Goal: Task Accomplishment & Management: Manage account settings

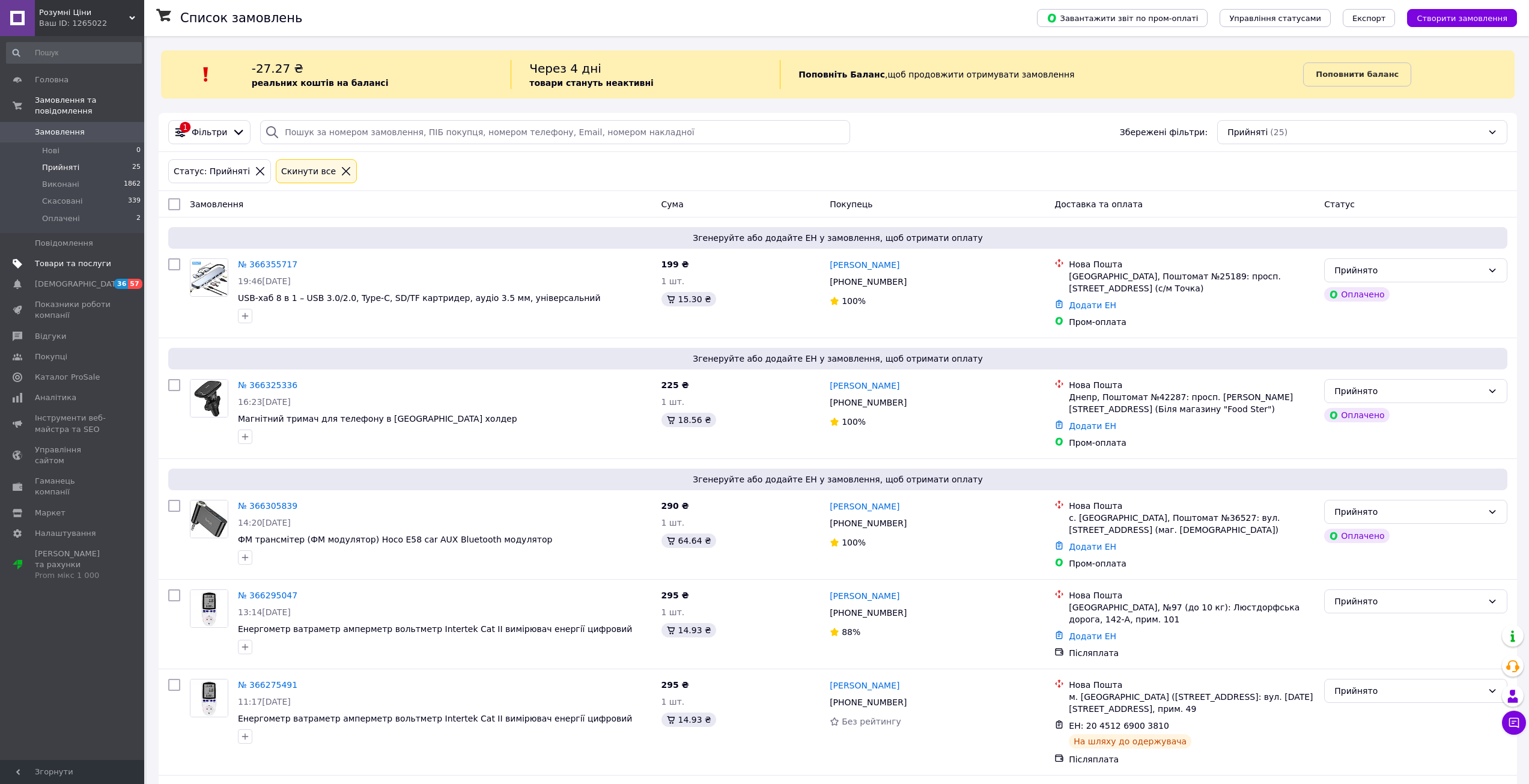
click at [73, 258] on span "Товари та послуги" at bounding box center [73, 263] width 77 height 11
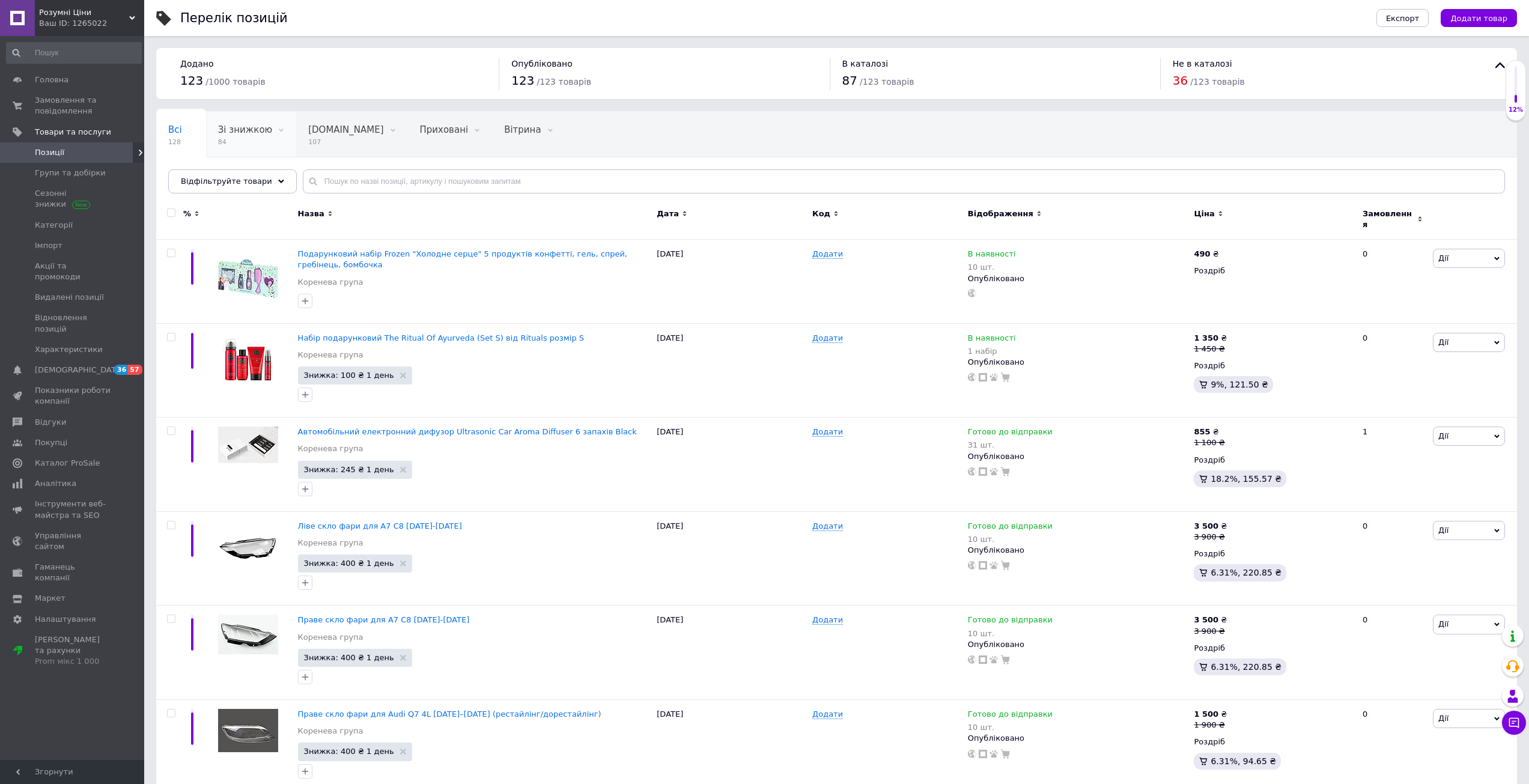
click at [236, 131] on span "Зі знижкою" at bounding box center [245, 130] width 54 height 11
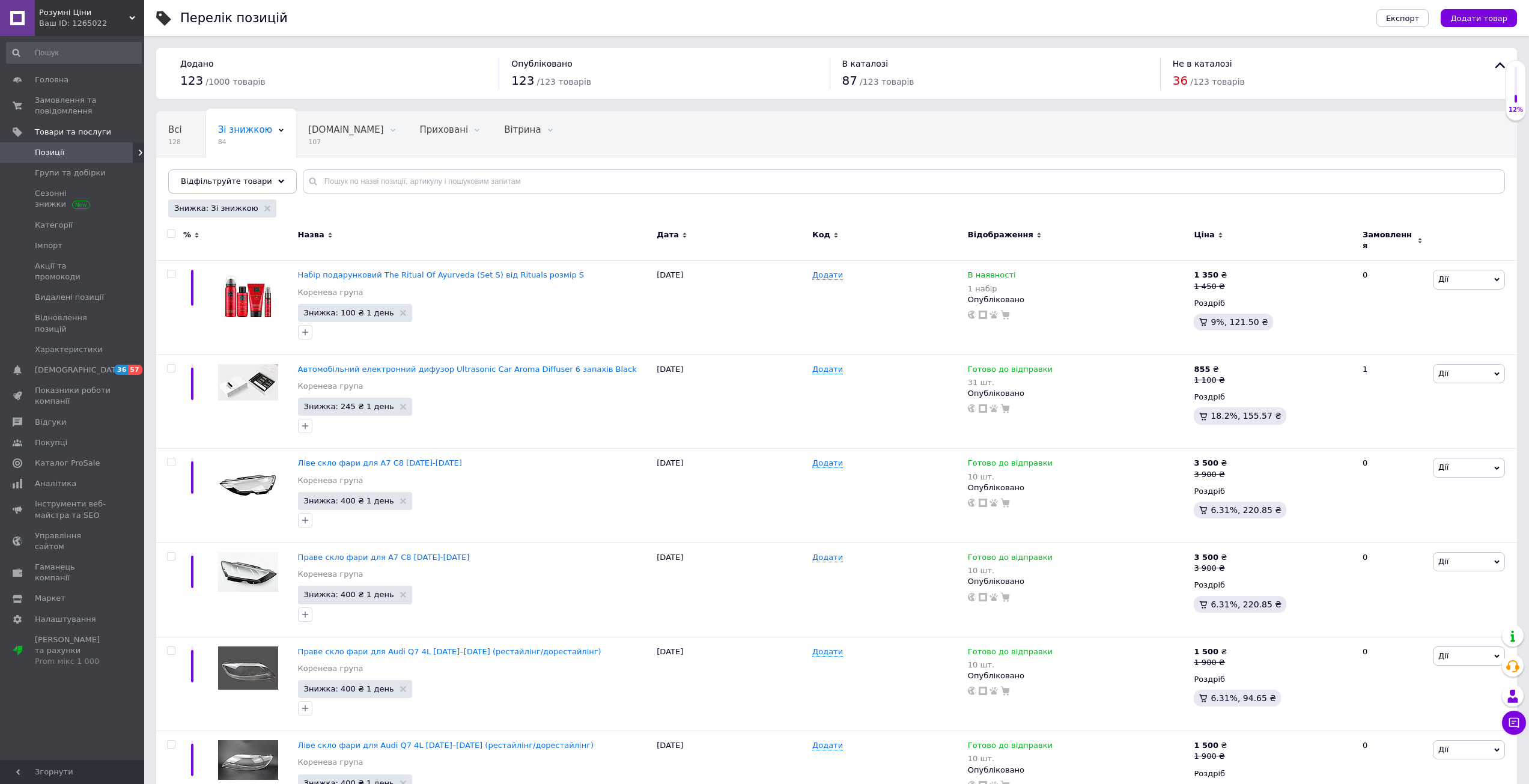
click at [239, 180] on span "Відфільтруйте товари" at bounding box center [226, 181] width 91 height 9
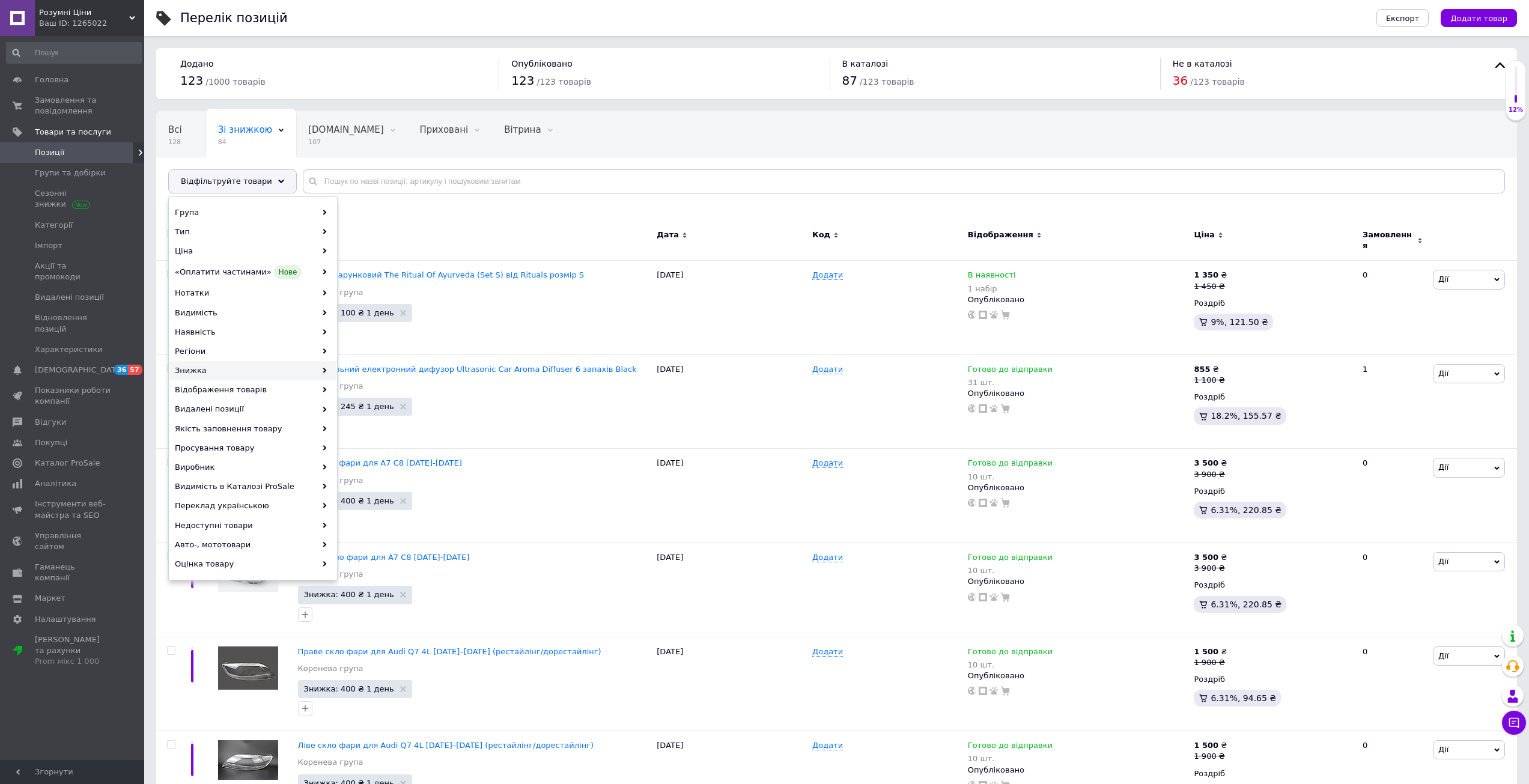
click at [206, 366] on div "Знижка" at bounding box center [252, 370] width 167 height 19
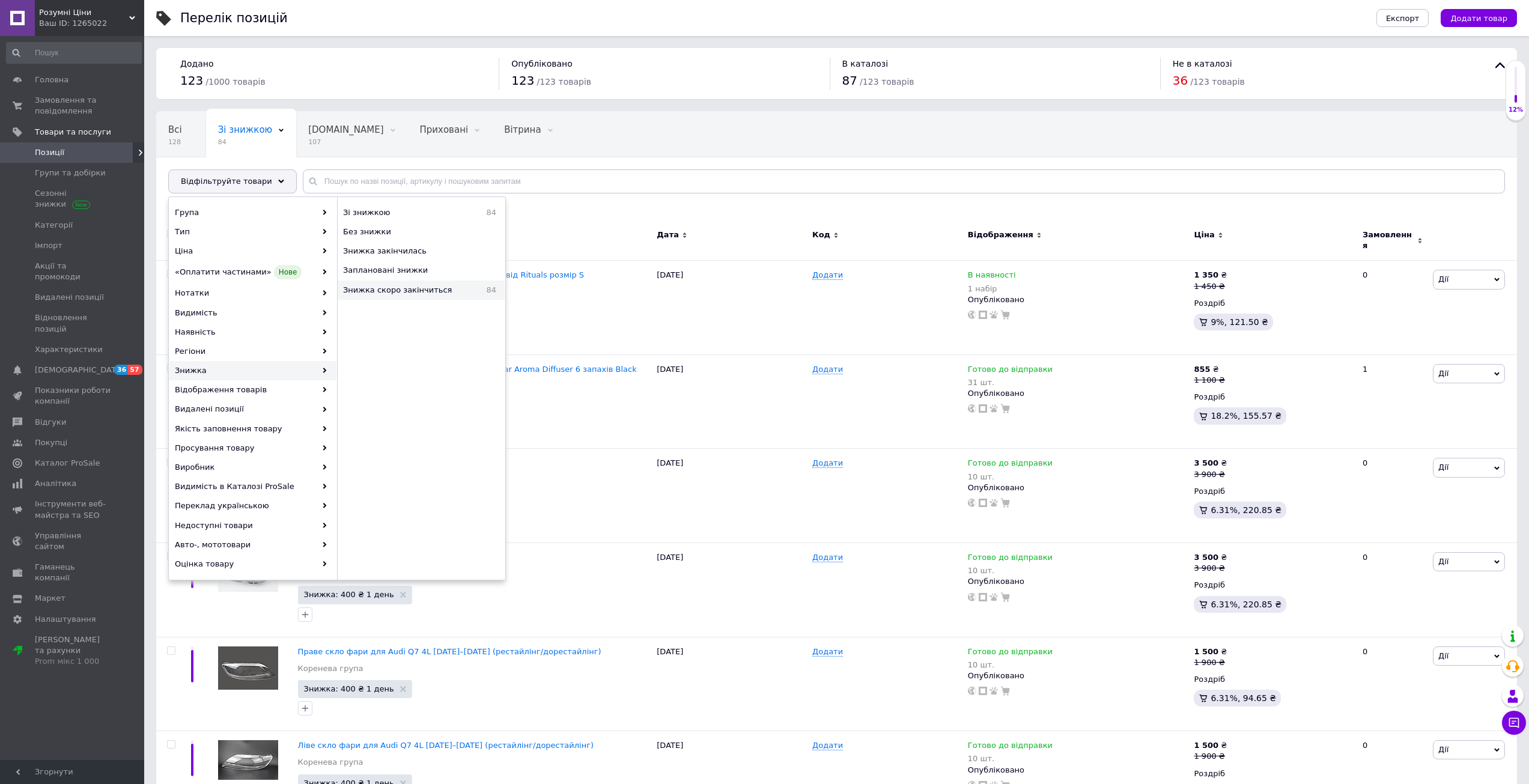
click at [401, 288] on span "Знижка скоро закінчиться" at bounding box center [409, 290] width 133 height 11
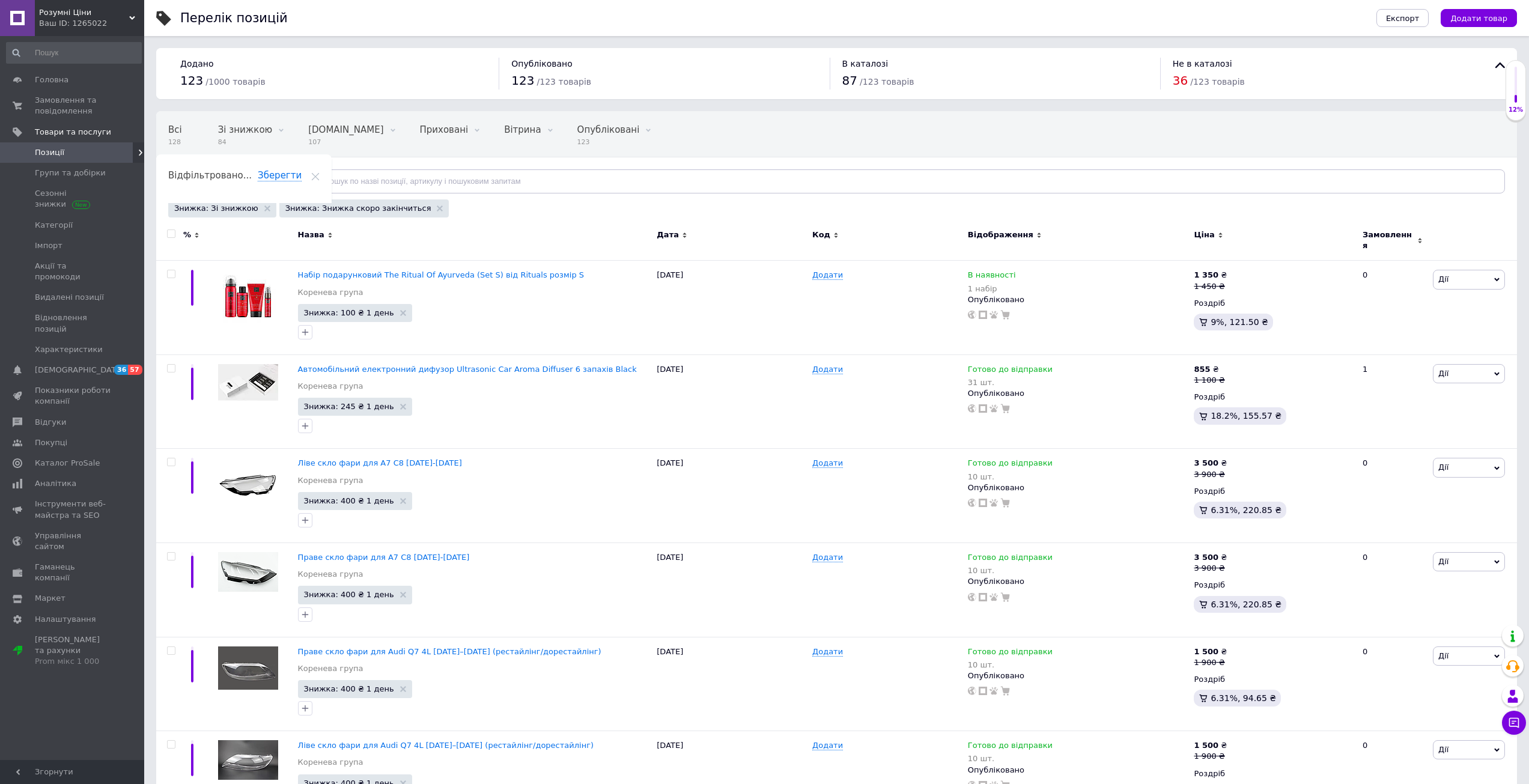
click at [220, 185] on span "Відфільтруйте товари" at bounding box center [226, 181] width 91 height 9
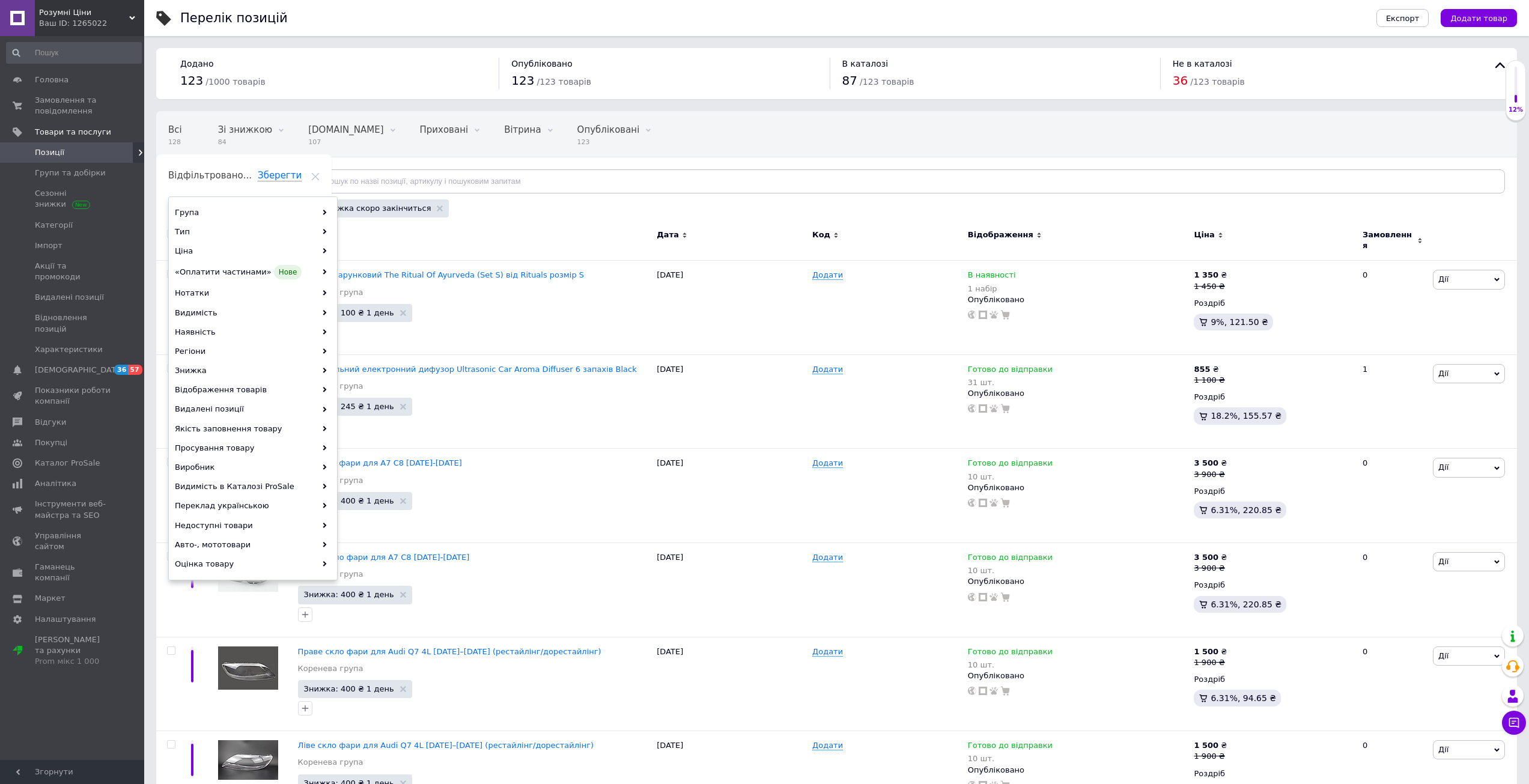
click at [230, 174] on div "Відфільтруйте товари" at bounding box center [233, 181] width 128 height 24
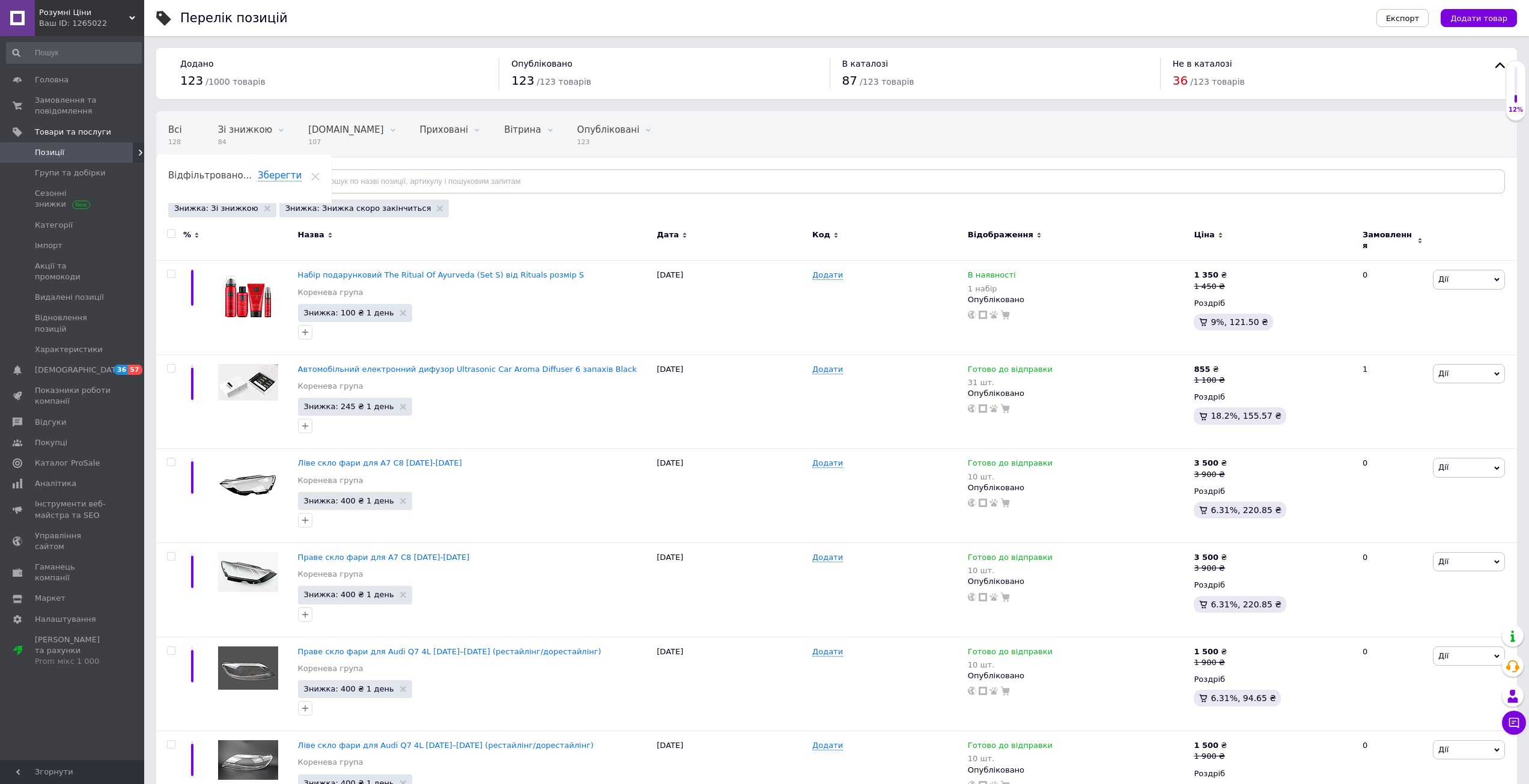
click at [243, 186] on span "Відфільтруйте товари" at bounding box center [226, 181] width 91 height 9
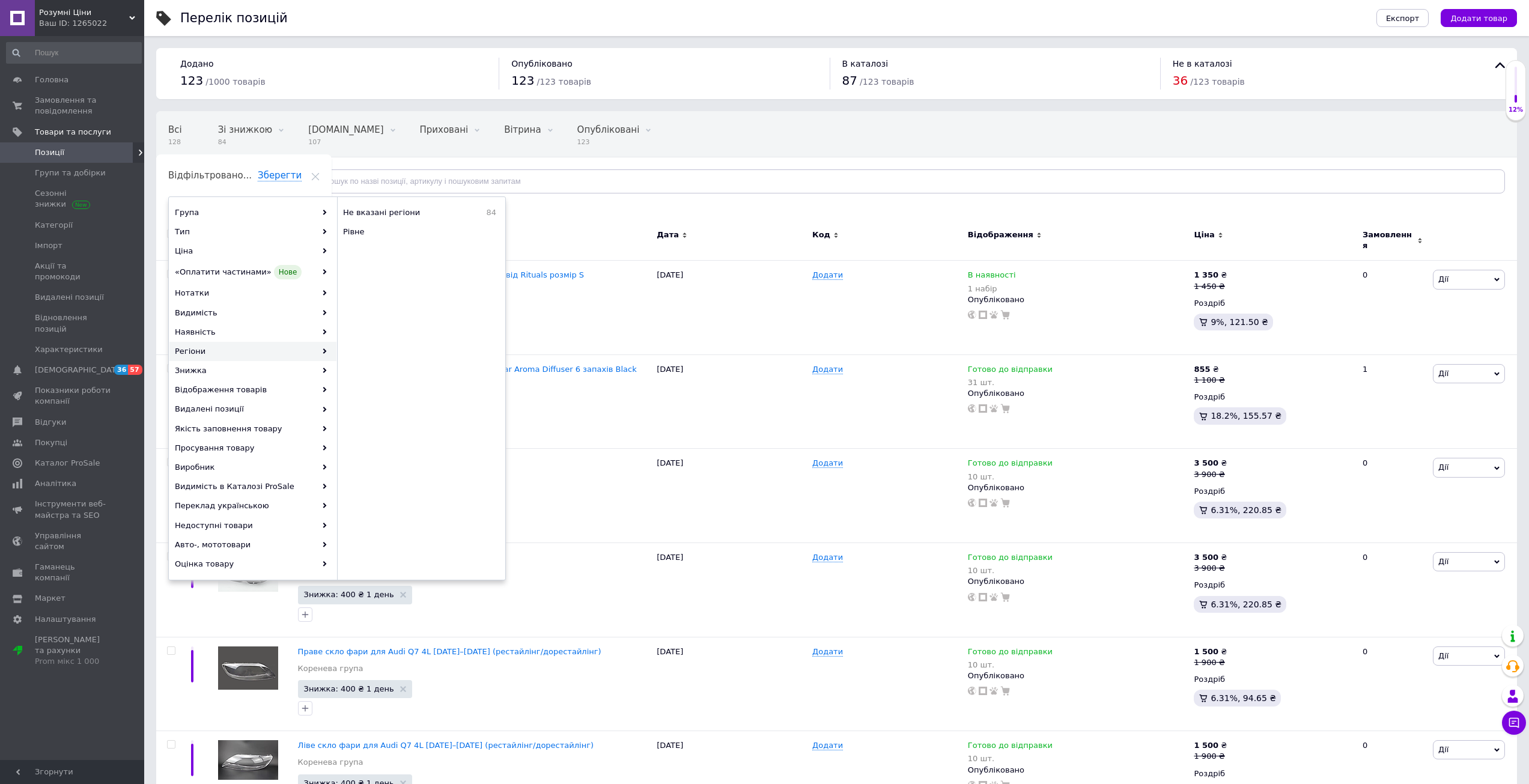
click at [817, 135] on div "Всі 128 Зі знижкою 84 Видалити Редагувати [DOMAIN_NAME] 107 Видалити Редагувати…" at bounding box center [505, 157] width 697 height 91
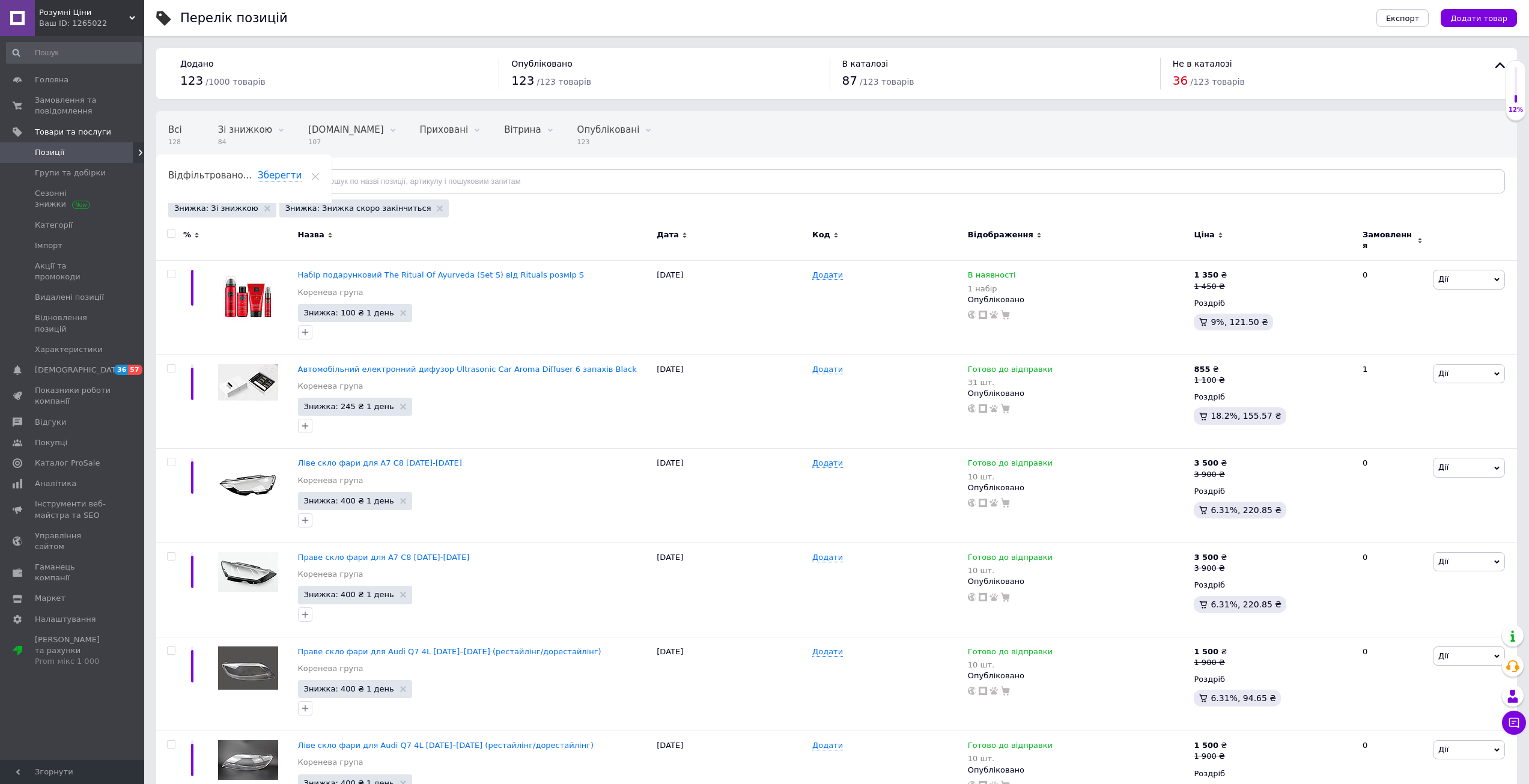
click at [233, 179] on span "Відфільтруйте товари" at bounding box center [226, 181] width 91 height 9
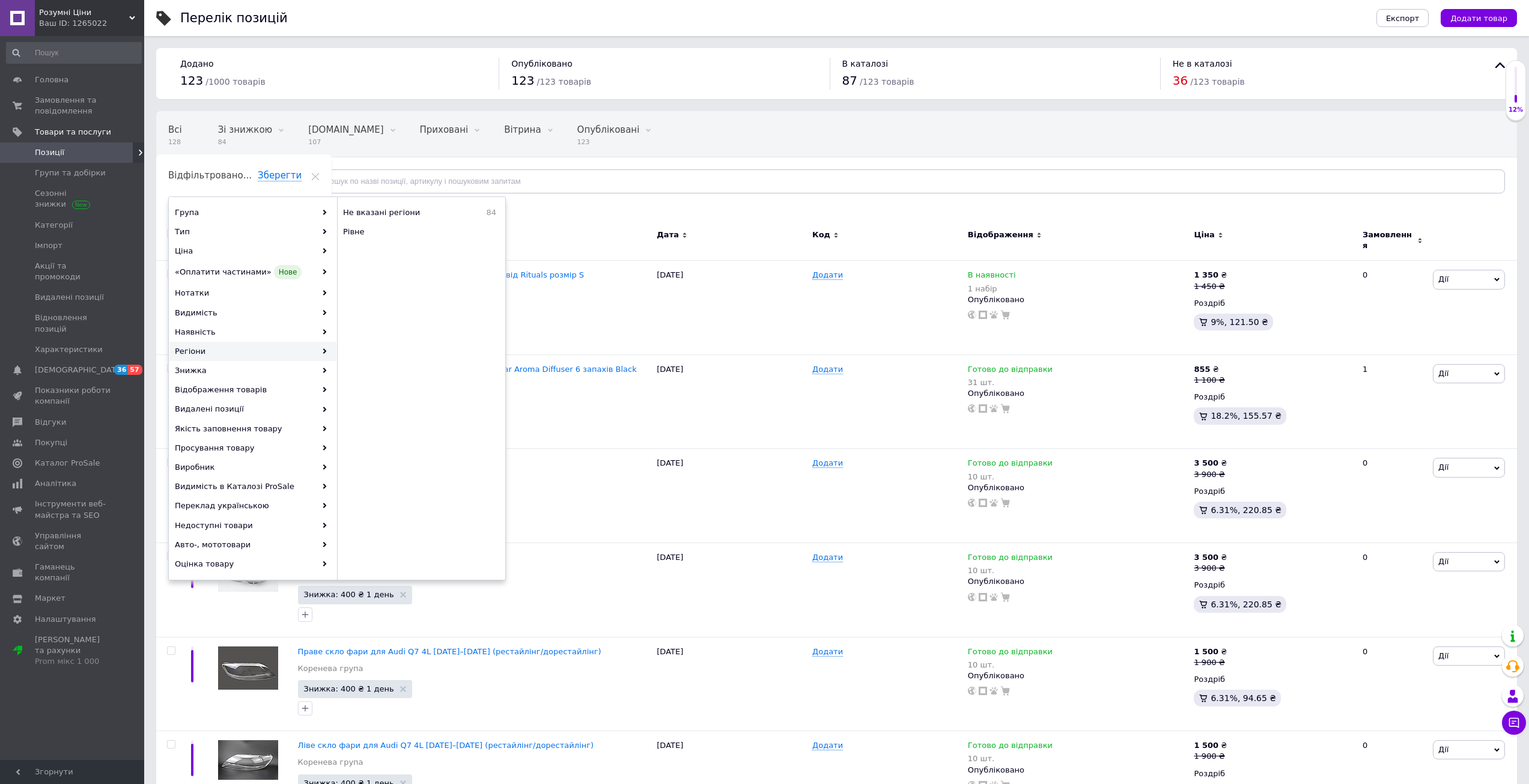
click at [233, 179] on span "Відфільтруйте товари" at bounding box center [226, 181] width 91 height 9
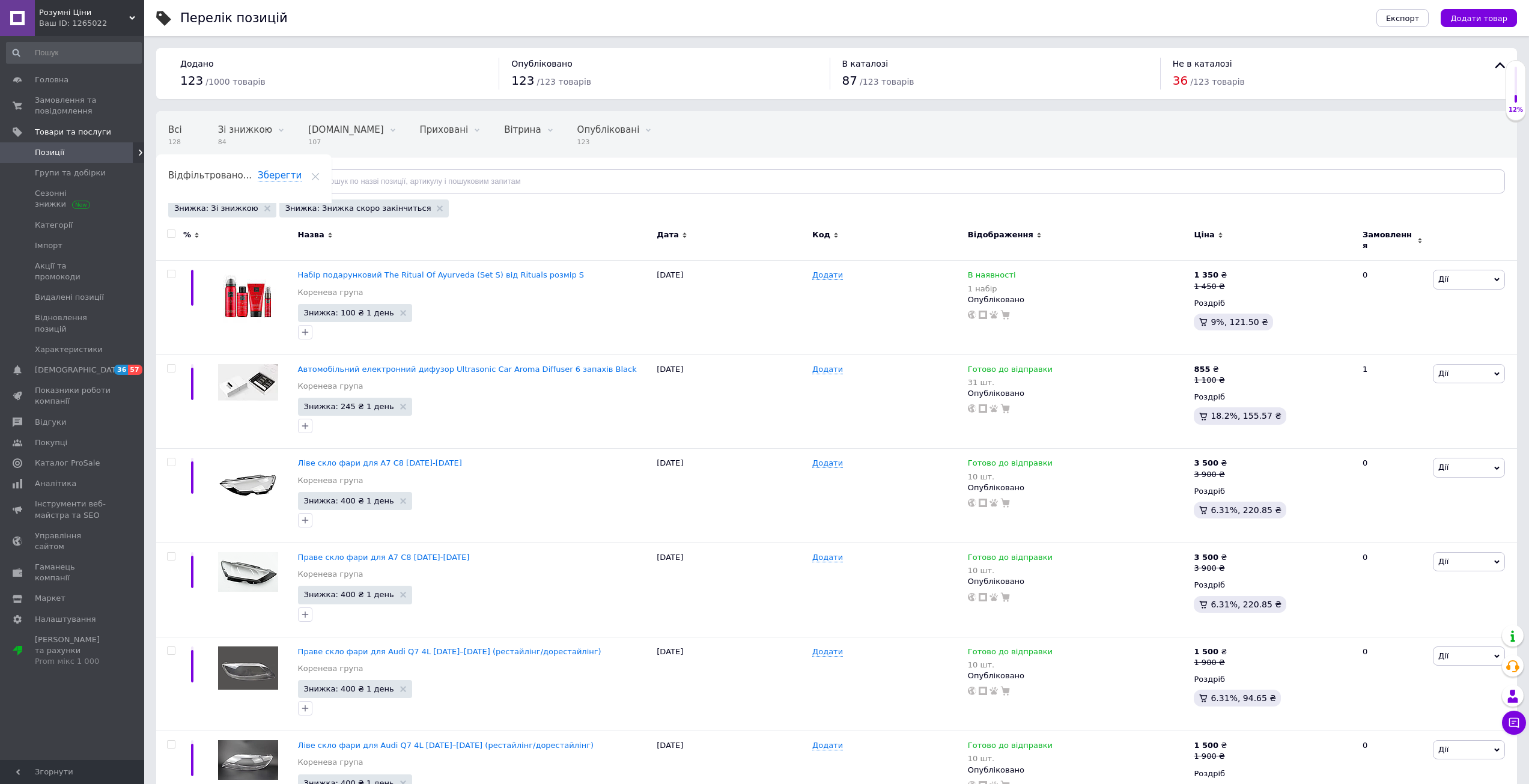
click at [173, 230] on input "checkbox" at bounding box center [171, 233] width 8 height 8
checkbox input "true"
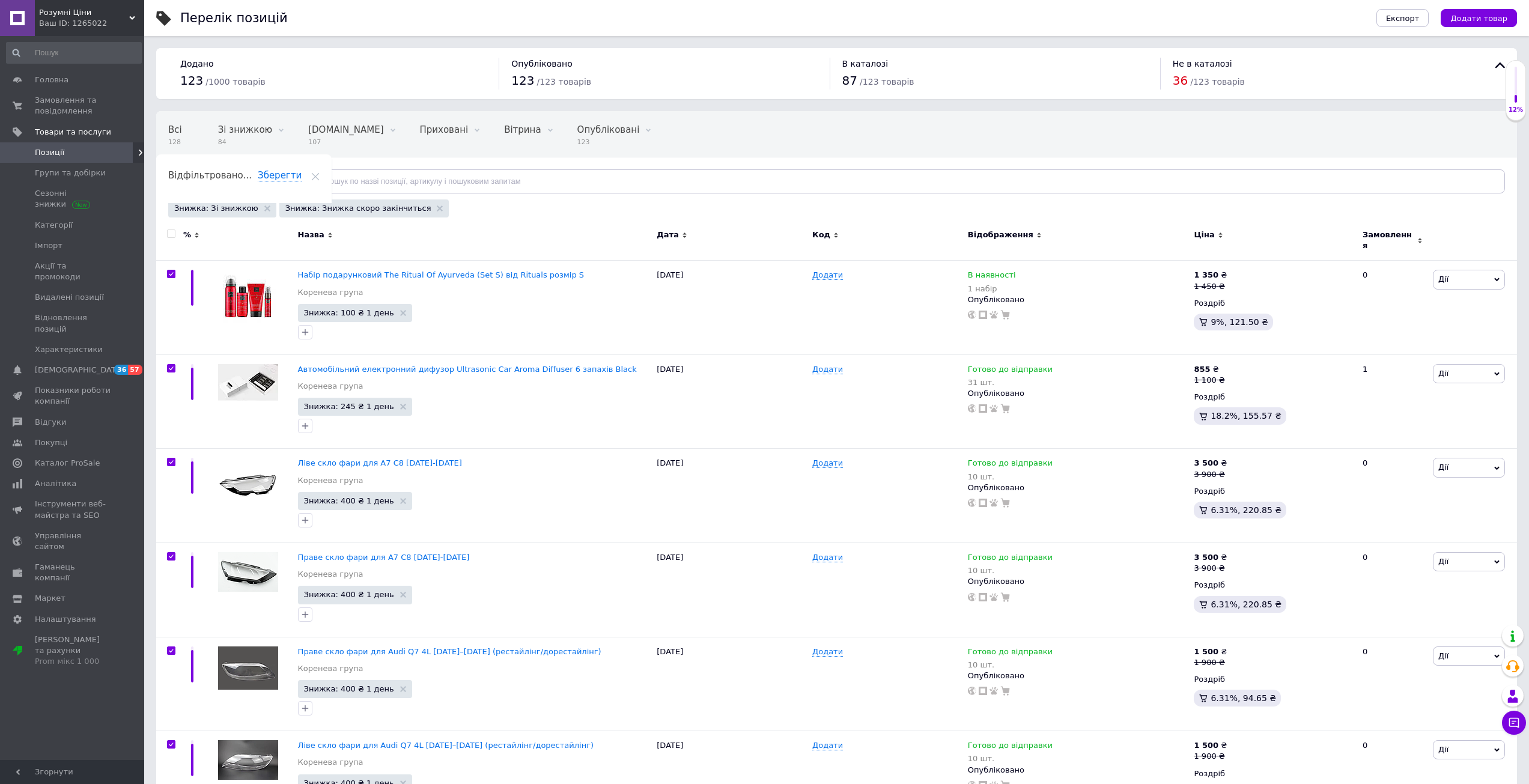
checkbox input "true"
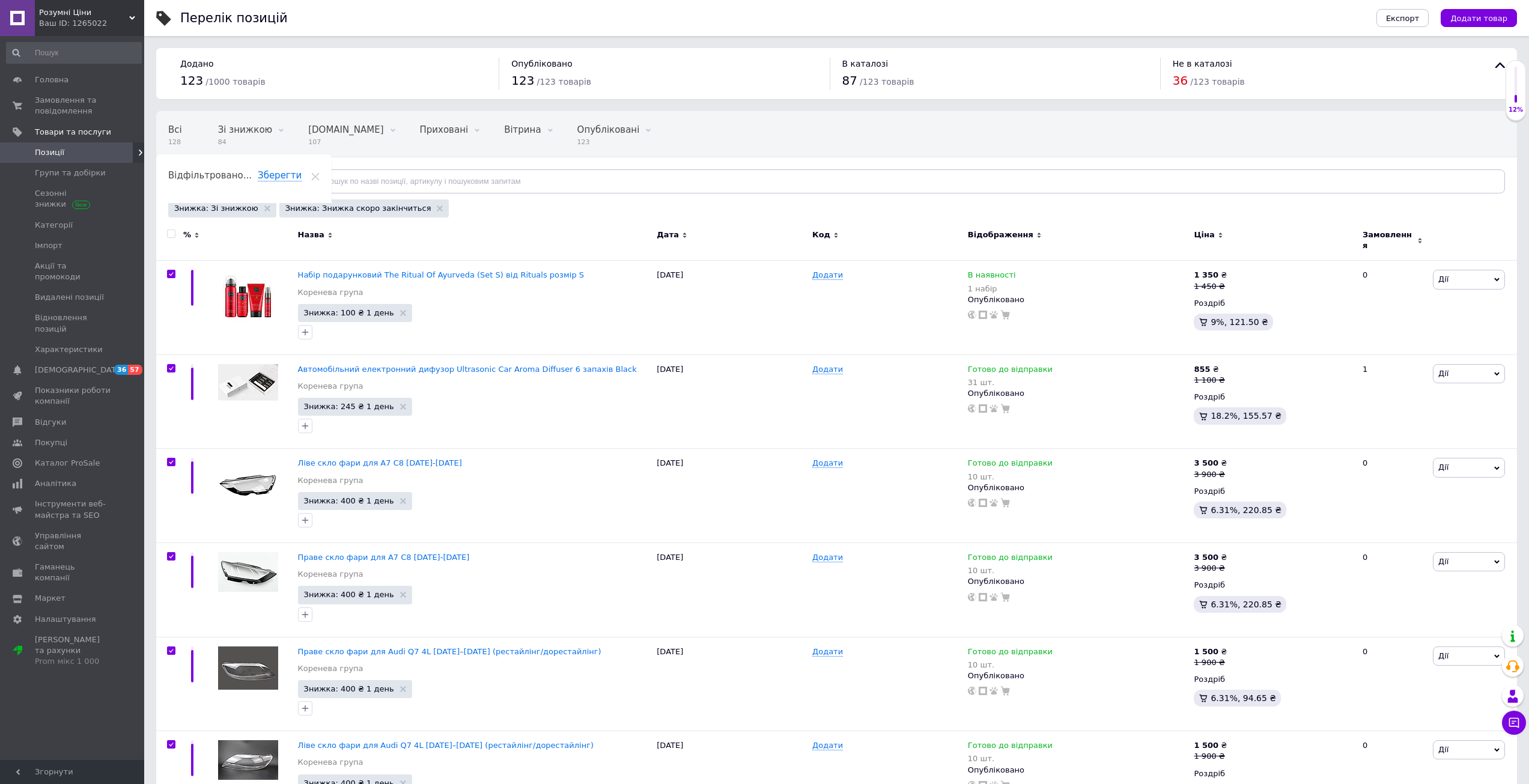
checkbox input "true"
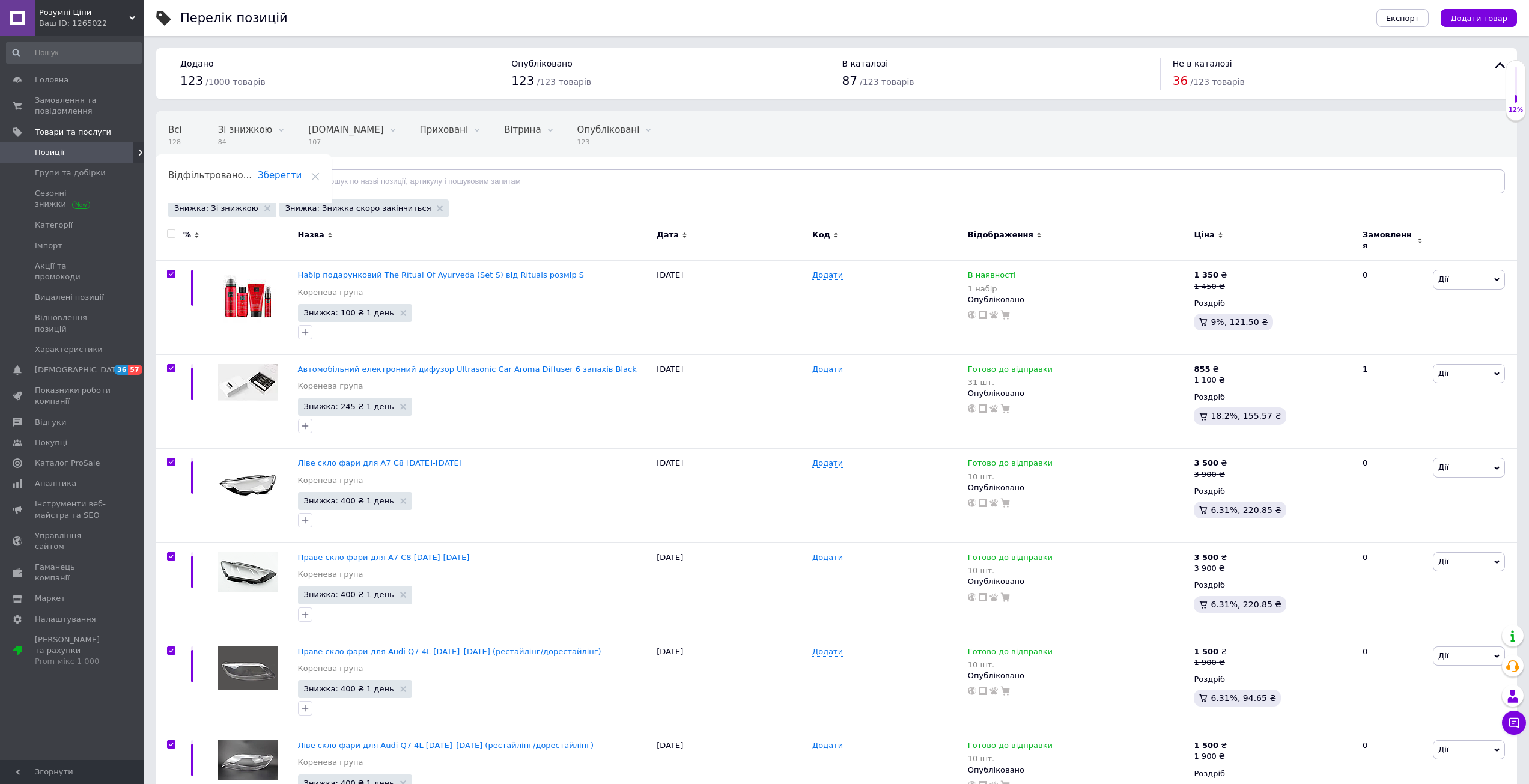
checkbox input "true"
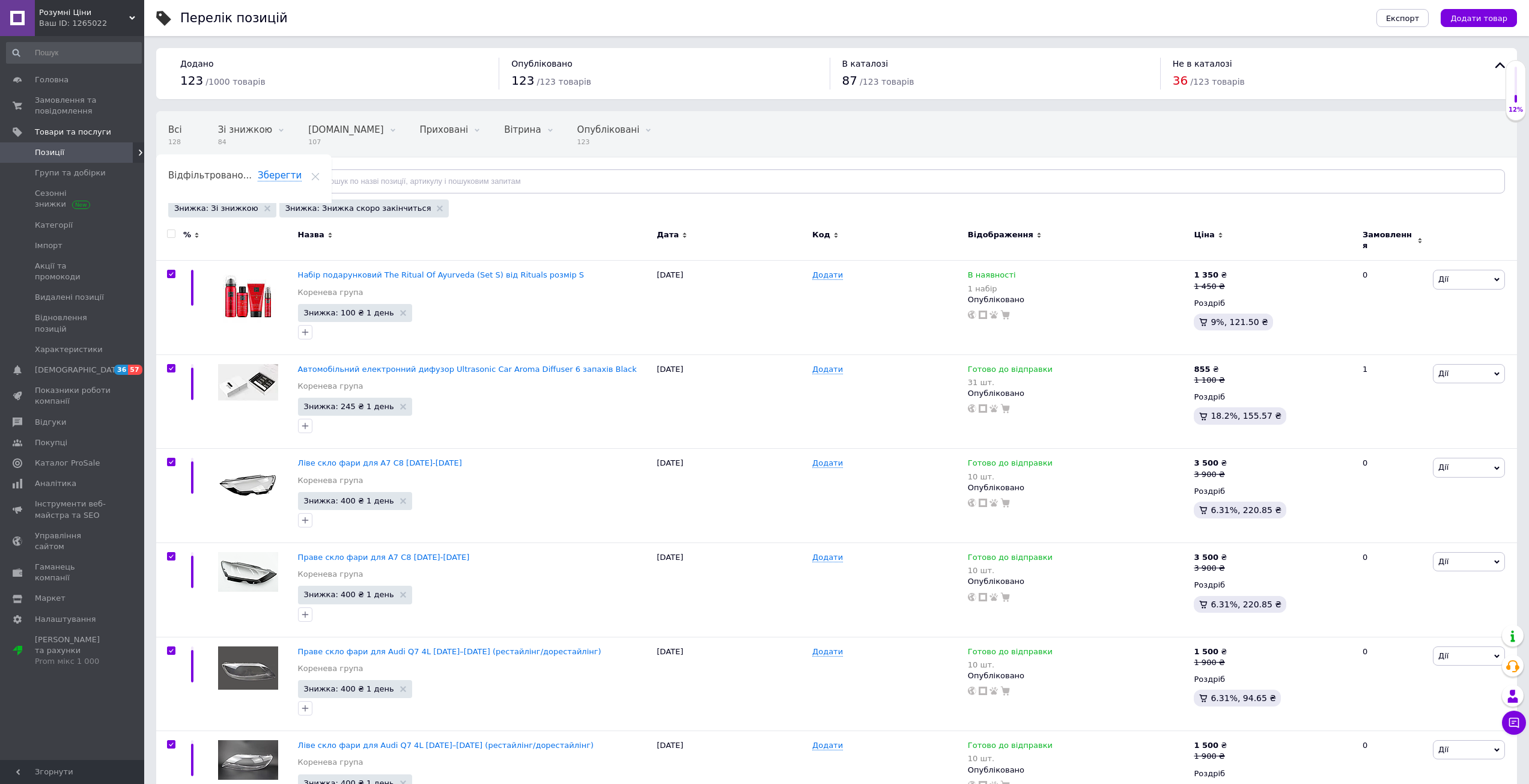
checkbox input "true"
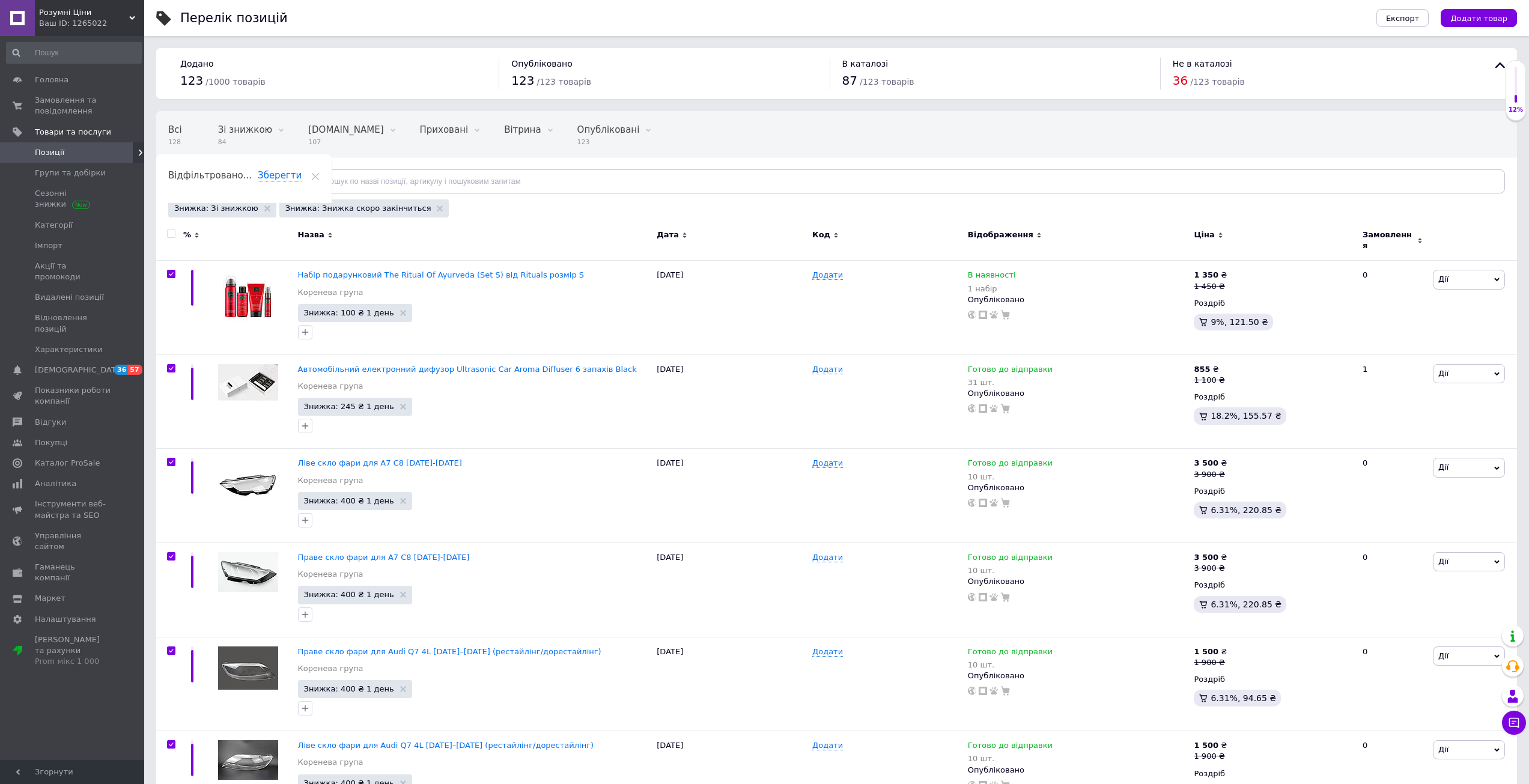
checkbox input "true"
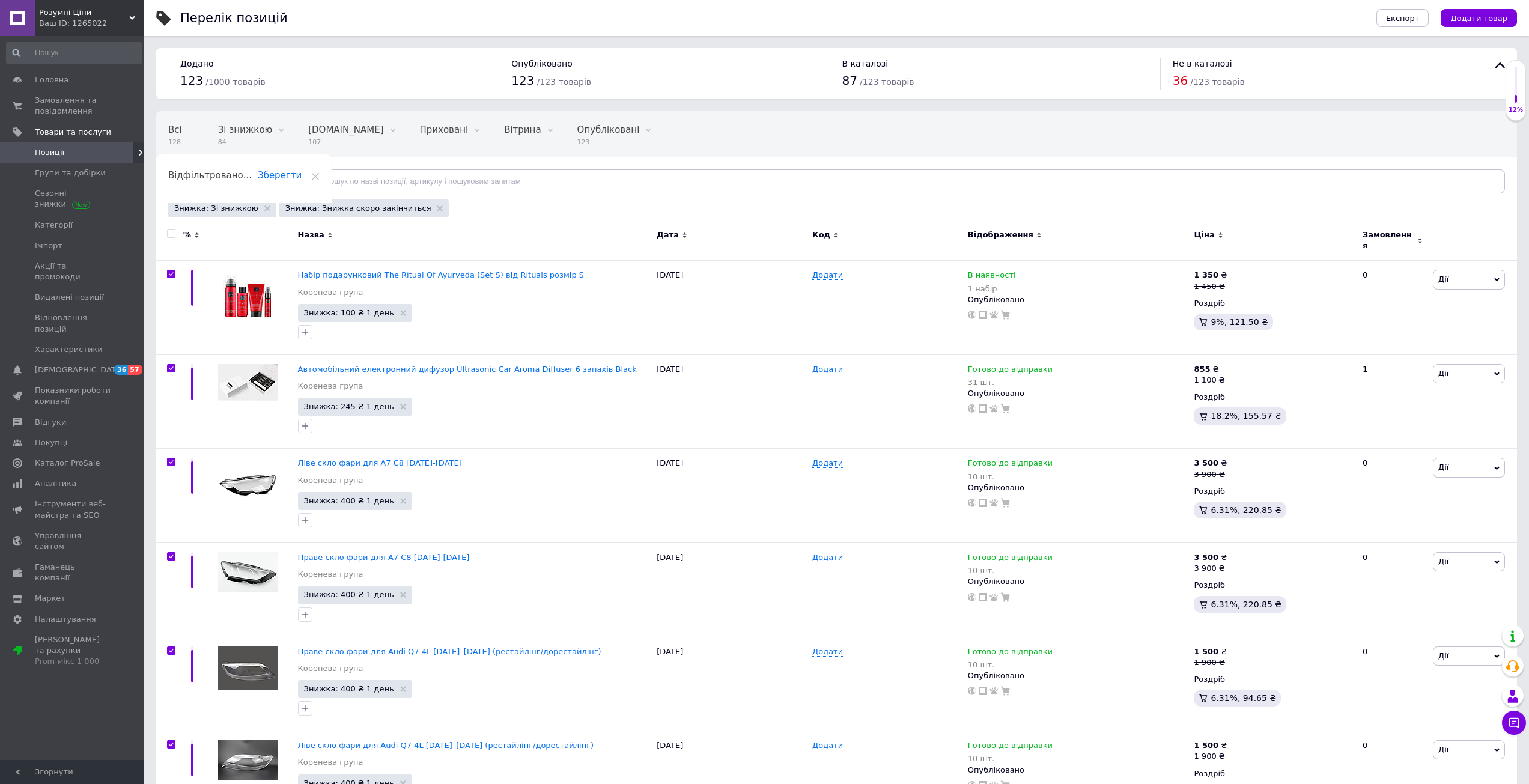
checkbox input "true"
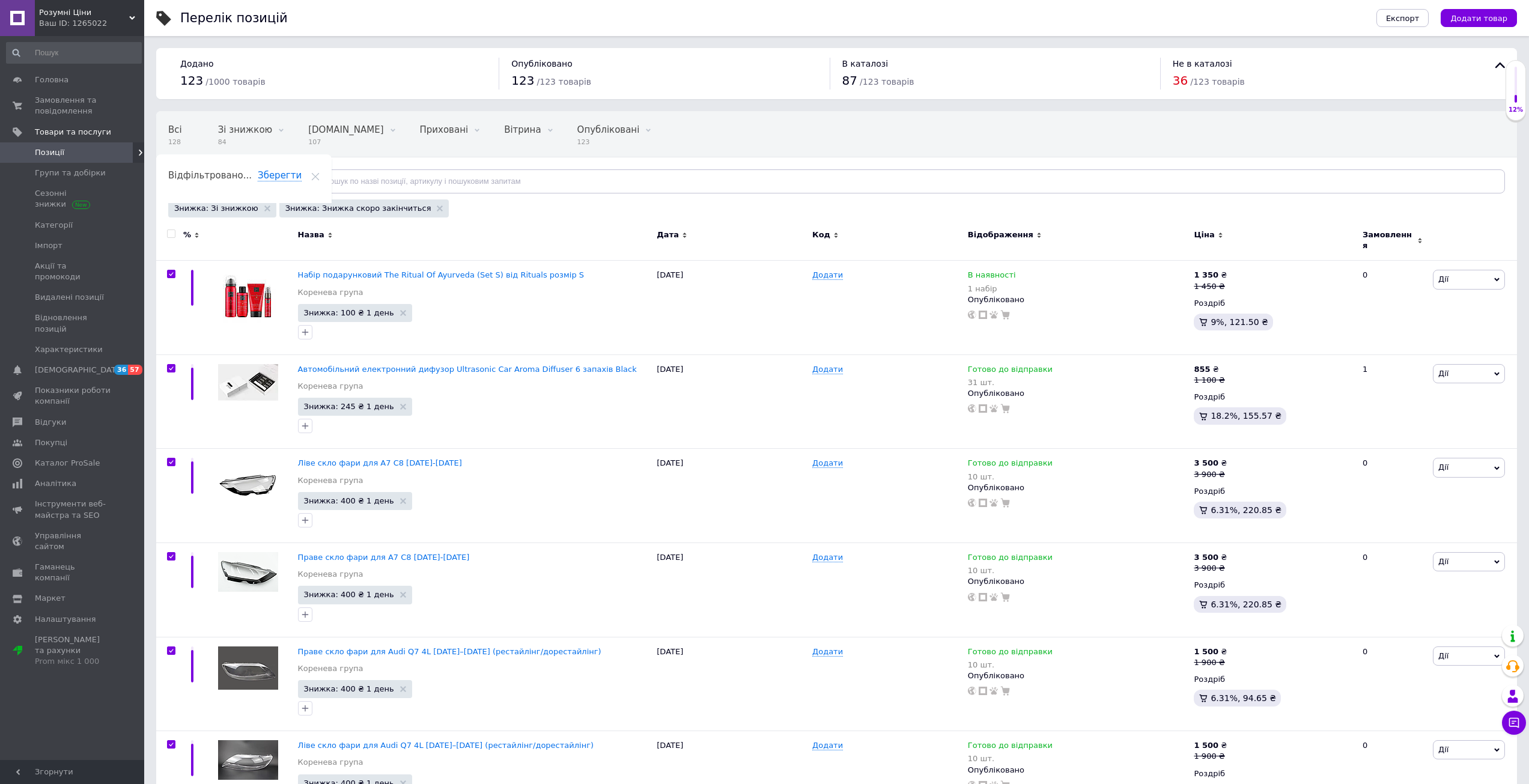
checkbox input "true"
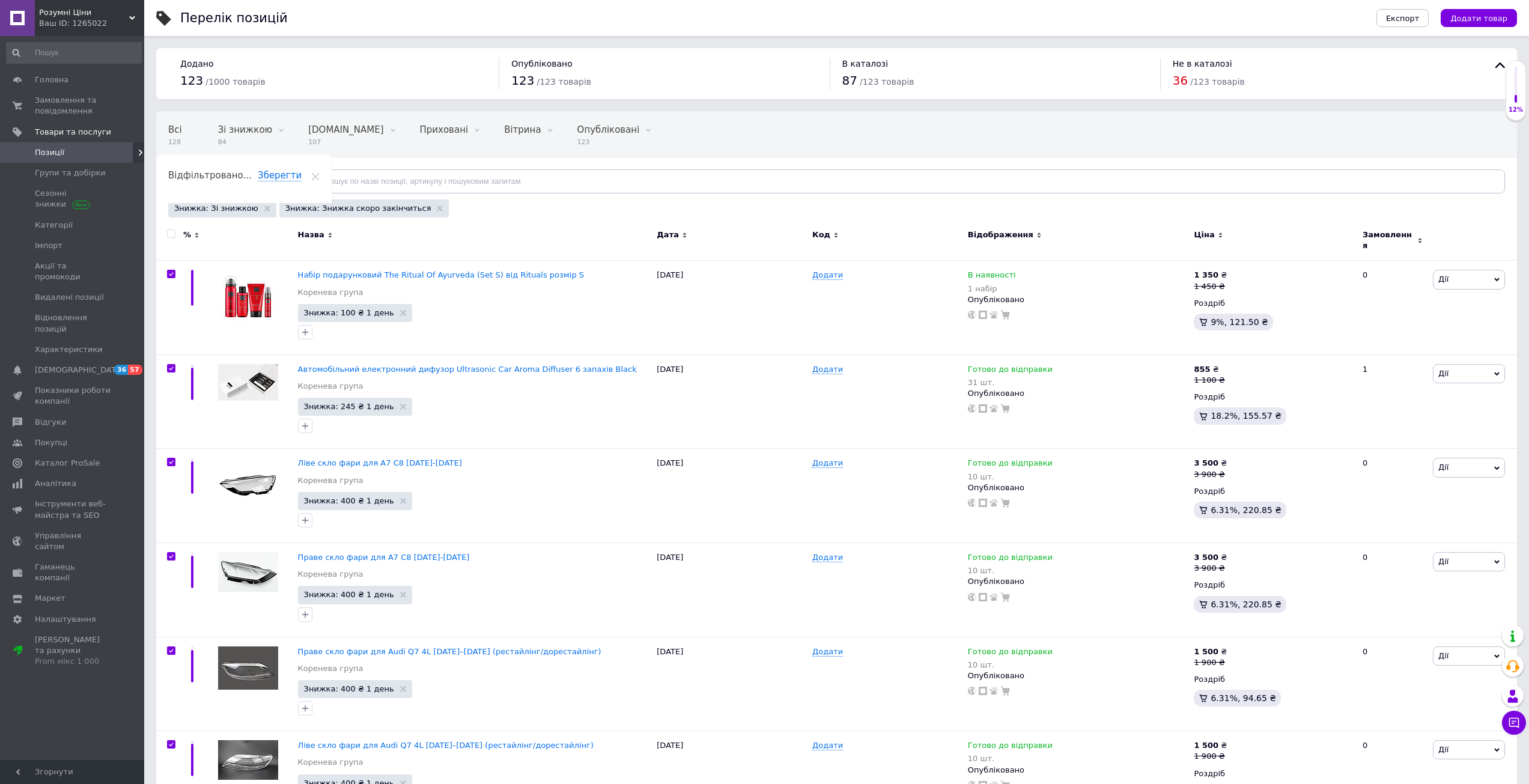
checkbox input "true"
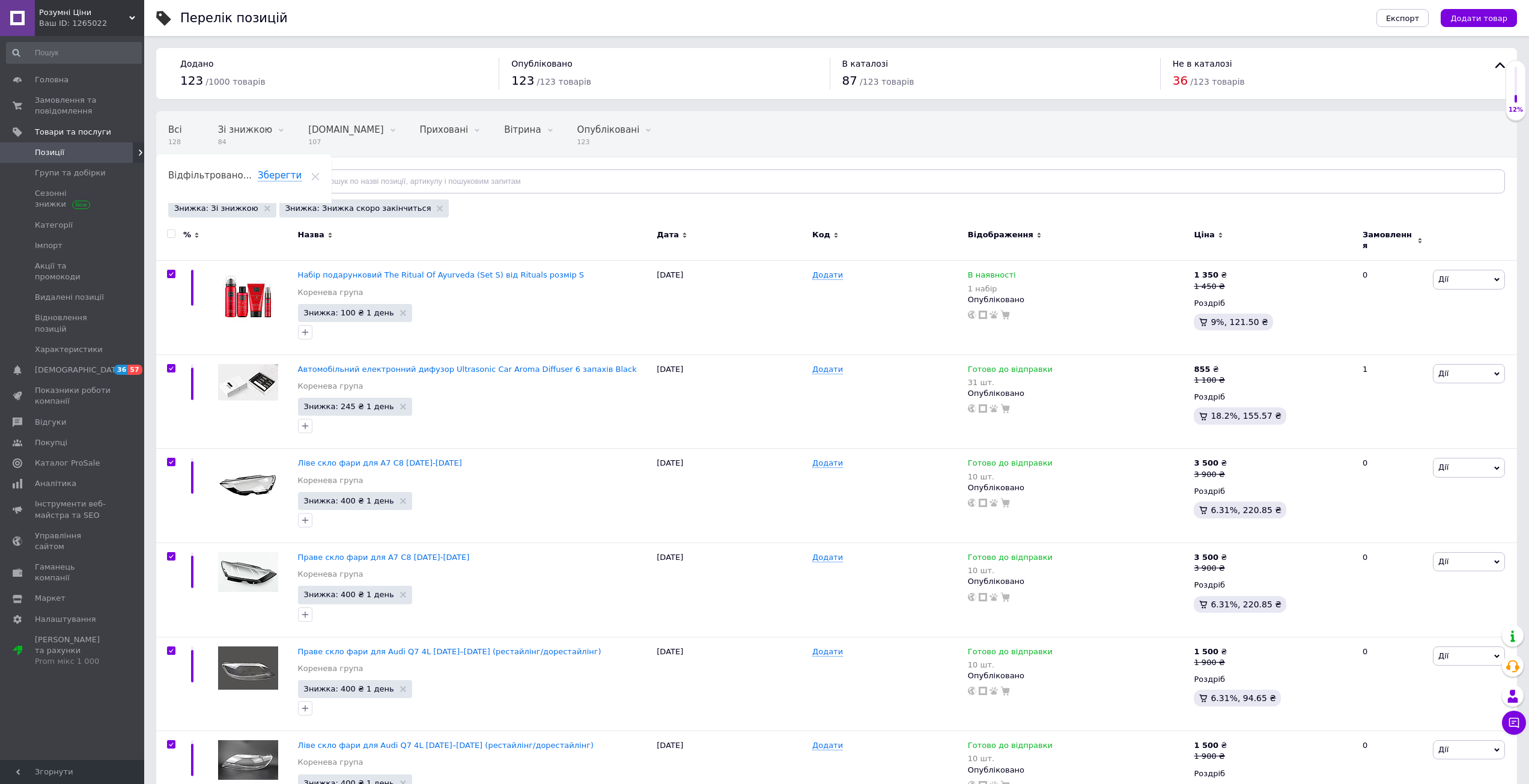
checkbox input "true"
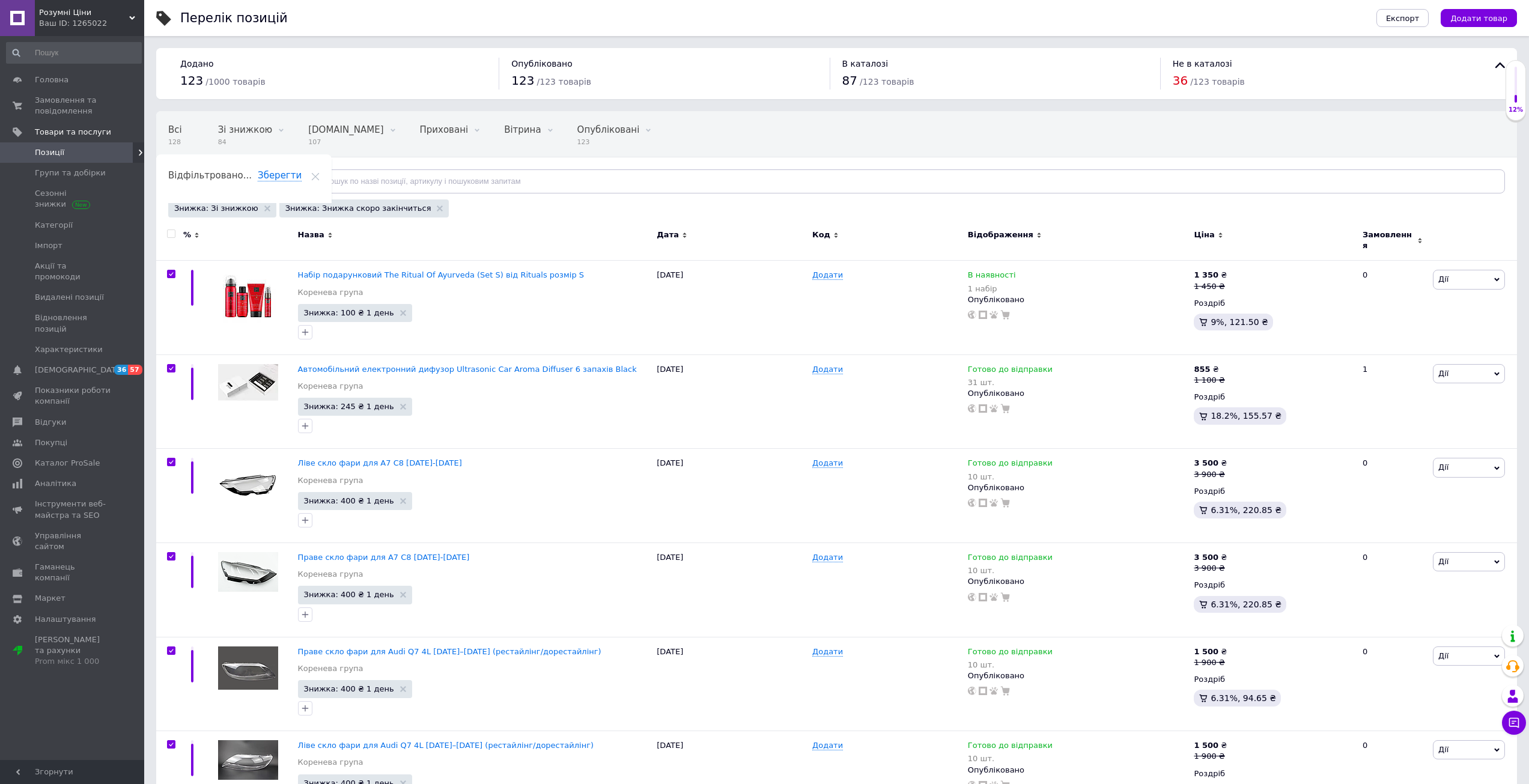
checkbox input "true"
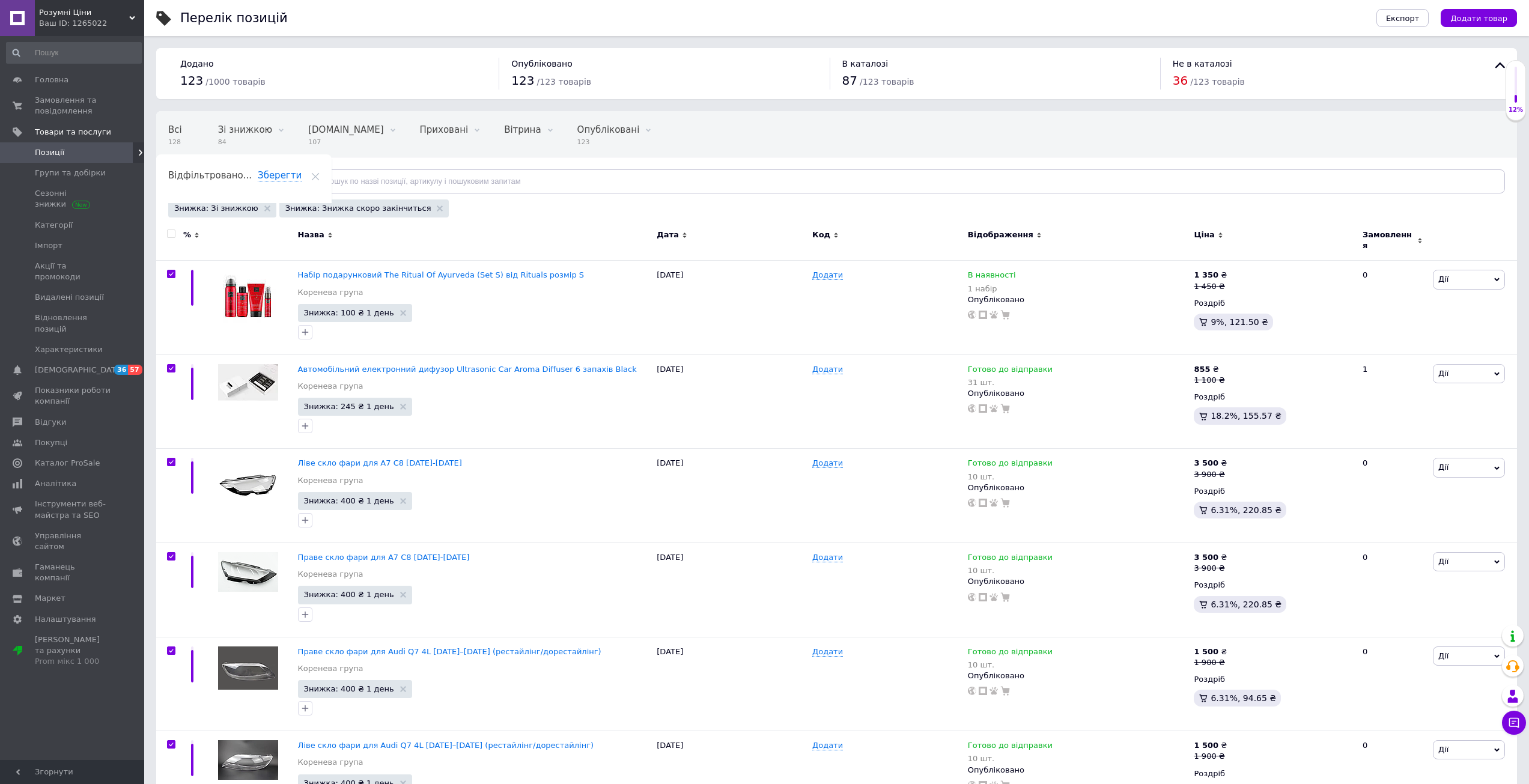
checkbox input "true"
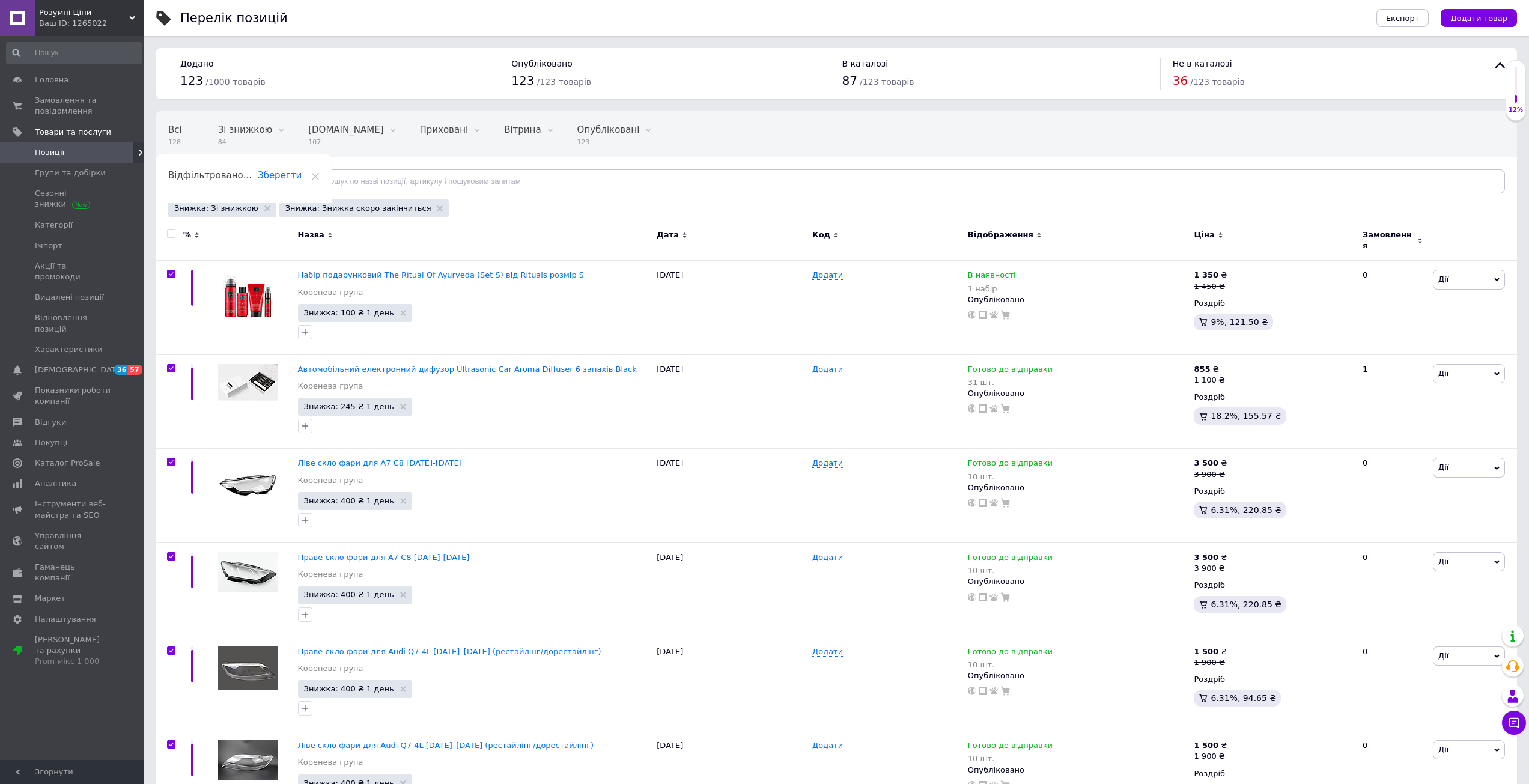
checkbox input "true"
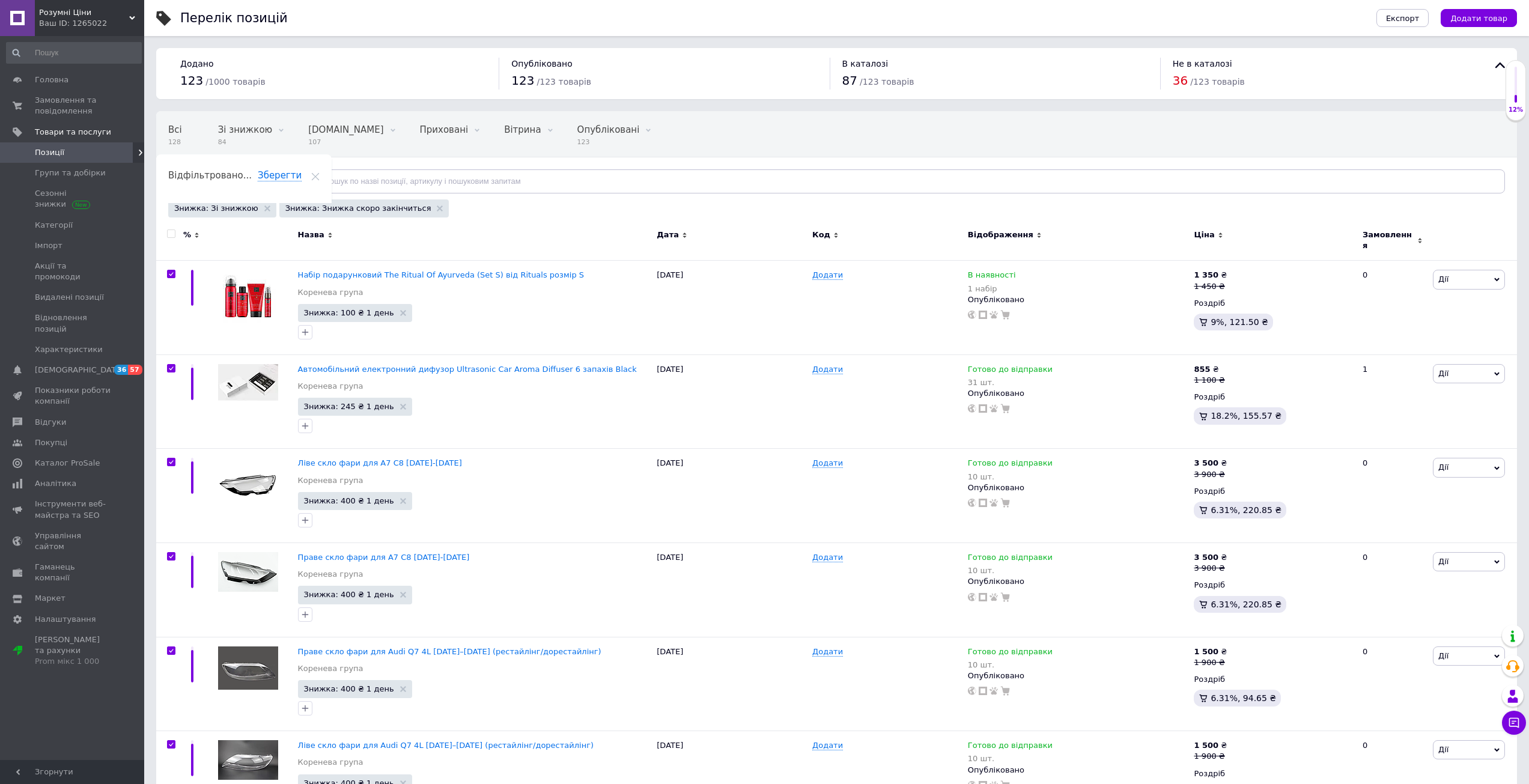
checkbox input "true"
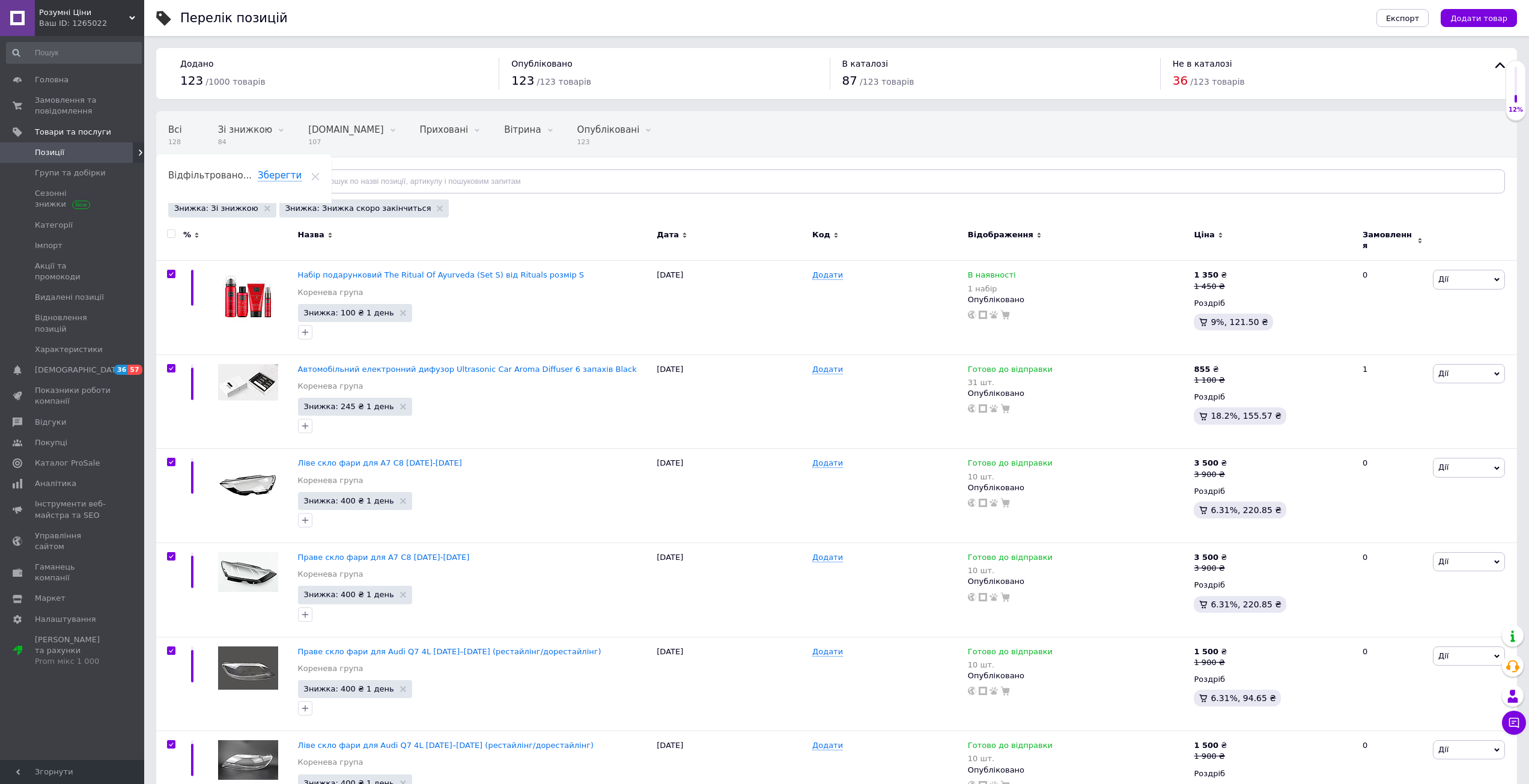
checkbox input "true"
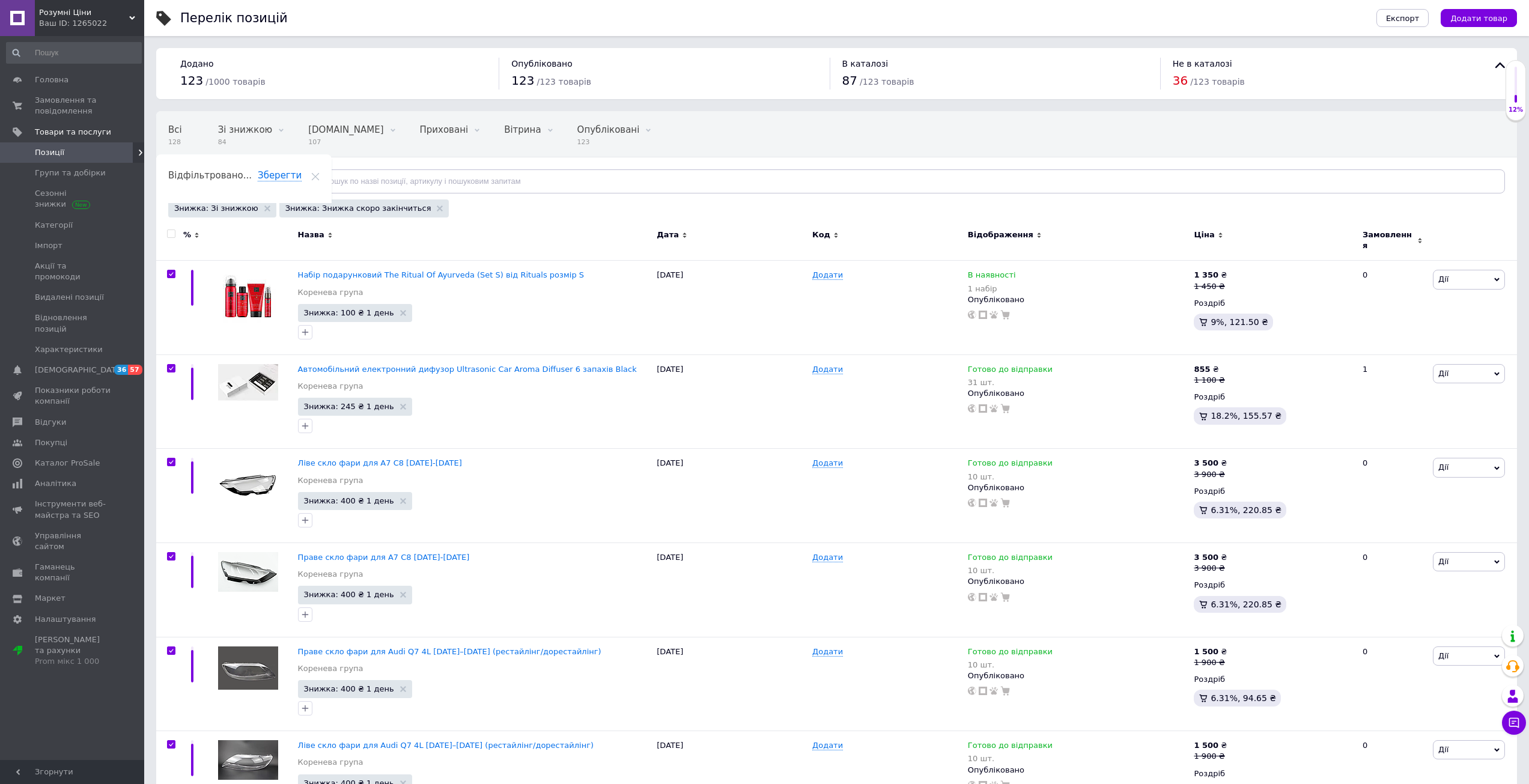
checkbox input "true"
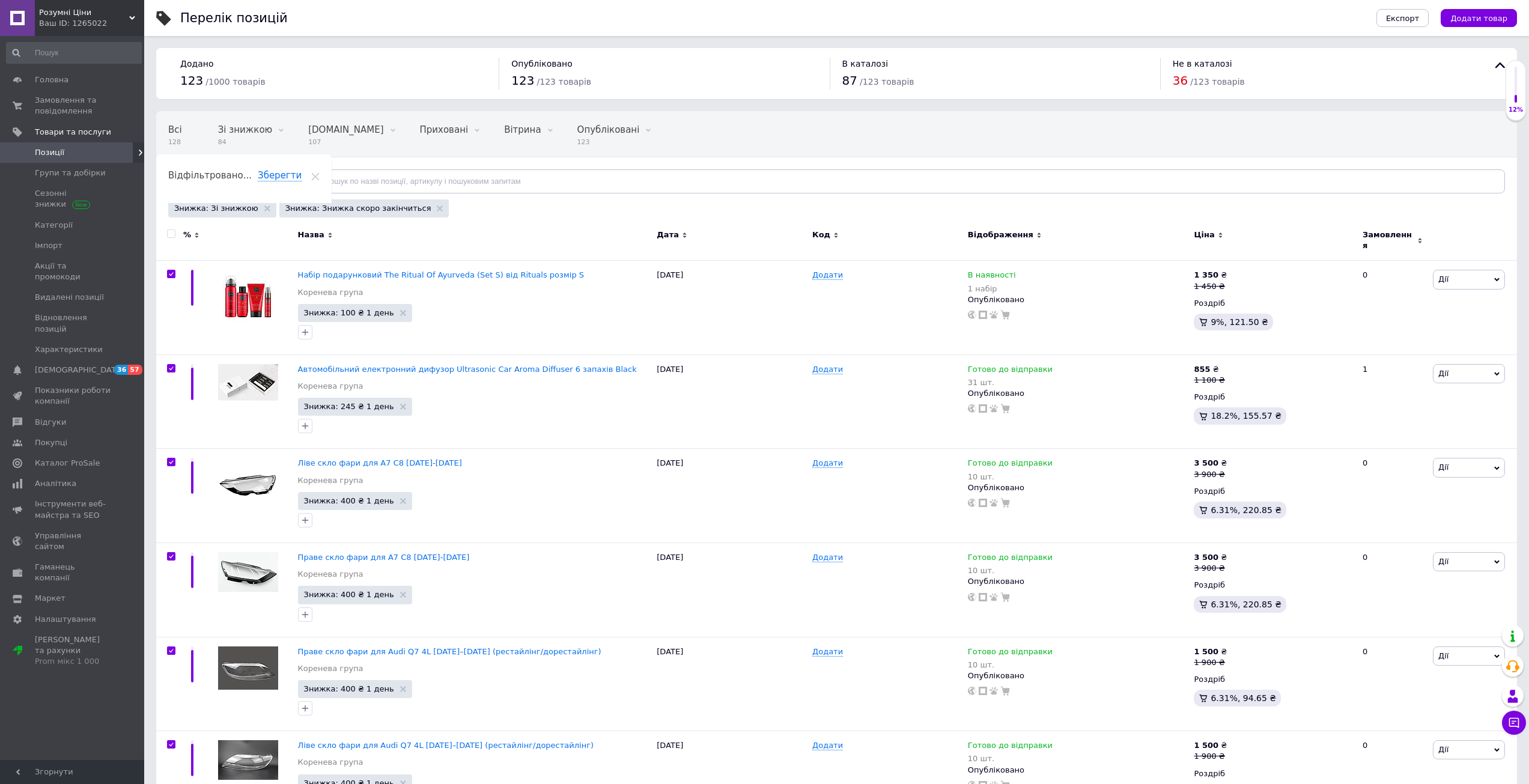
checkbox input "true"
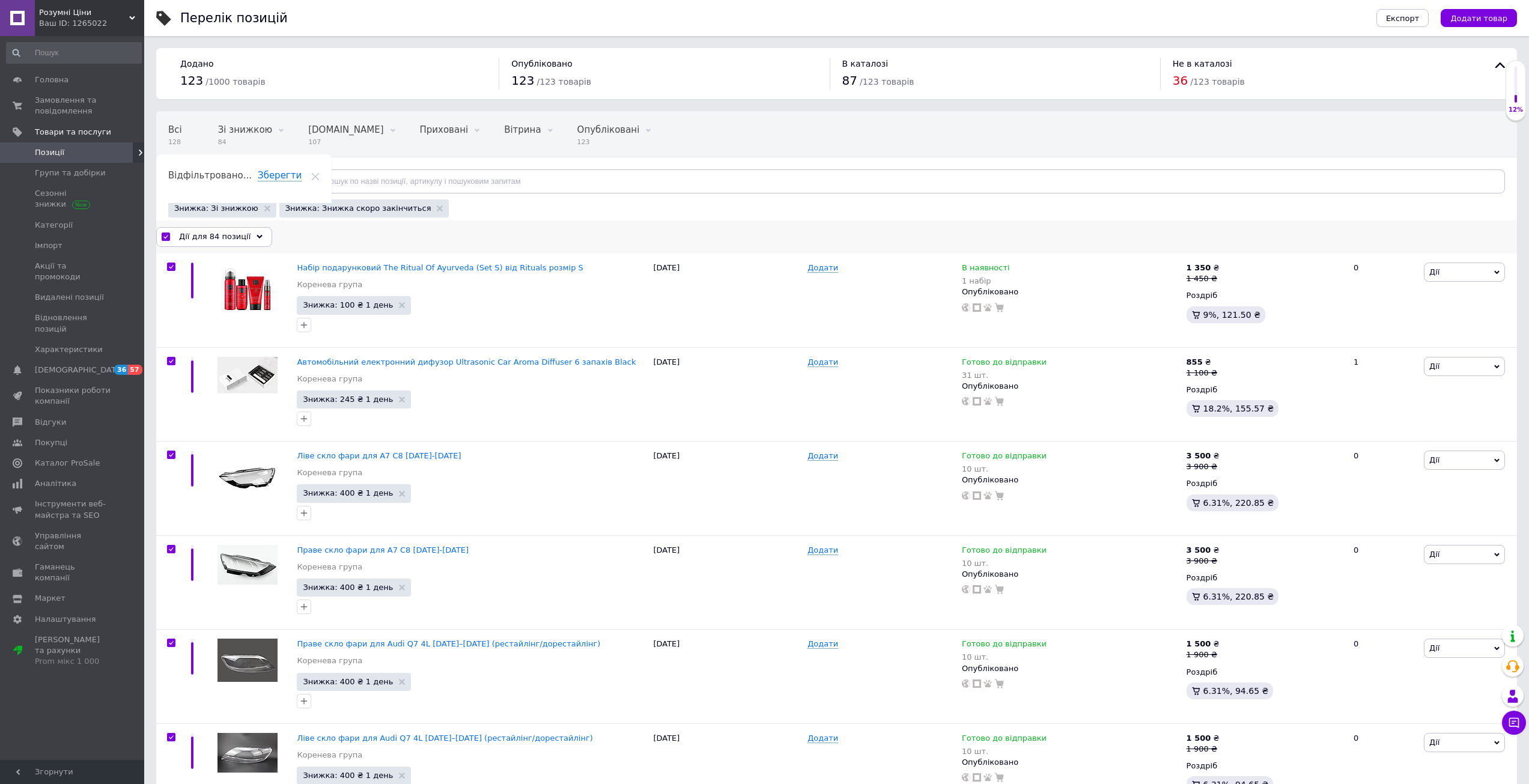
click at [217, 234] on span "Дії для 84 позиції" at bounding box center [214, 236] width 71 height 11
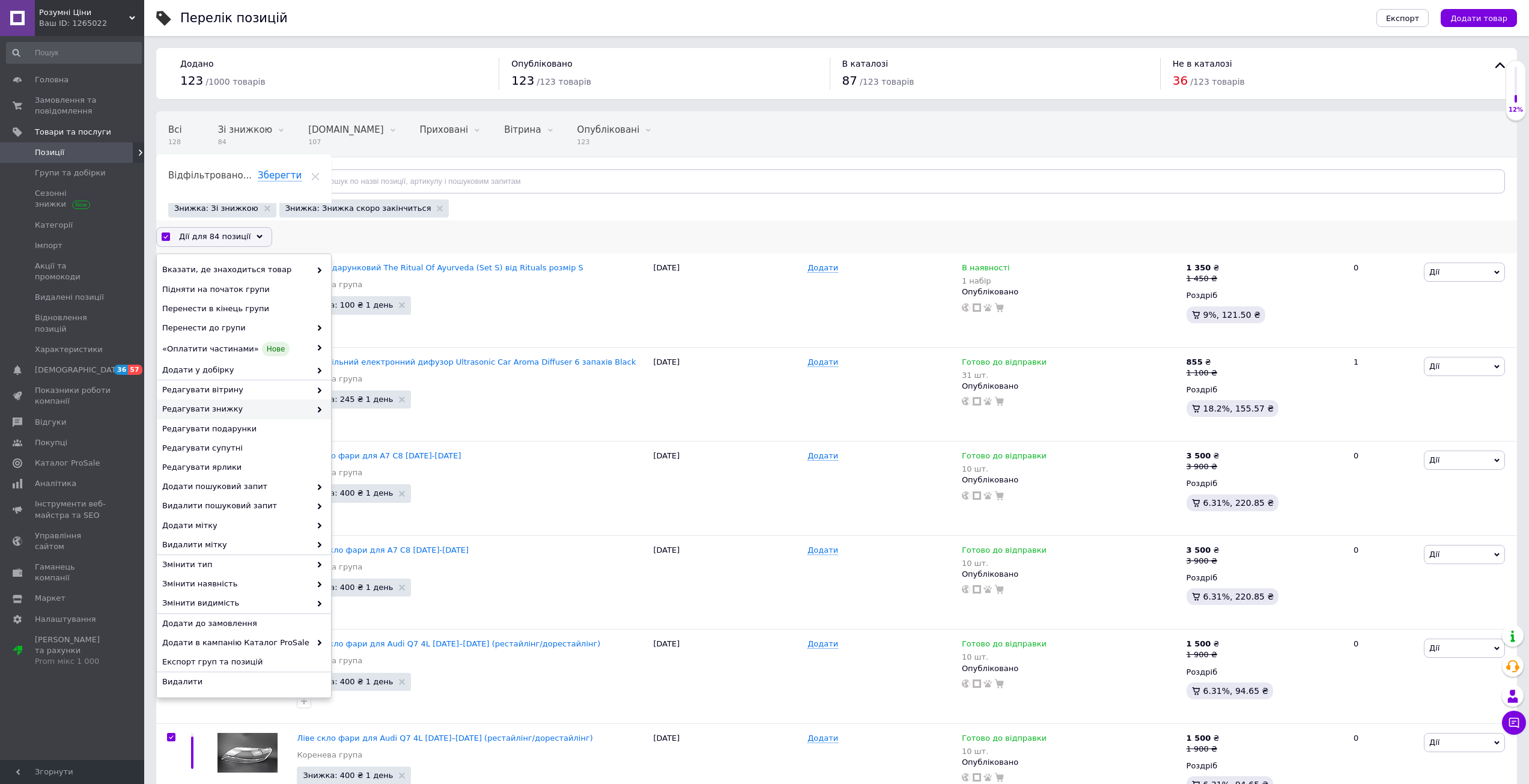
click at [232, 407] on span "Редагувати знижку" at bounding box center [236, 409] width 148 height 11
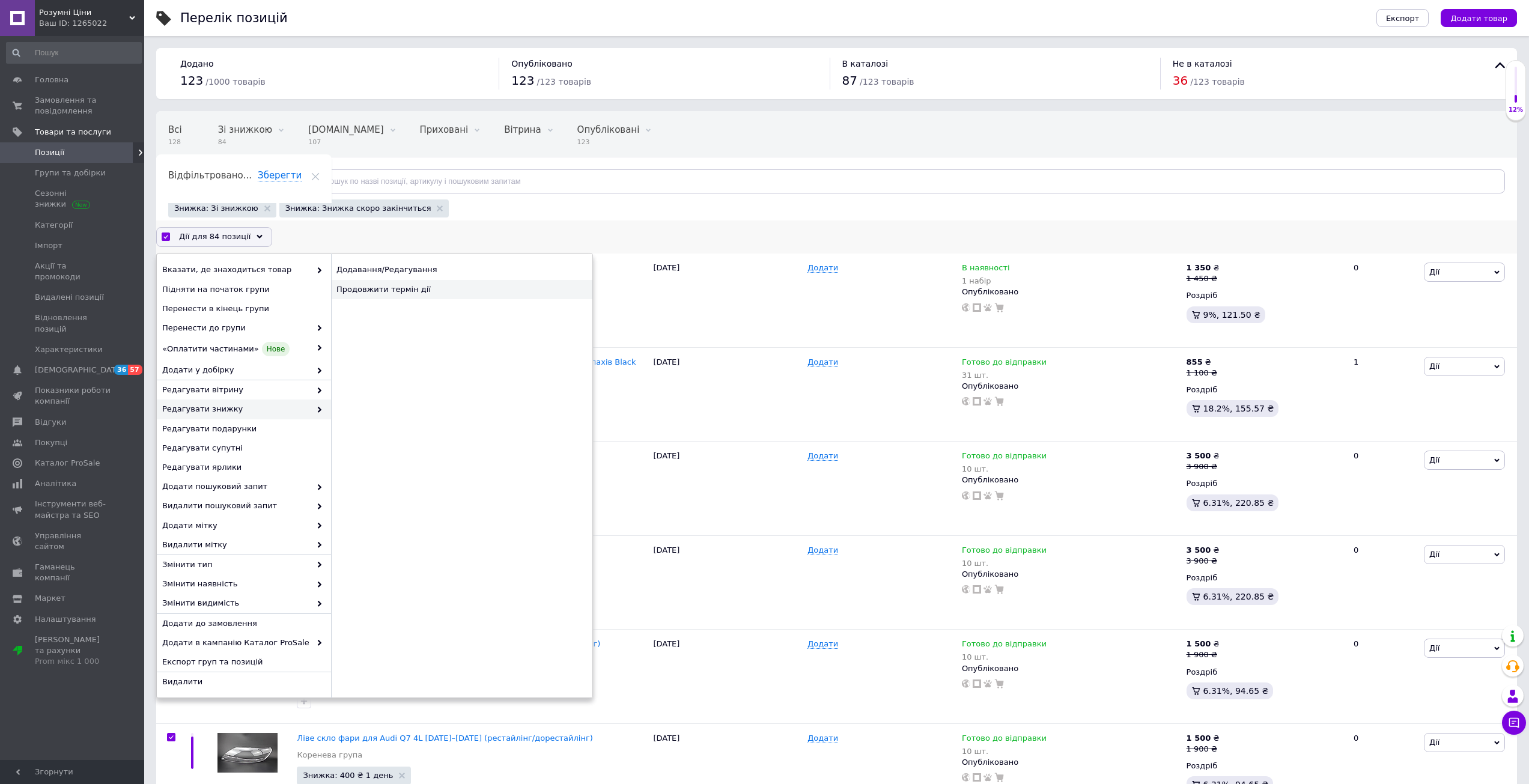
click at [382, 288] on div "Продовжити термін дії" at bounding box center [462, 290] width 261 height 19
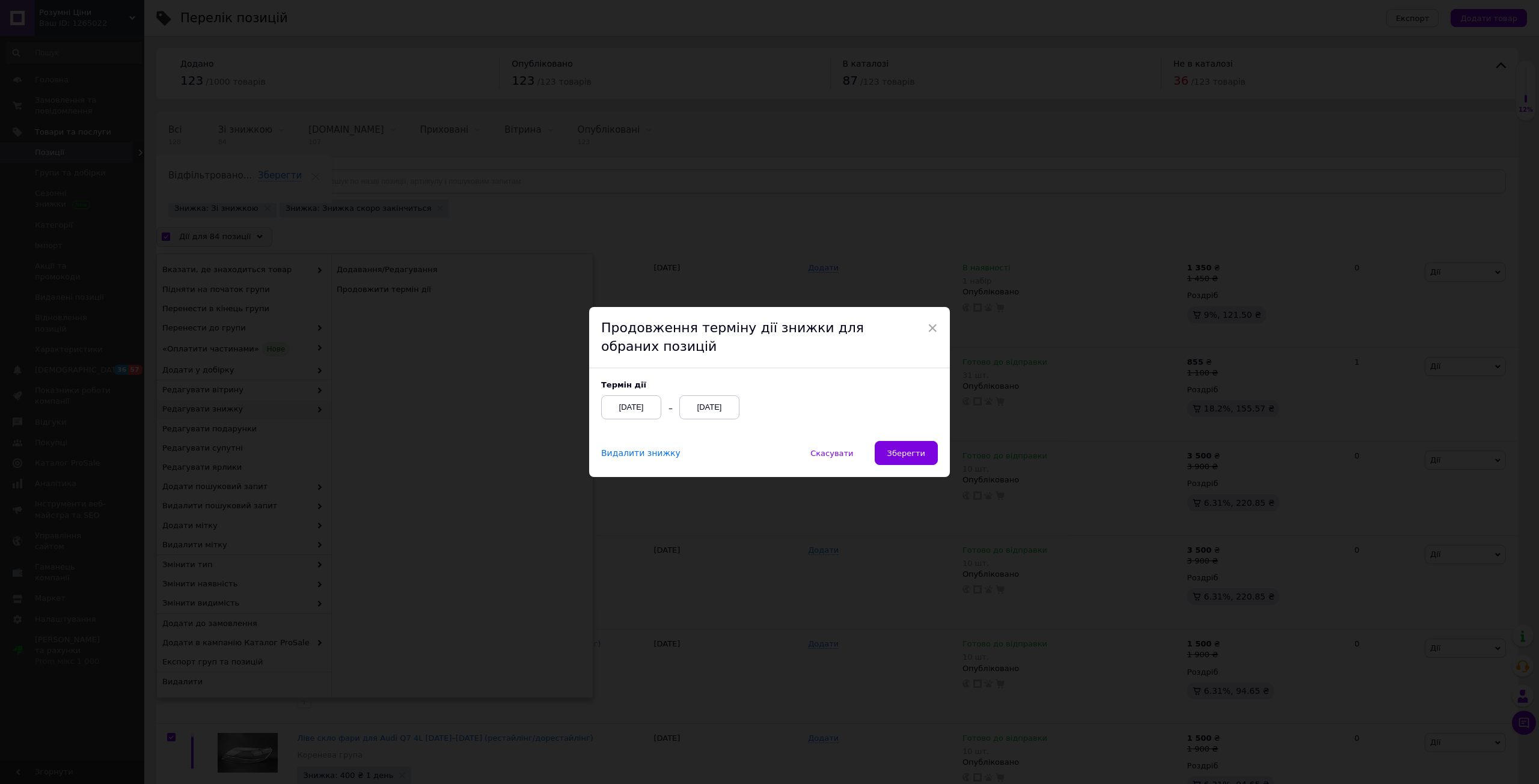
click at [707, 400] on div "[DATE]" at bounding box center [709, 407] width 60 height 24
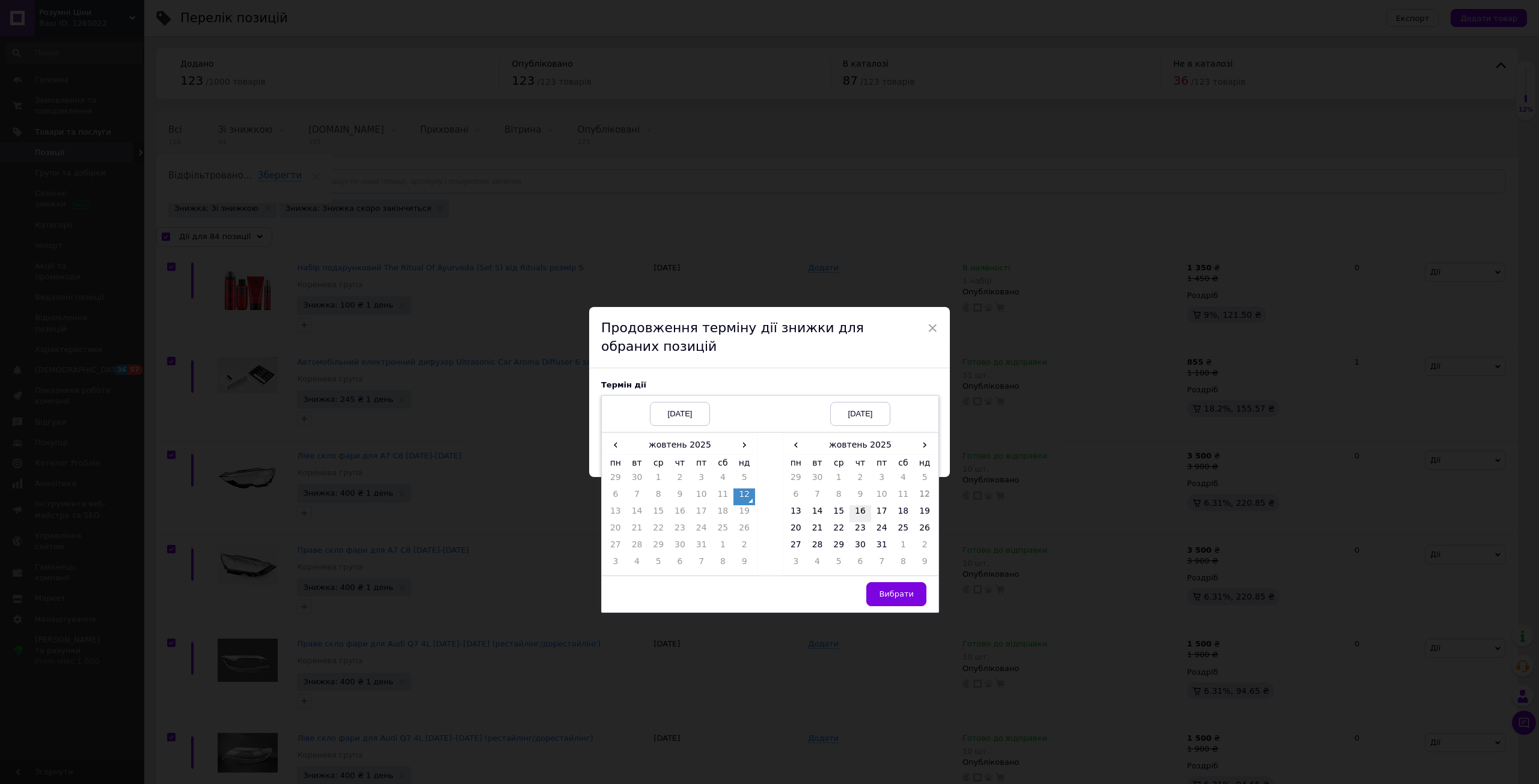
click at [852, 508] on td "16" at bounding box center [860, 513] width 22 height 17
click at [900, 591] on span "Вибрати" at bounding box center [896, 594] width 35 height 9
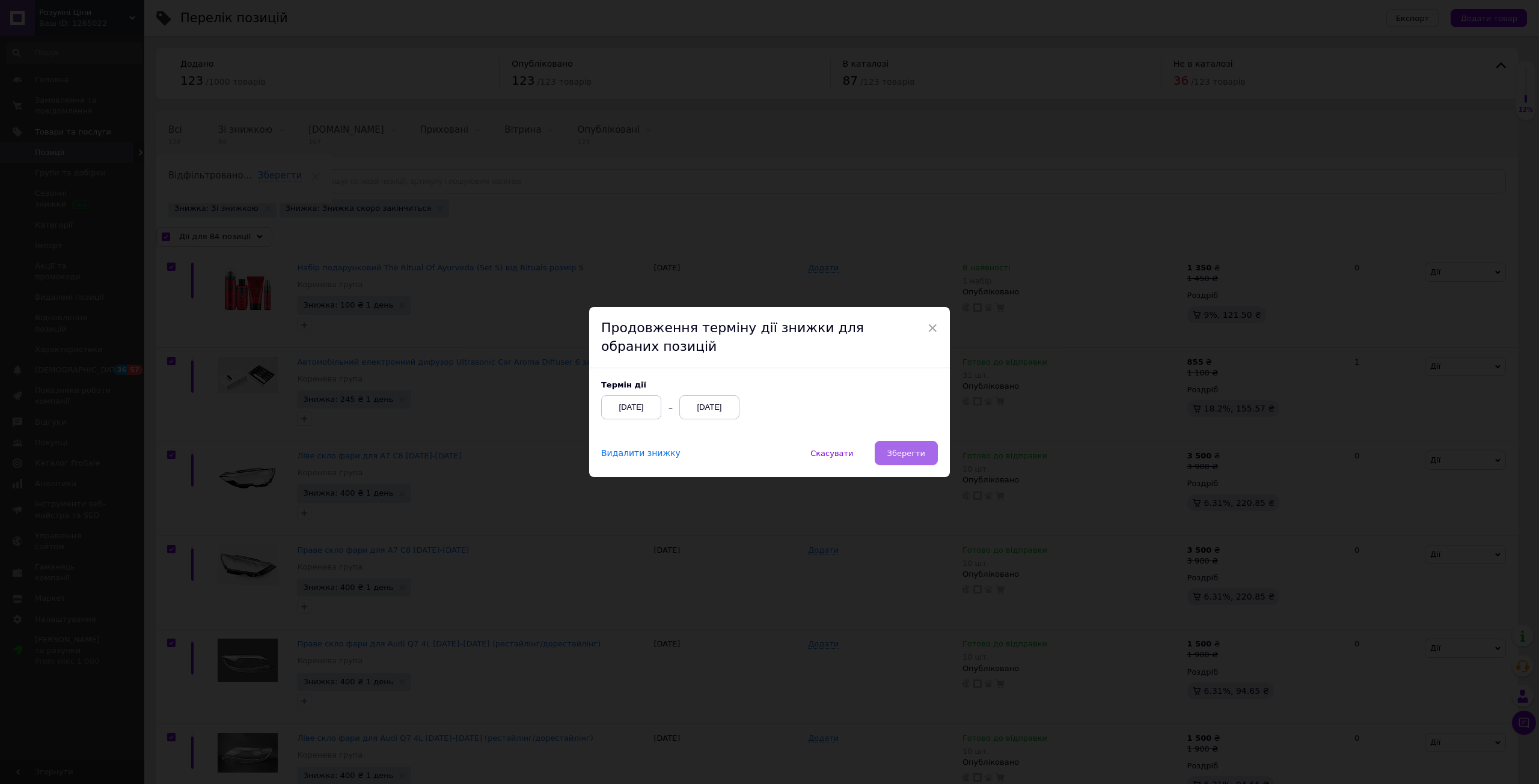
click at [896, 458] on span "Зберегти" at bounding box center [906, 453] width 38 height 9
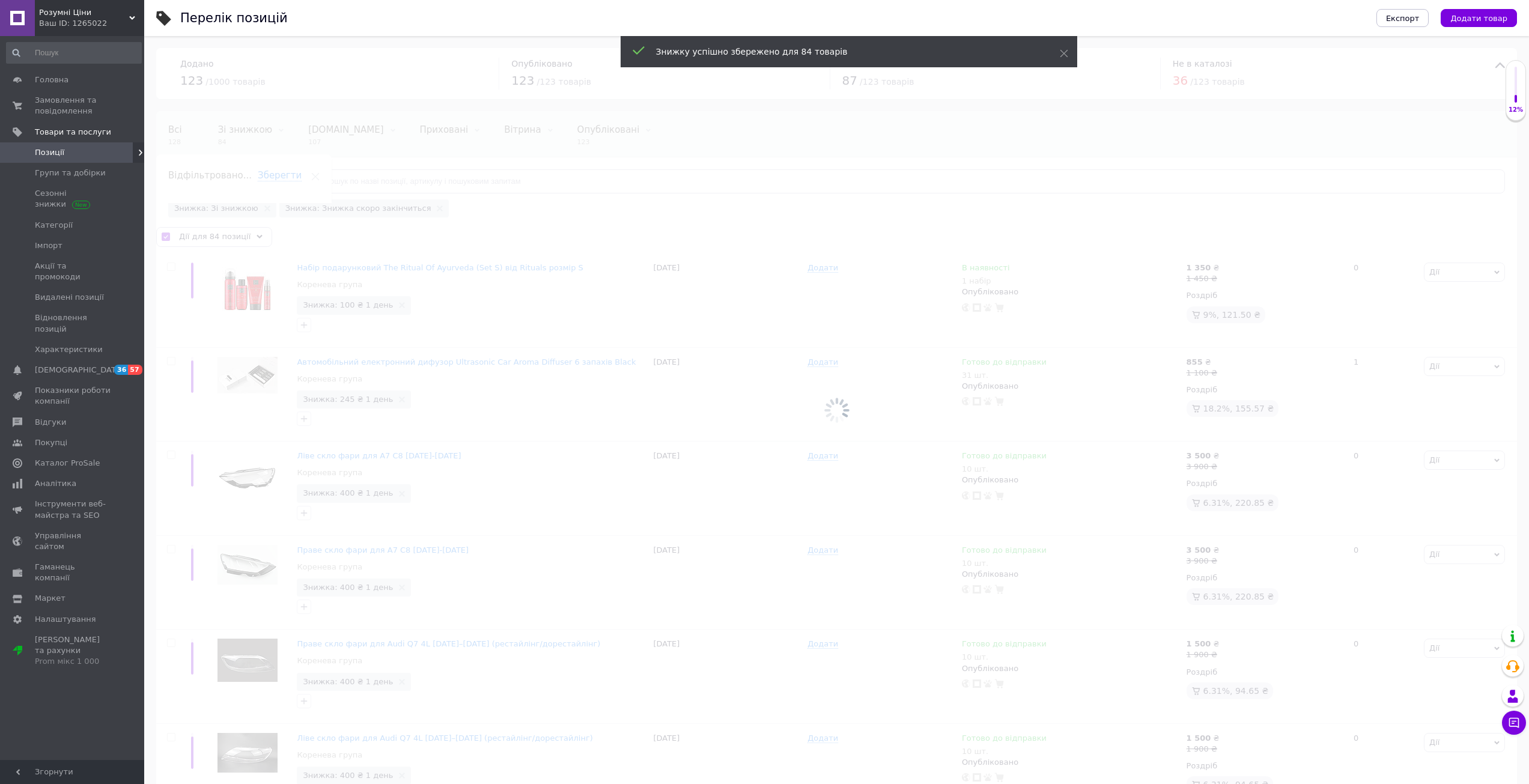
checkbox input "false"
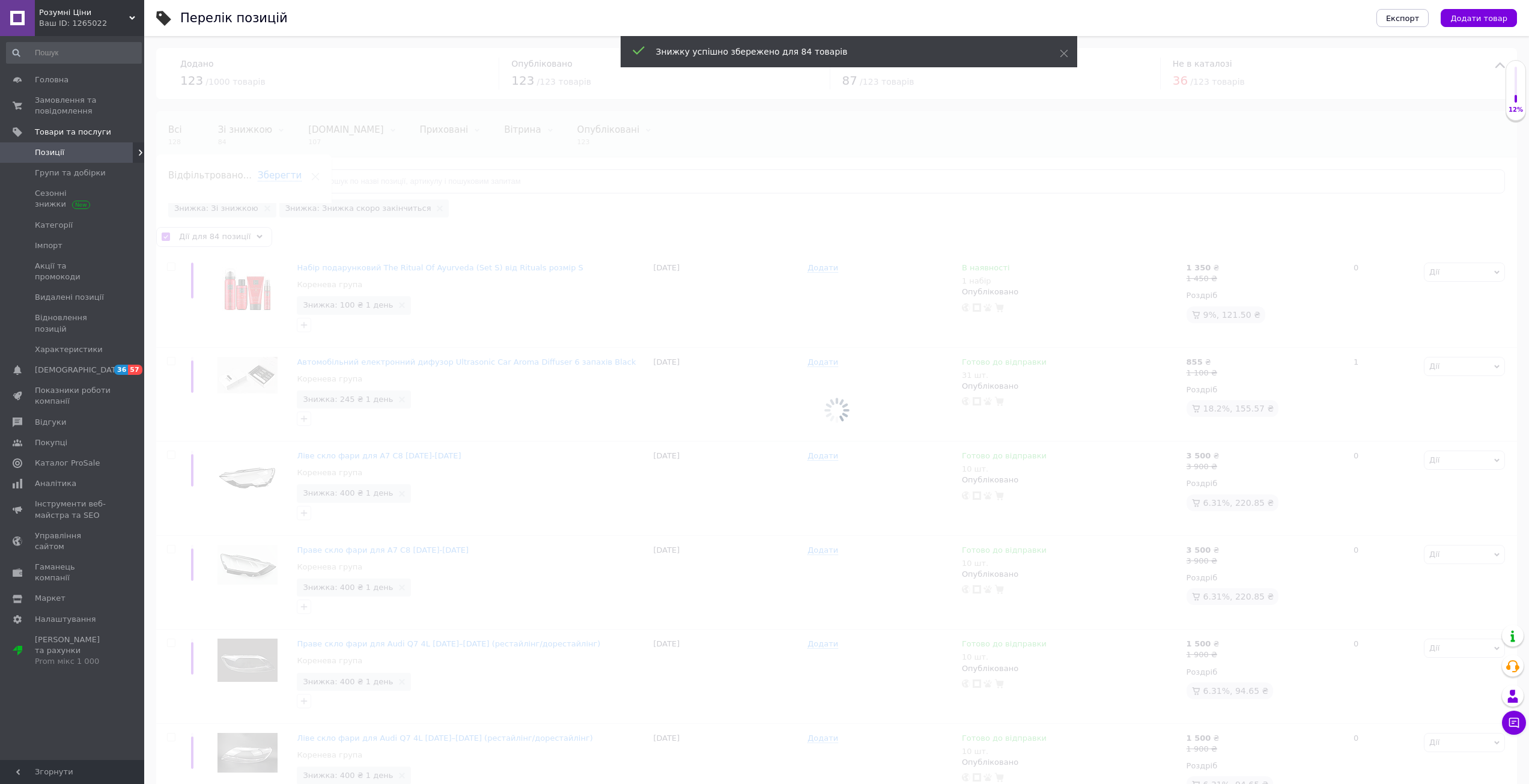
checkbox input "false"
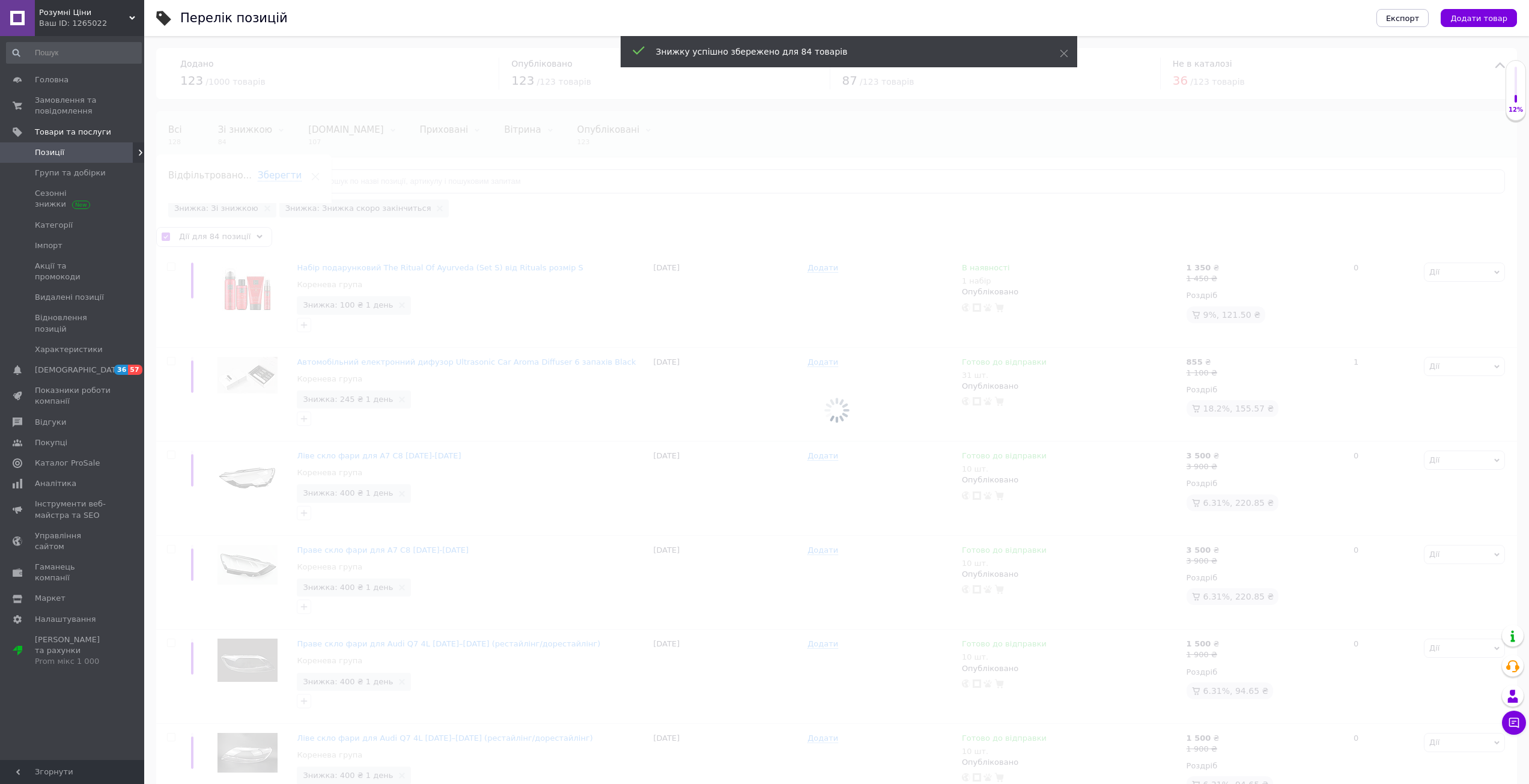
checkbox input "false"
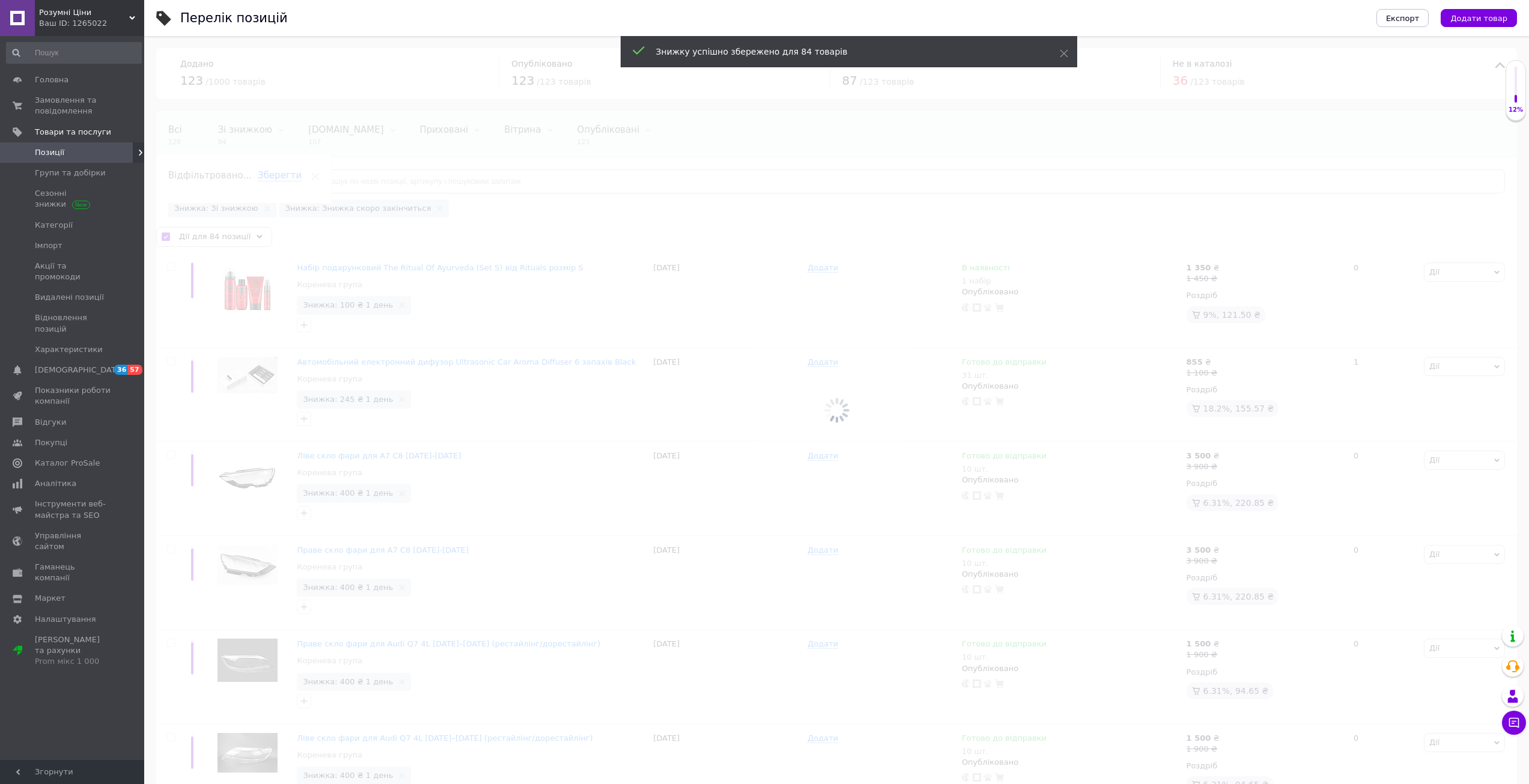
checkbox input "false"
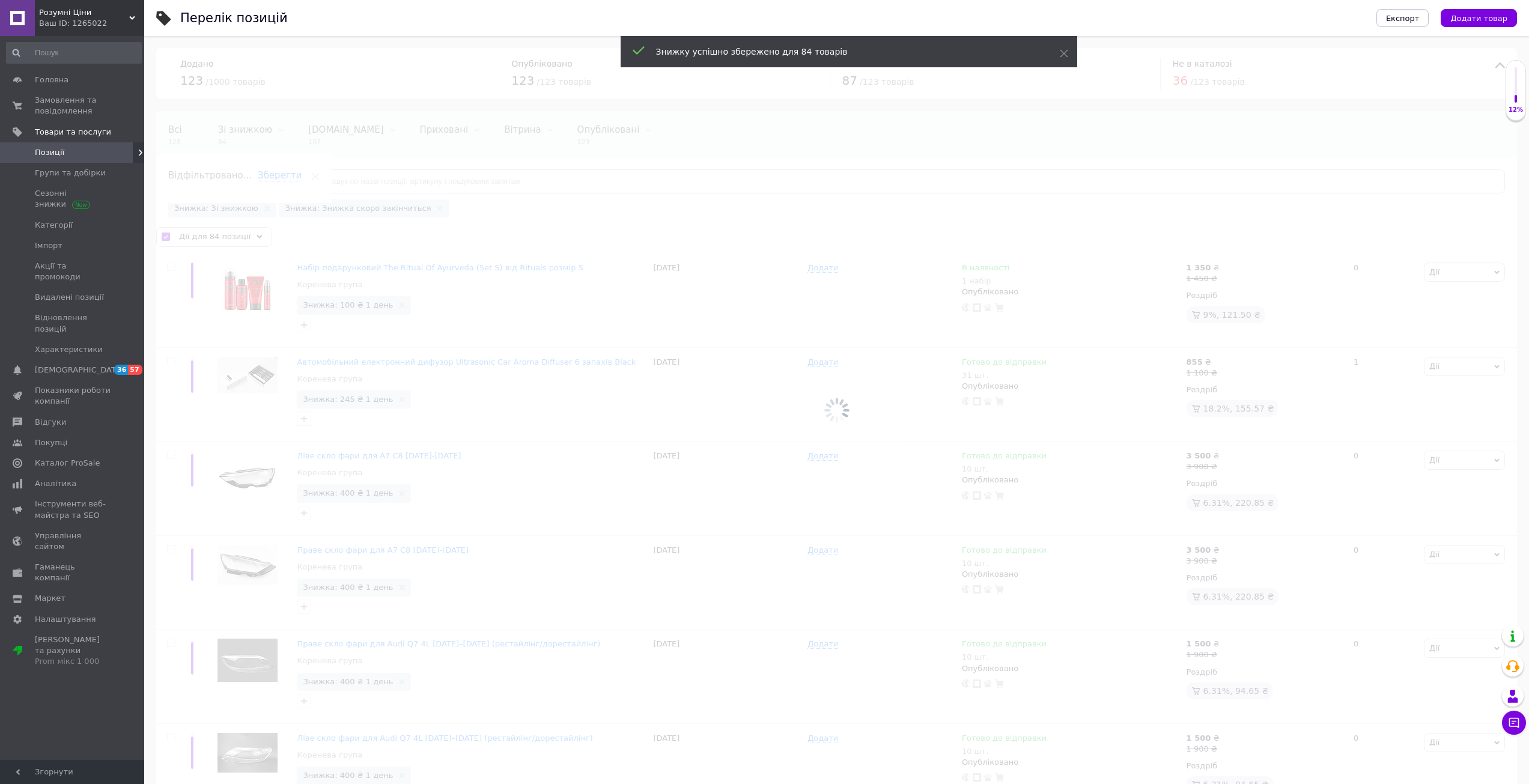
checkbox input "false"
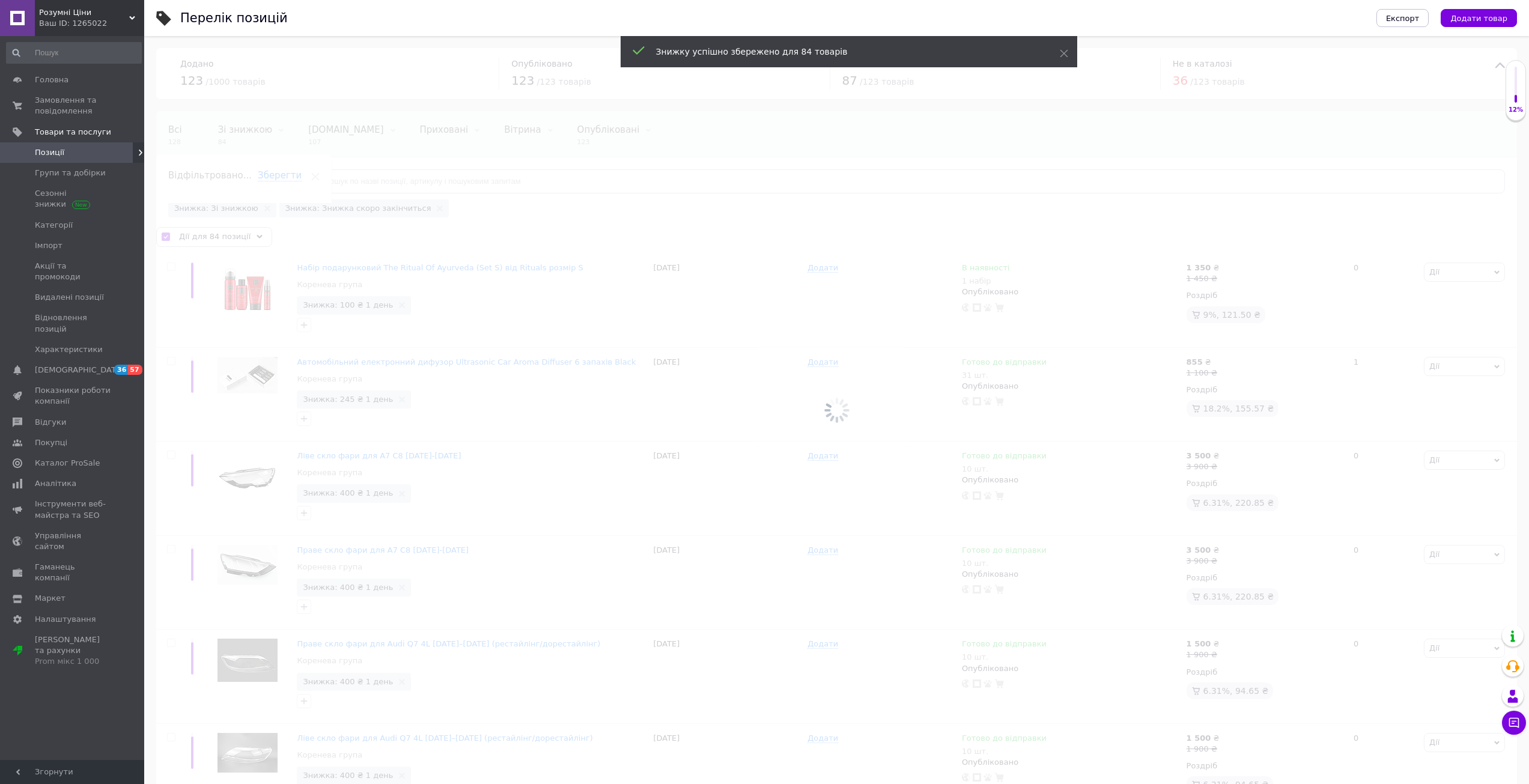
checkbox input "false"
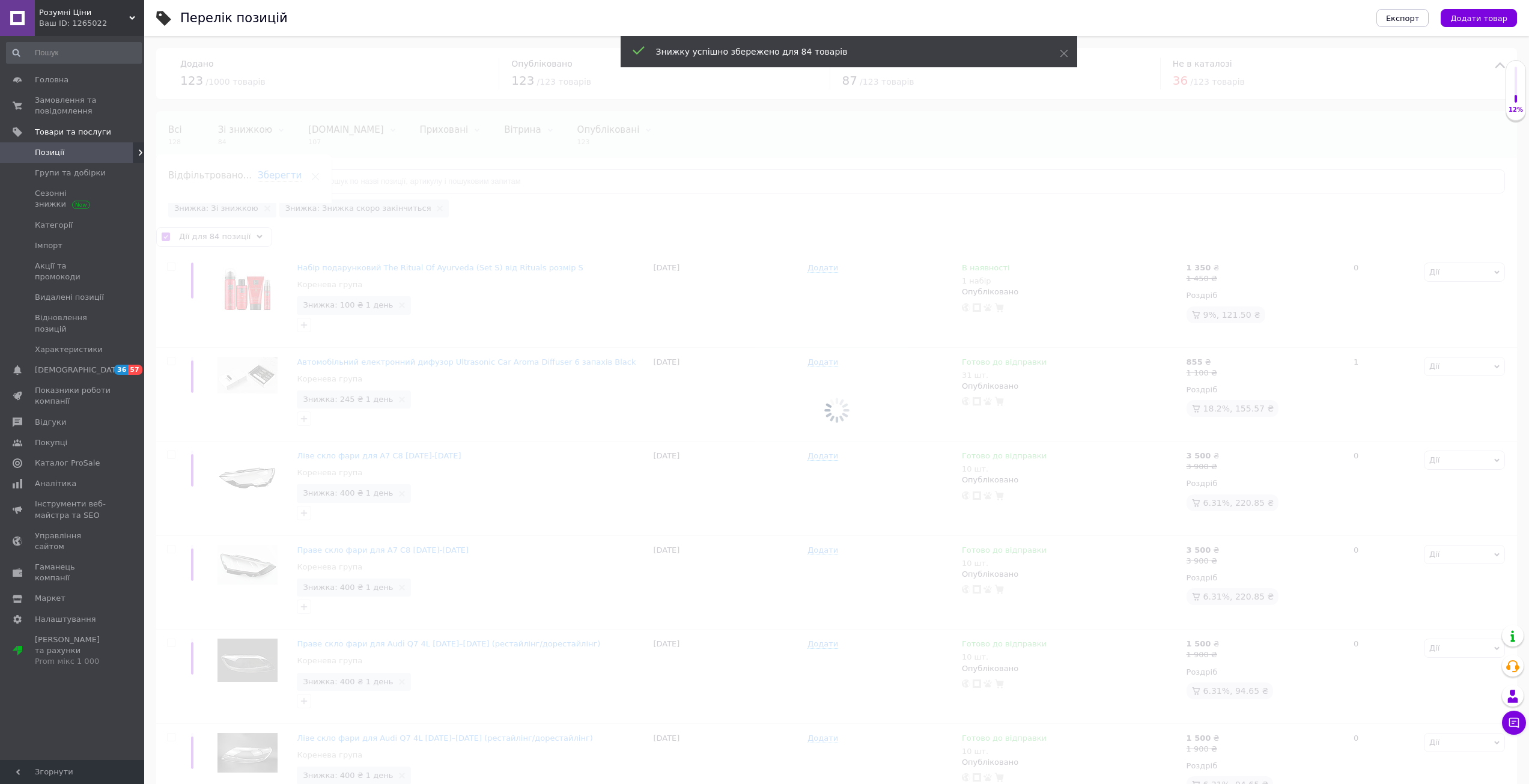
checkbox input "false"
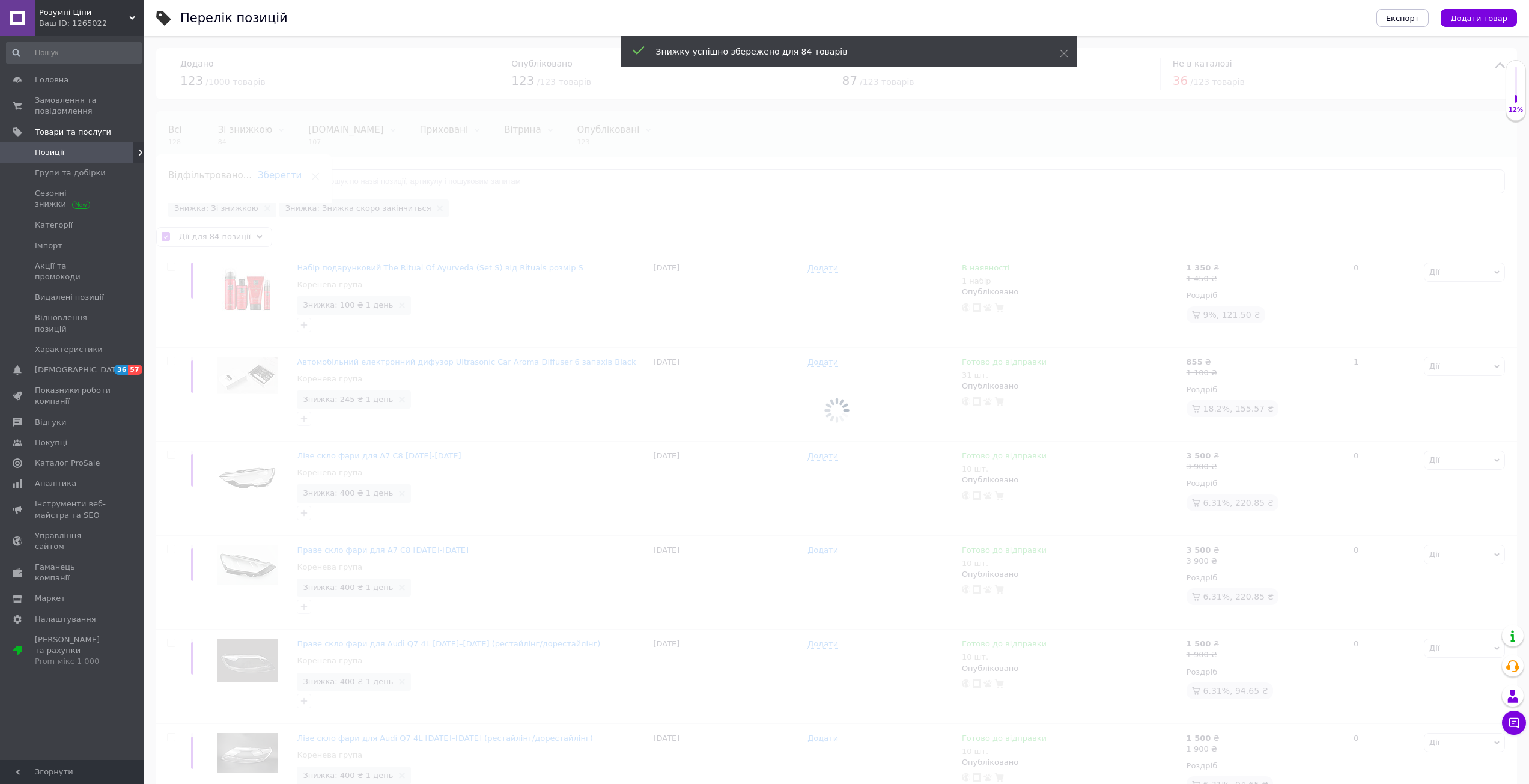
checkbox input "false"
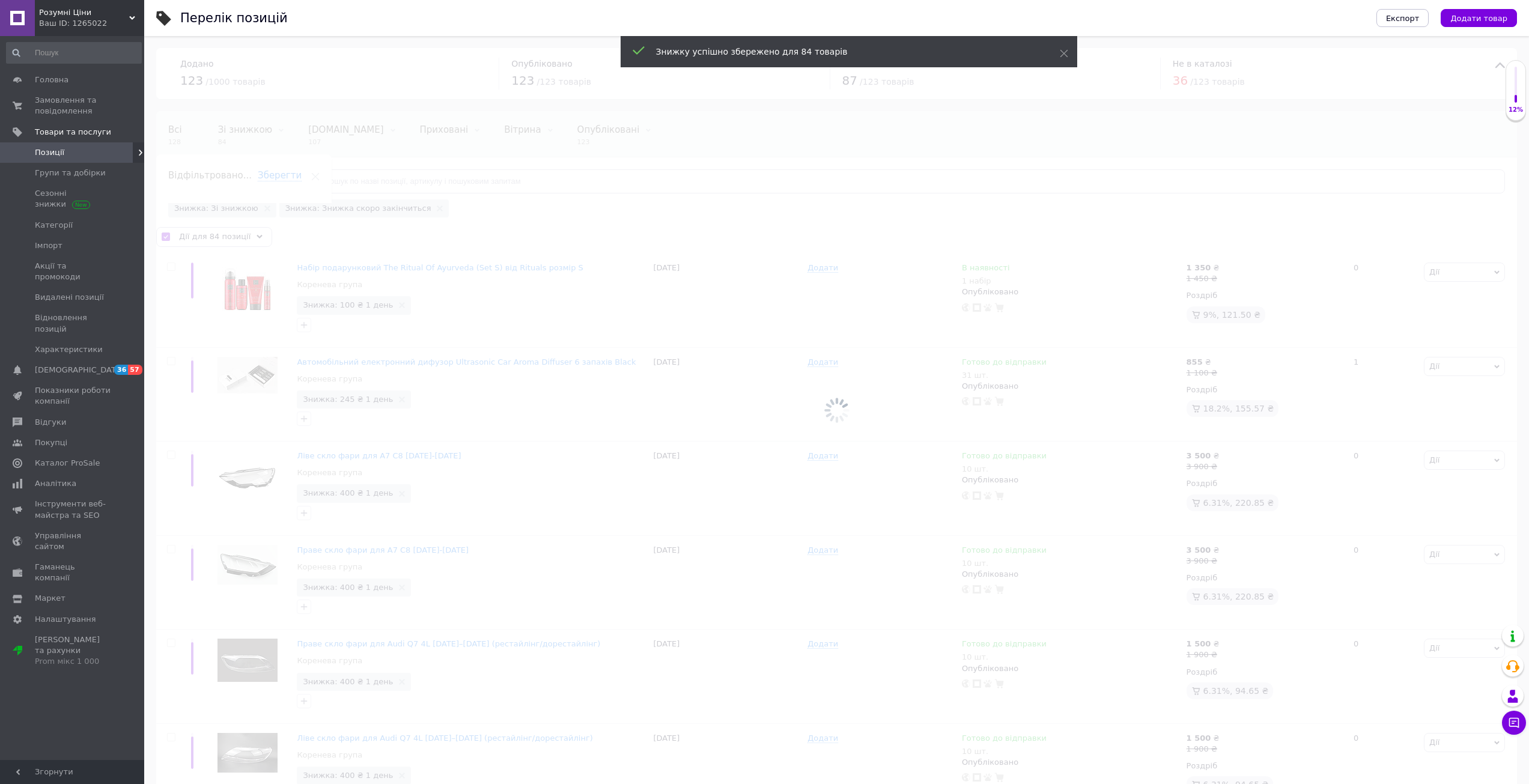
checkbox input "false"
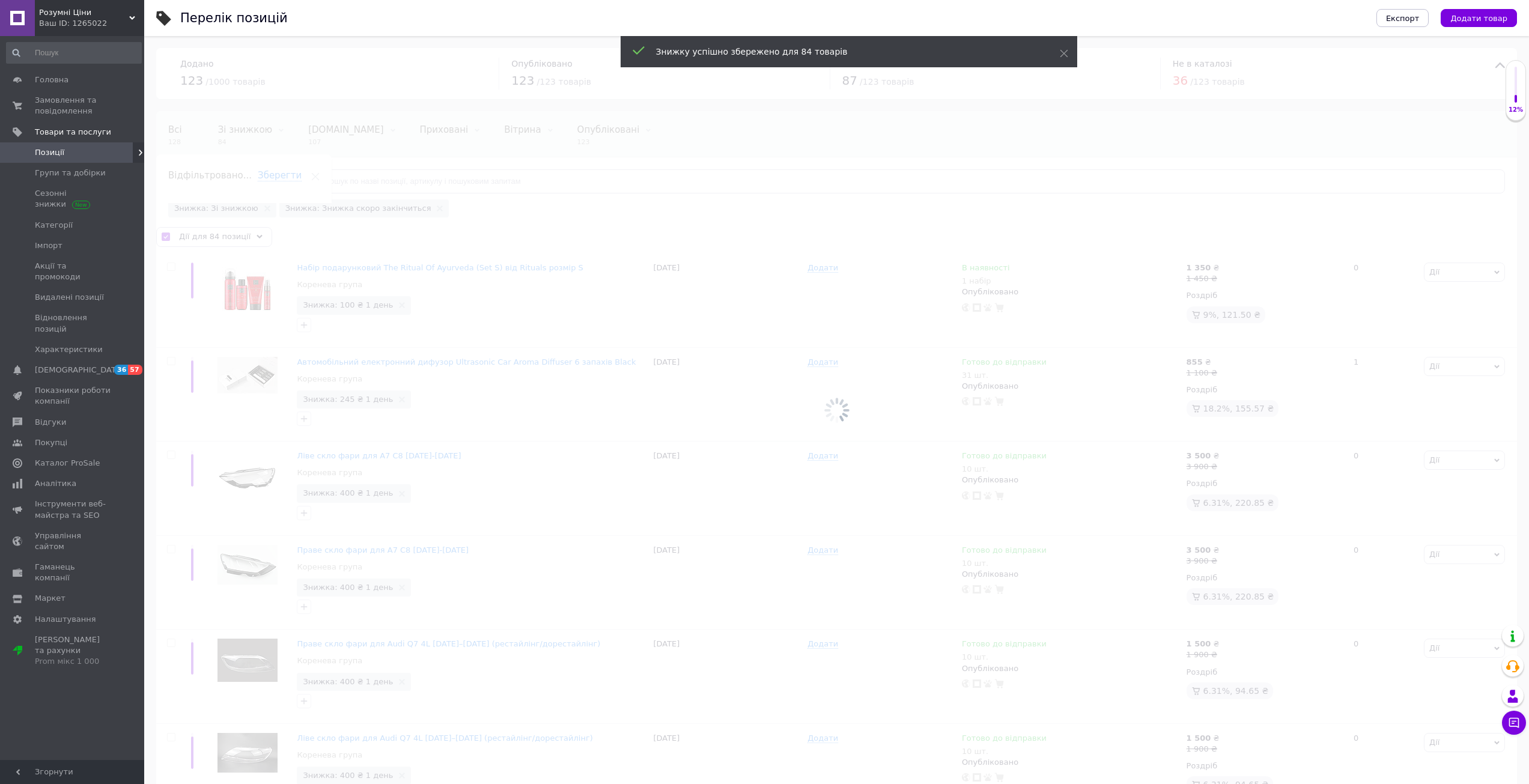
checkbox input "false"
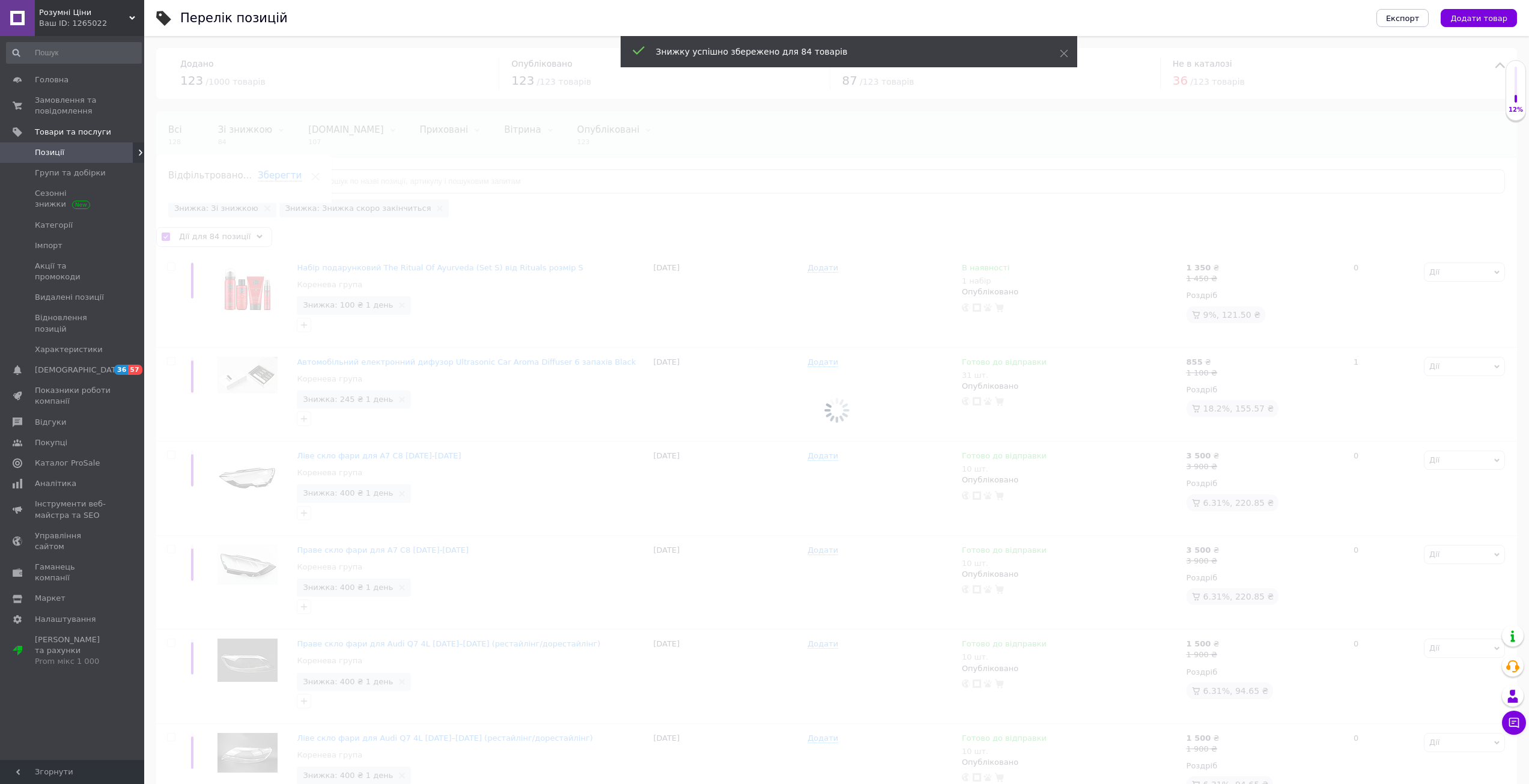
checkbox input "false"
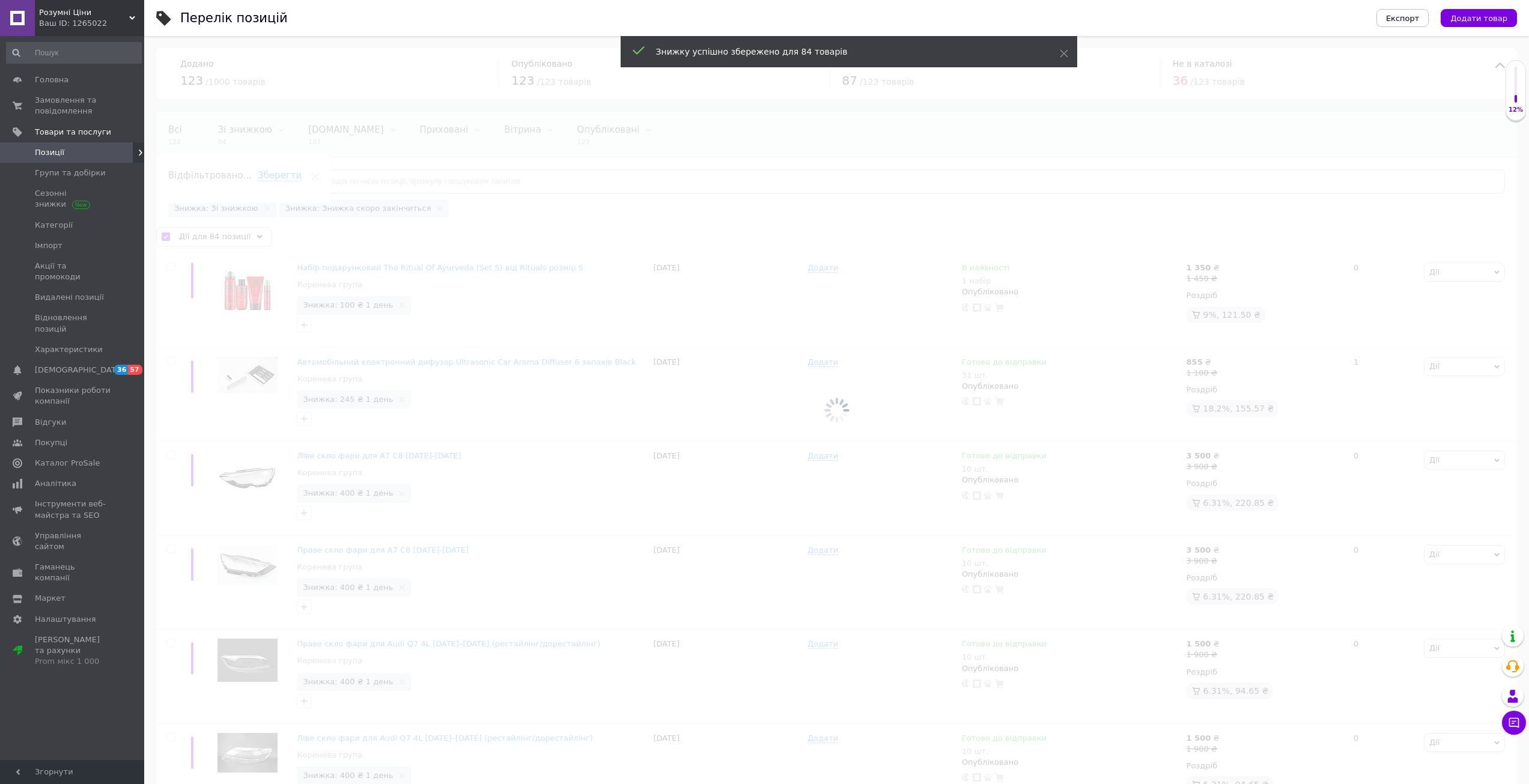
checkbox input "false"
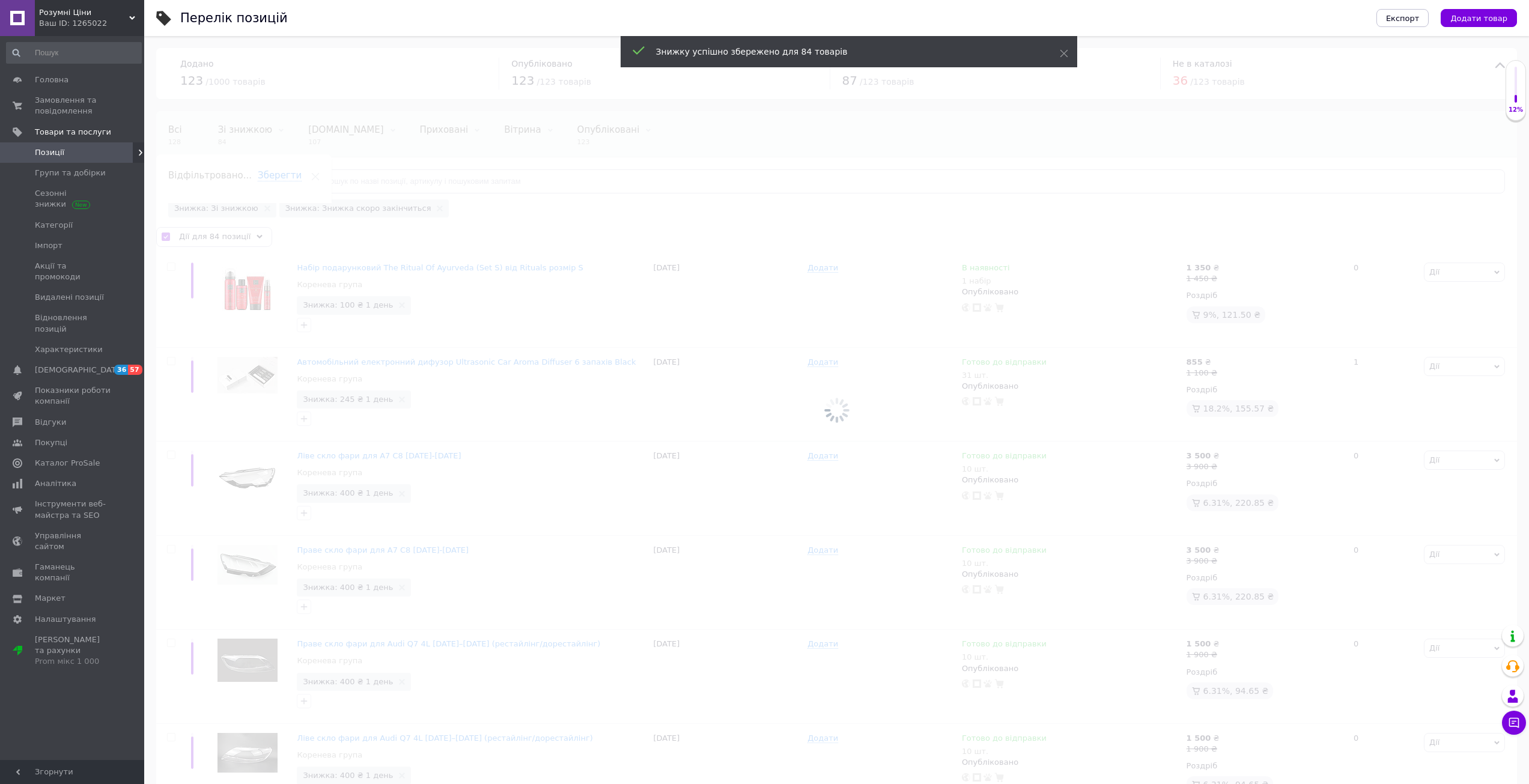
checkbox input "false"
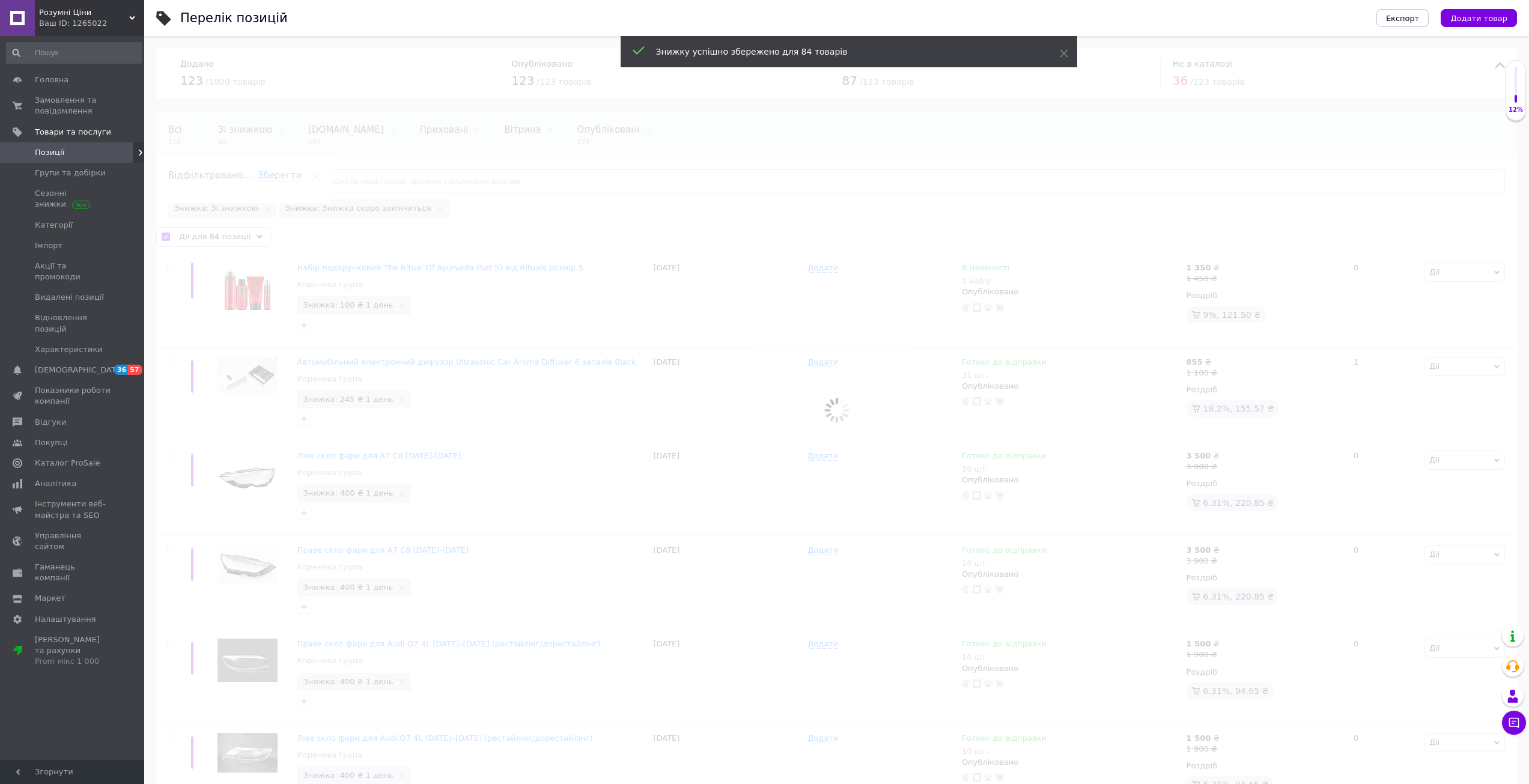
checkbox input "false"
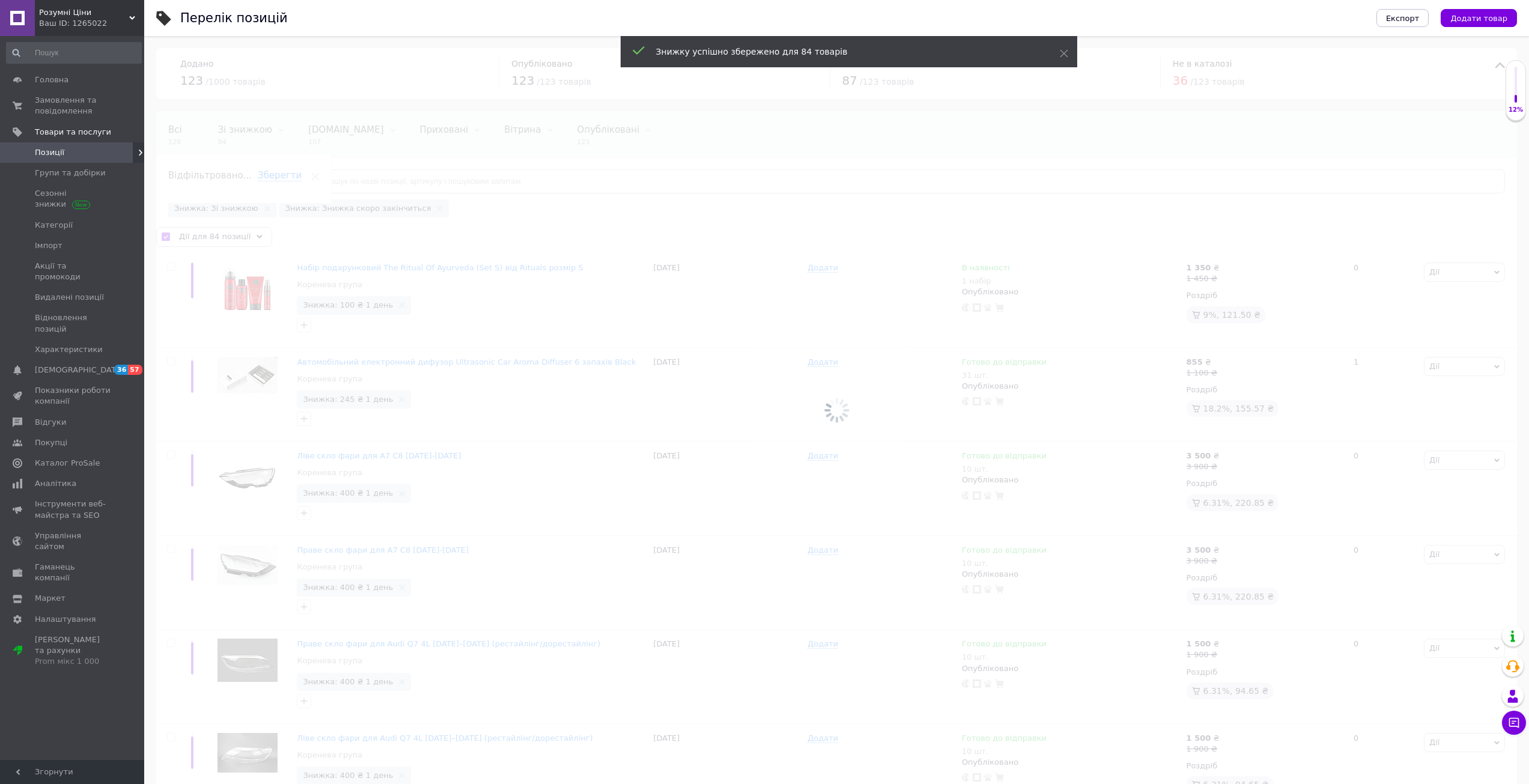
checkbox input "false"
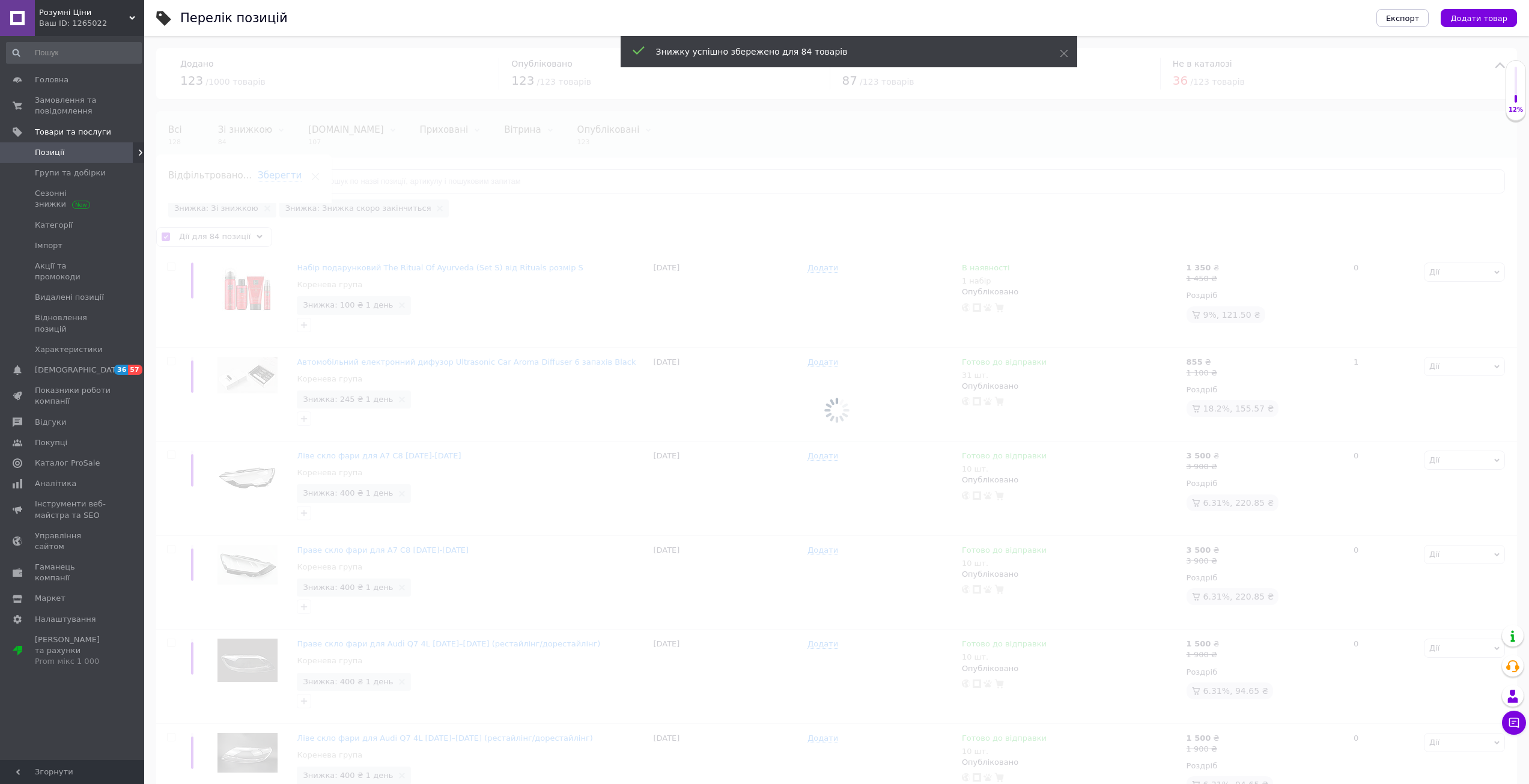
checkbox input "false"
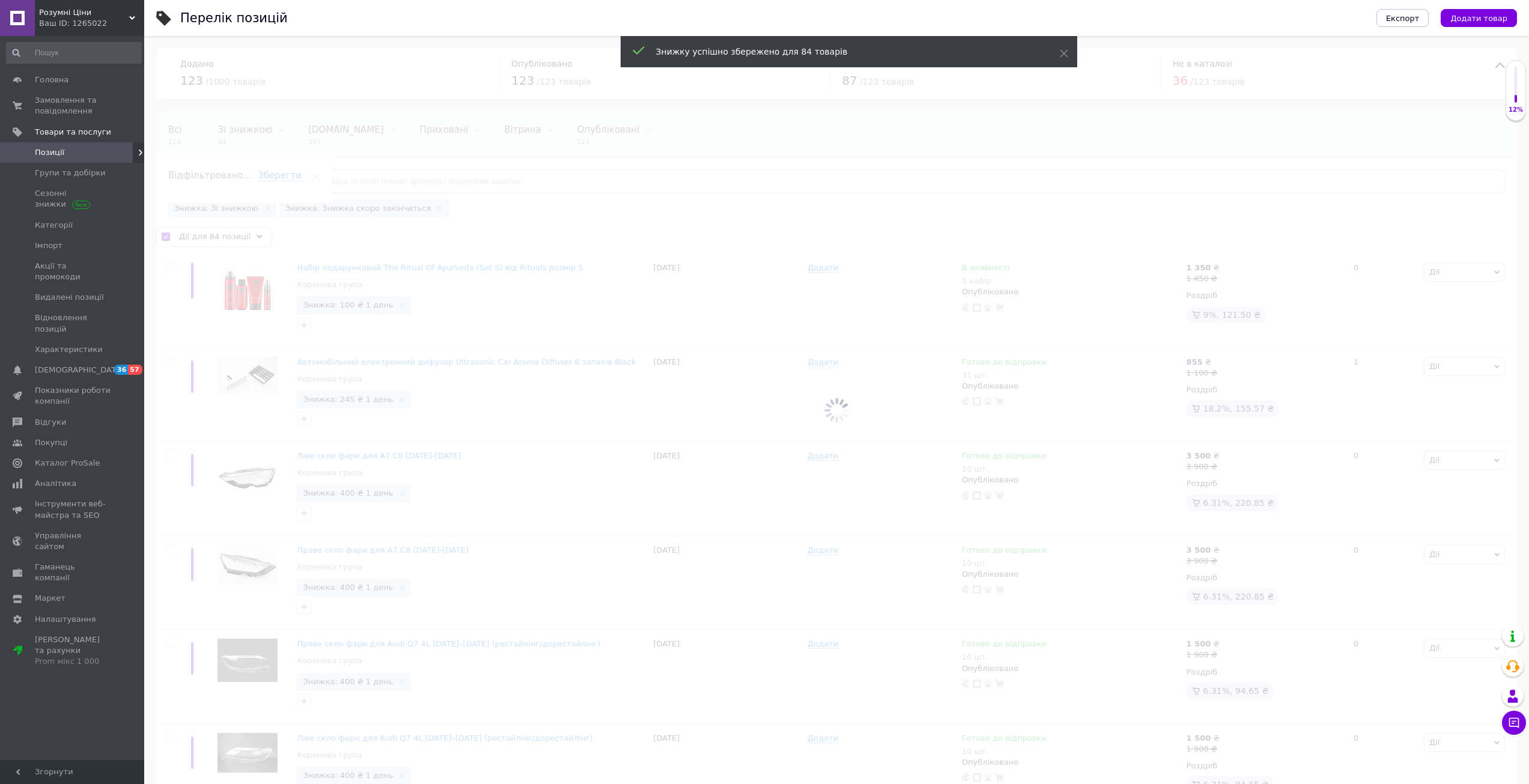
checkbox input "false"
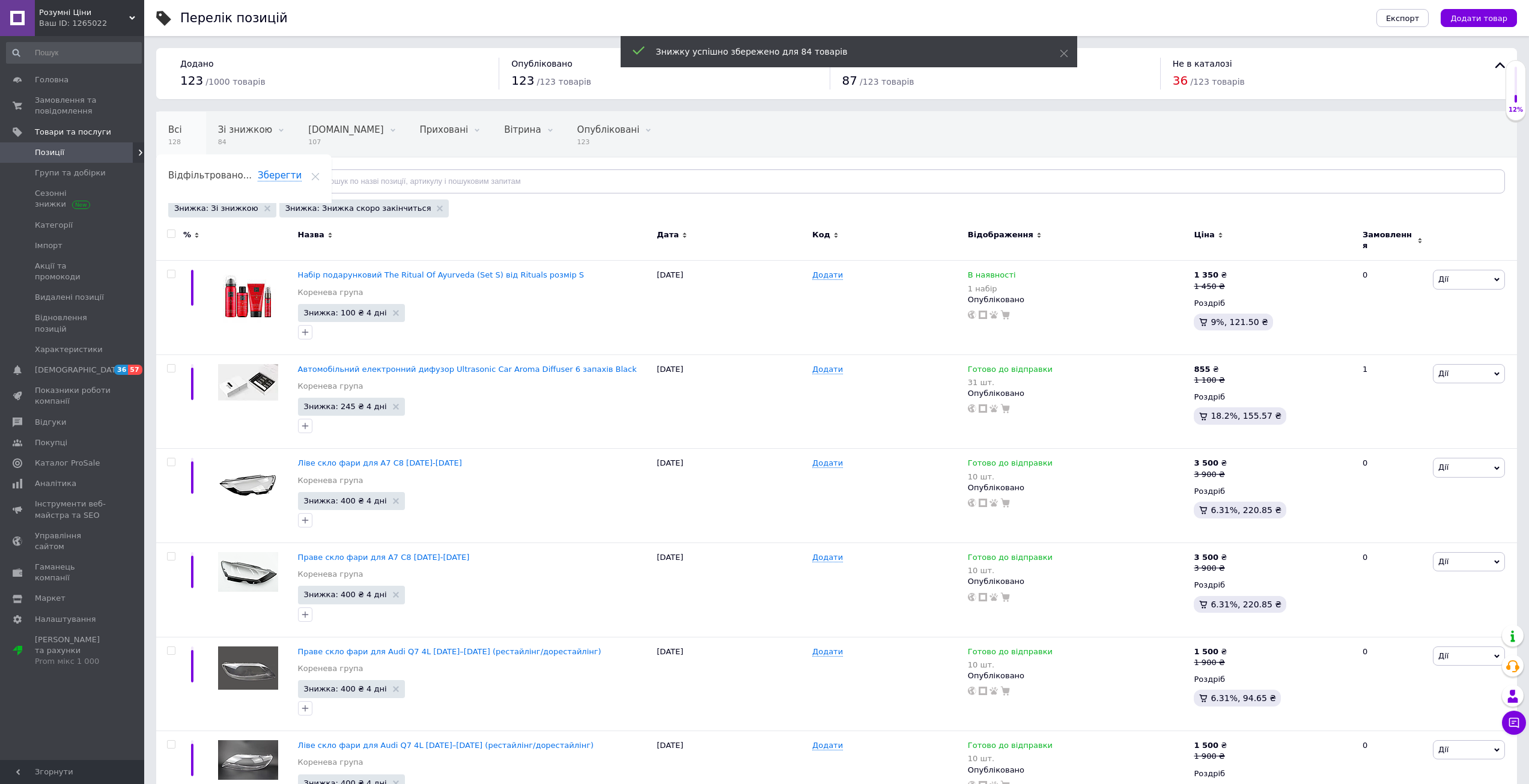
click at [177, 143] on span "128" at bounding box center [175, 142] width 14 height 9
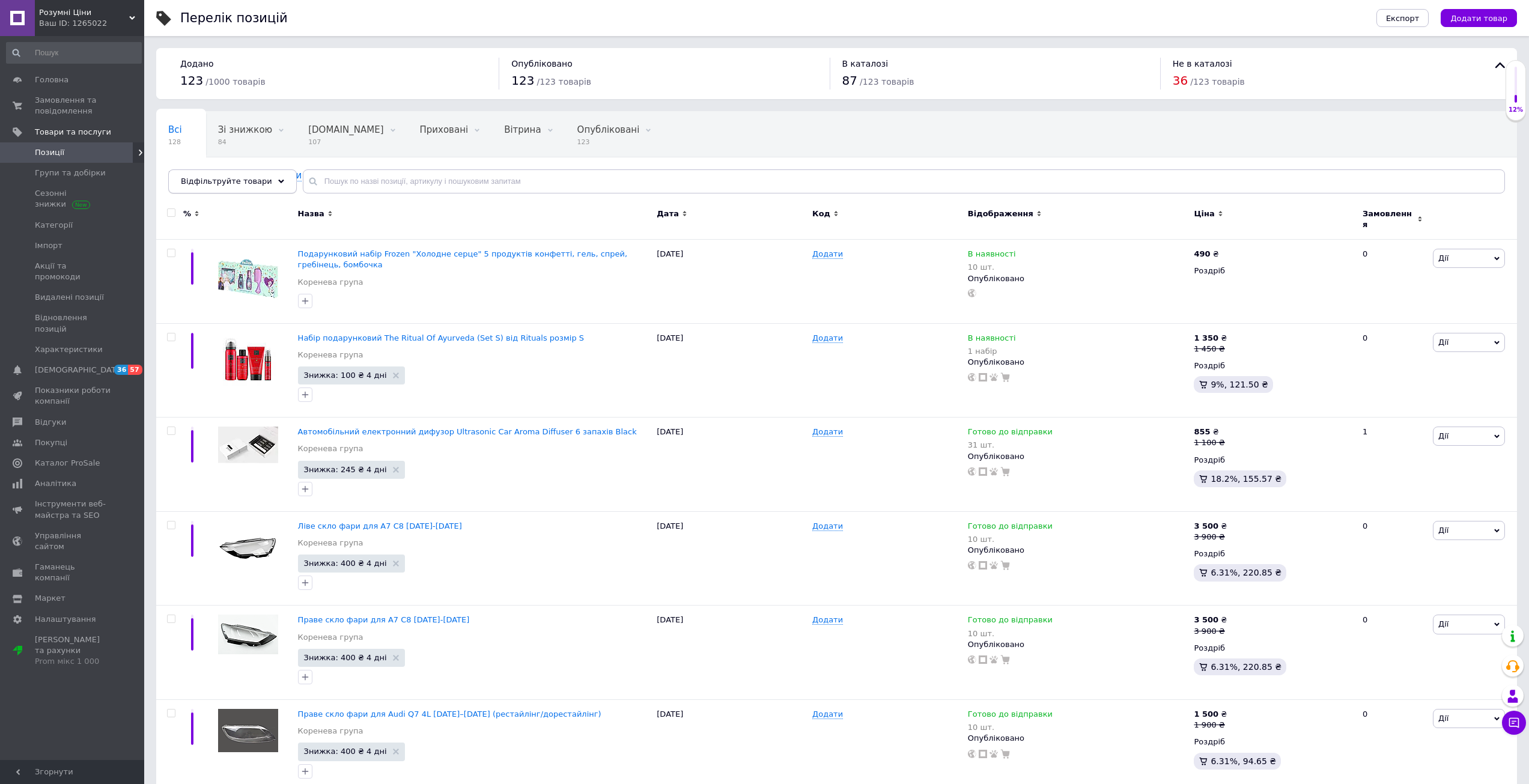
click at [201, 185] on span "Відфільтруйте товари" at bounding box center [226, 181] width 91 height 9
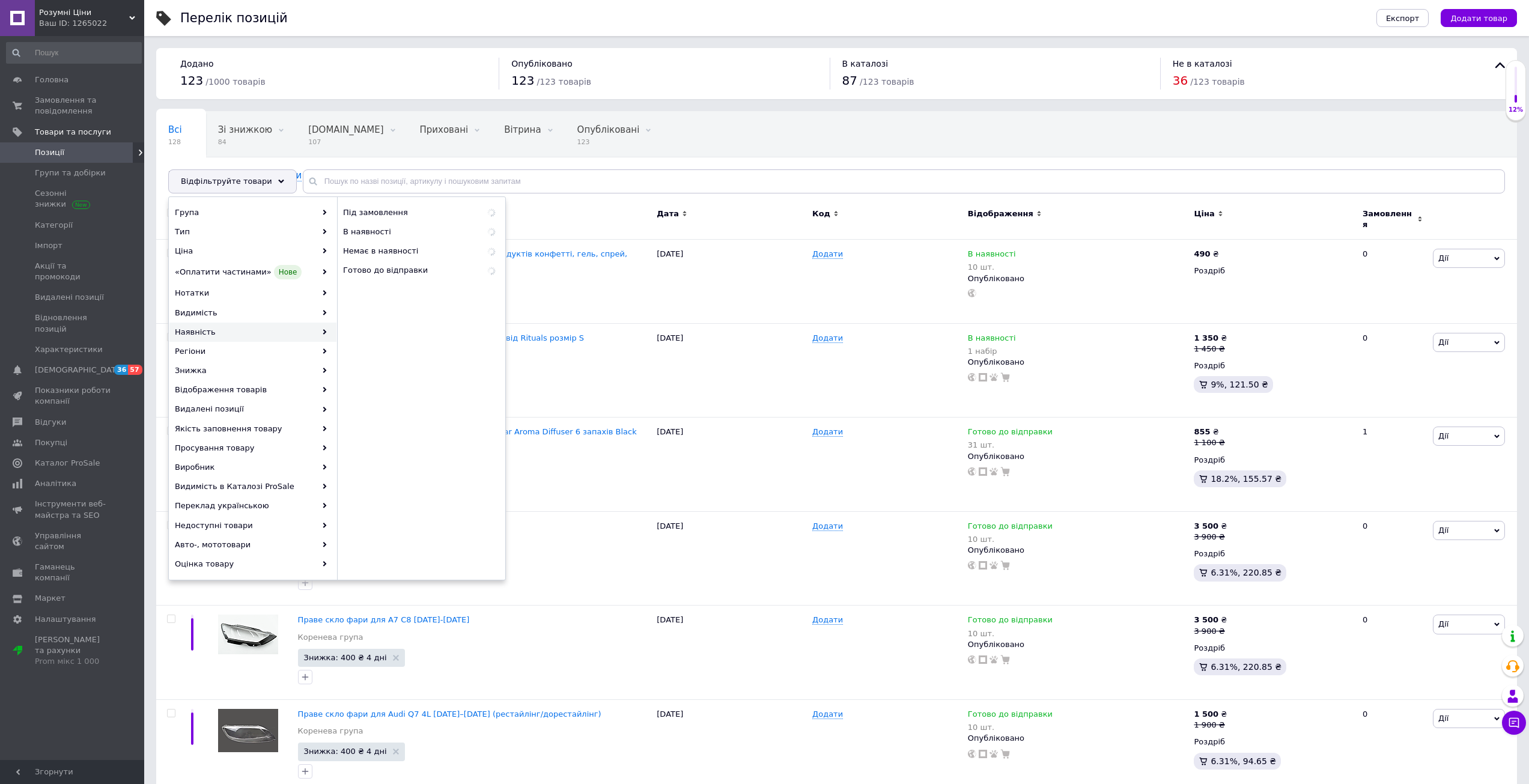
click at [198, 325] on div "Наявність" at bounding box center [252, 332] width 167 height 19
click at [387, 249] on span "Немає в наявності" at bounding box center [406, 251] width 126 height 11
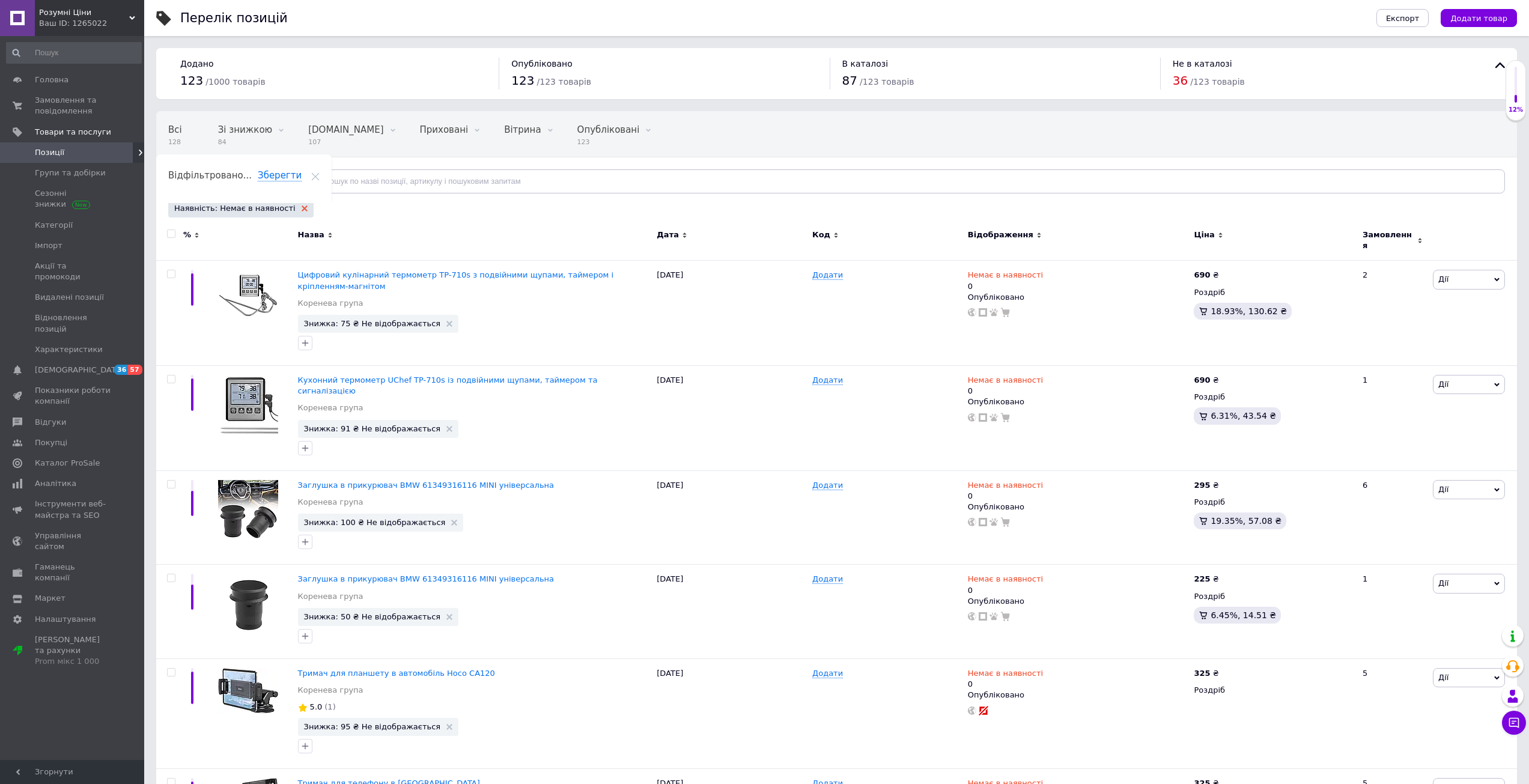
click at [301, 209] on icon at bounding box center [304, 209] width 6 height 6
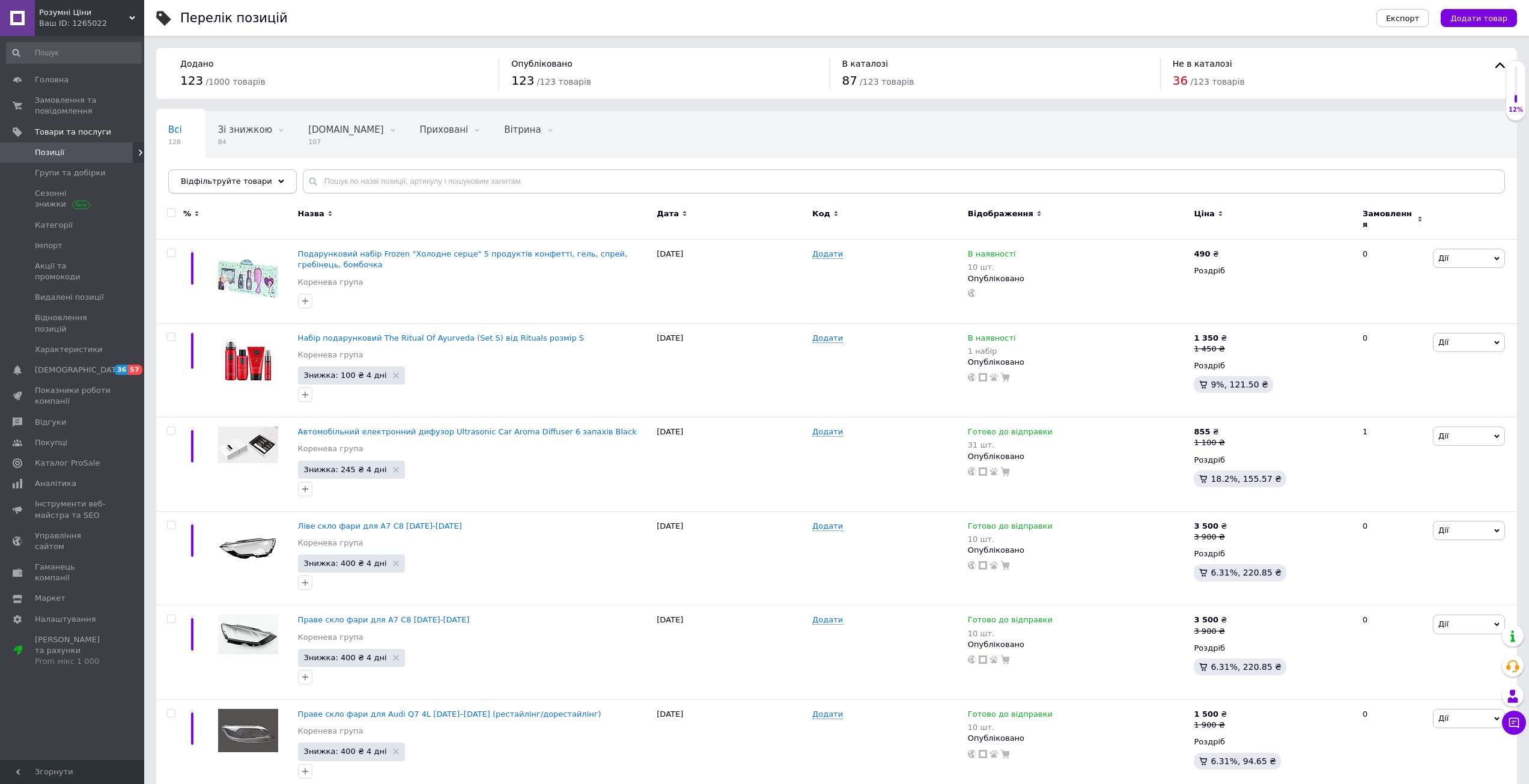
click at [222, 184] on span "Відфільтруйте товари" at bounding box center [226, 181] width 91 height 9
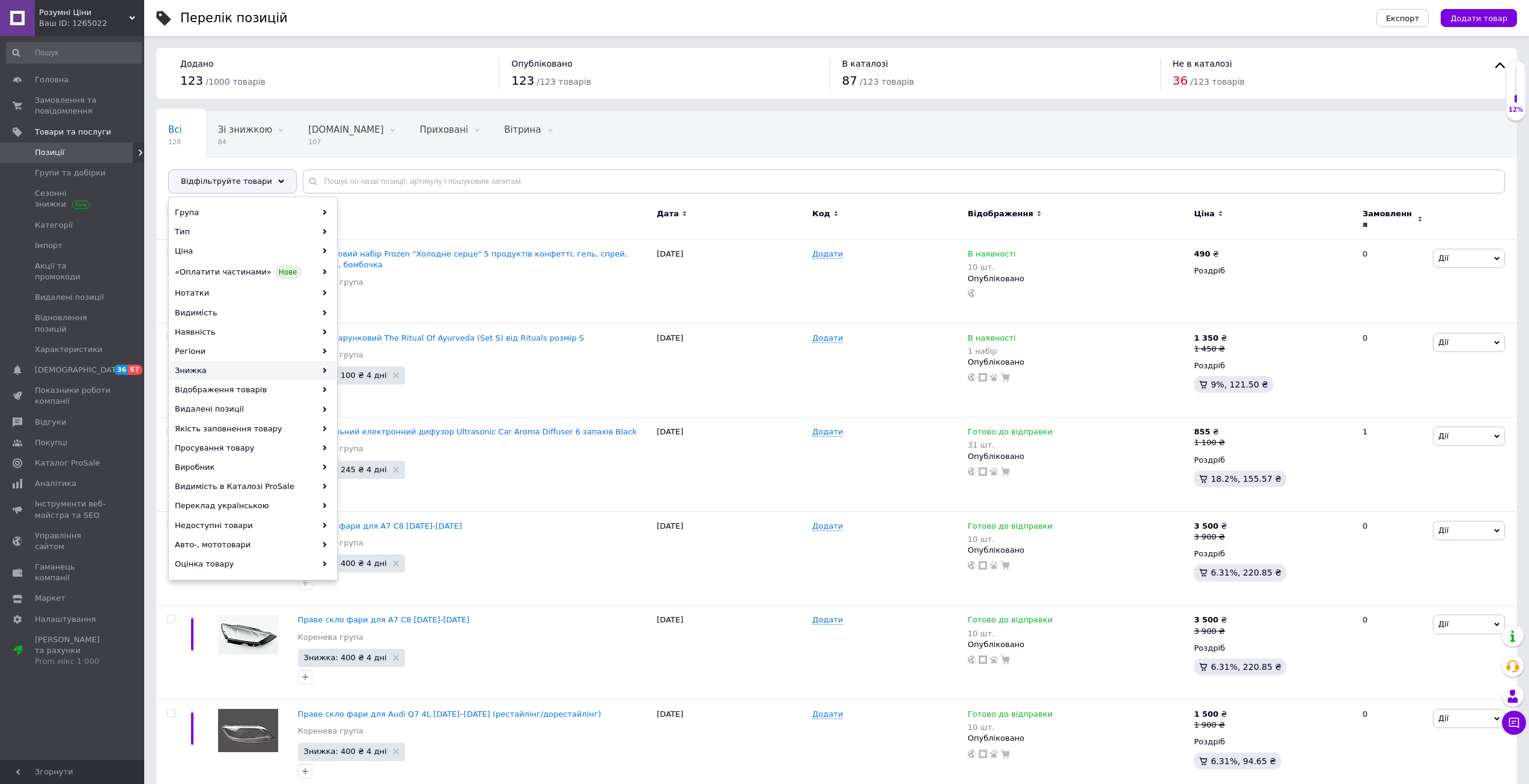
click at [214, 369] on div "Знижка" at bounding box center [252, 370] width 167 height 19
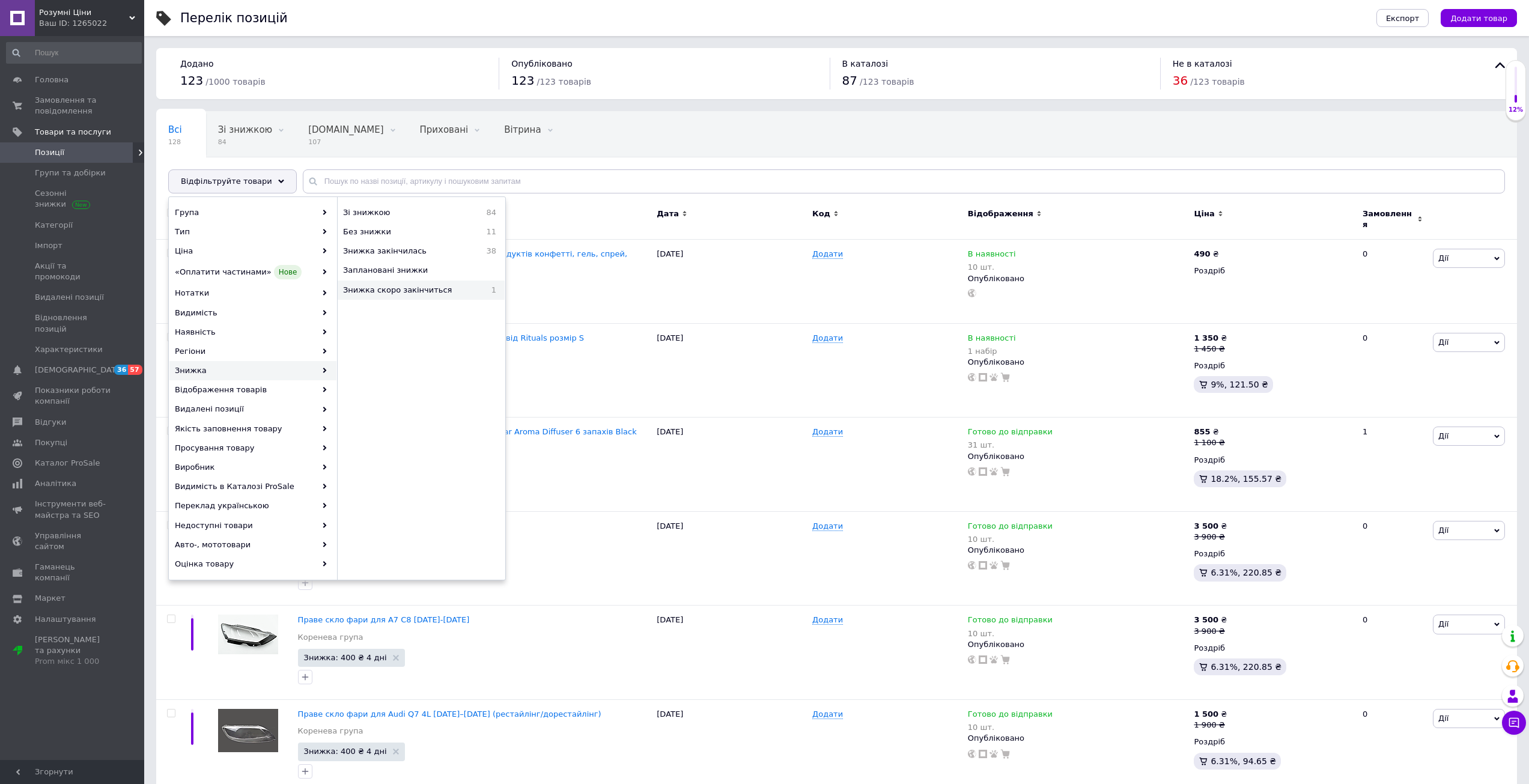
click at [422, 292] on span "Знижка скоро закінчиться" at bounding box center [412, 290] width 139 height 11
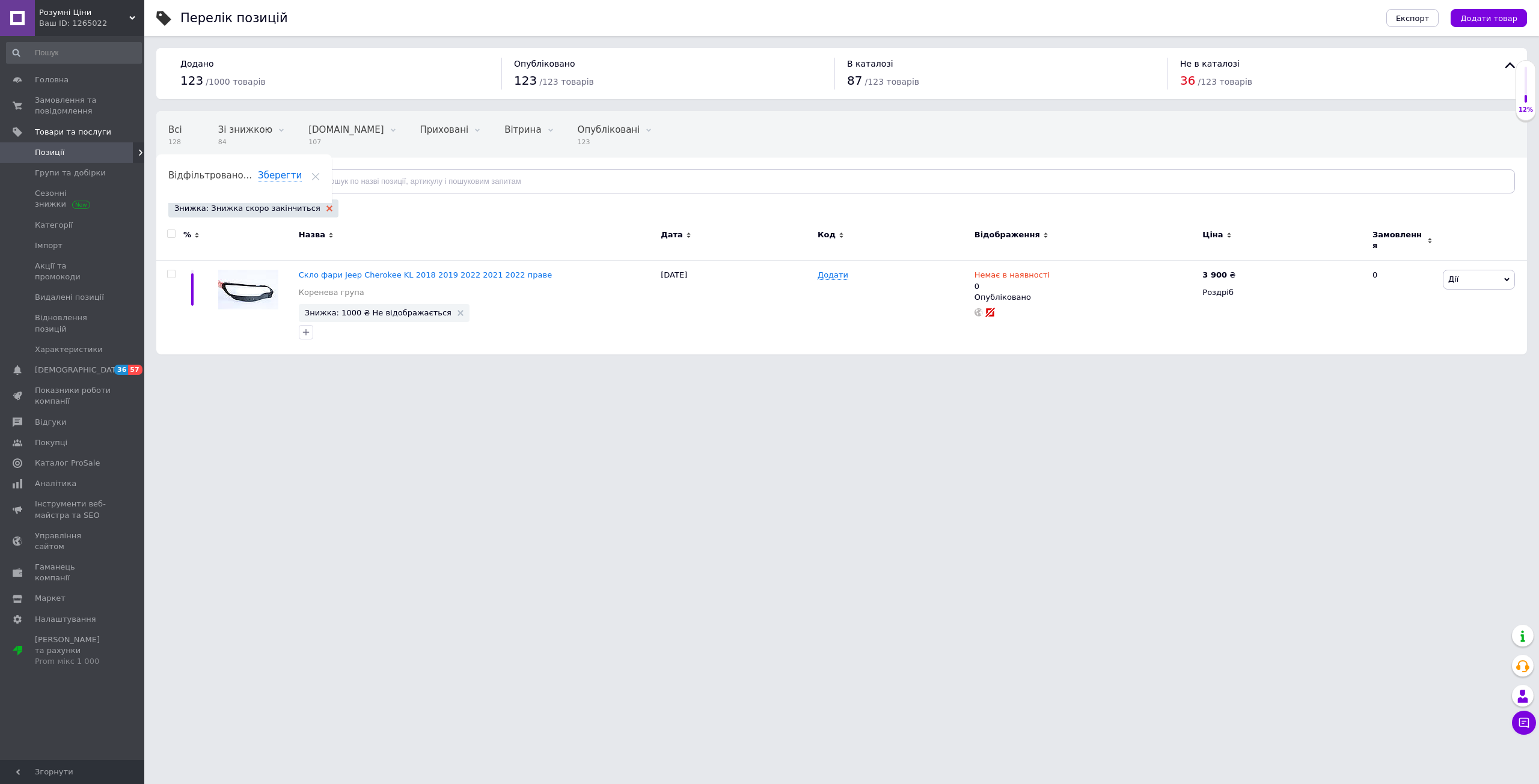
click at [326, 206] on icon at bounding box center [329, 209] width 6 height 6
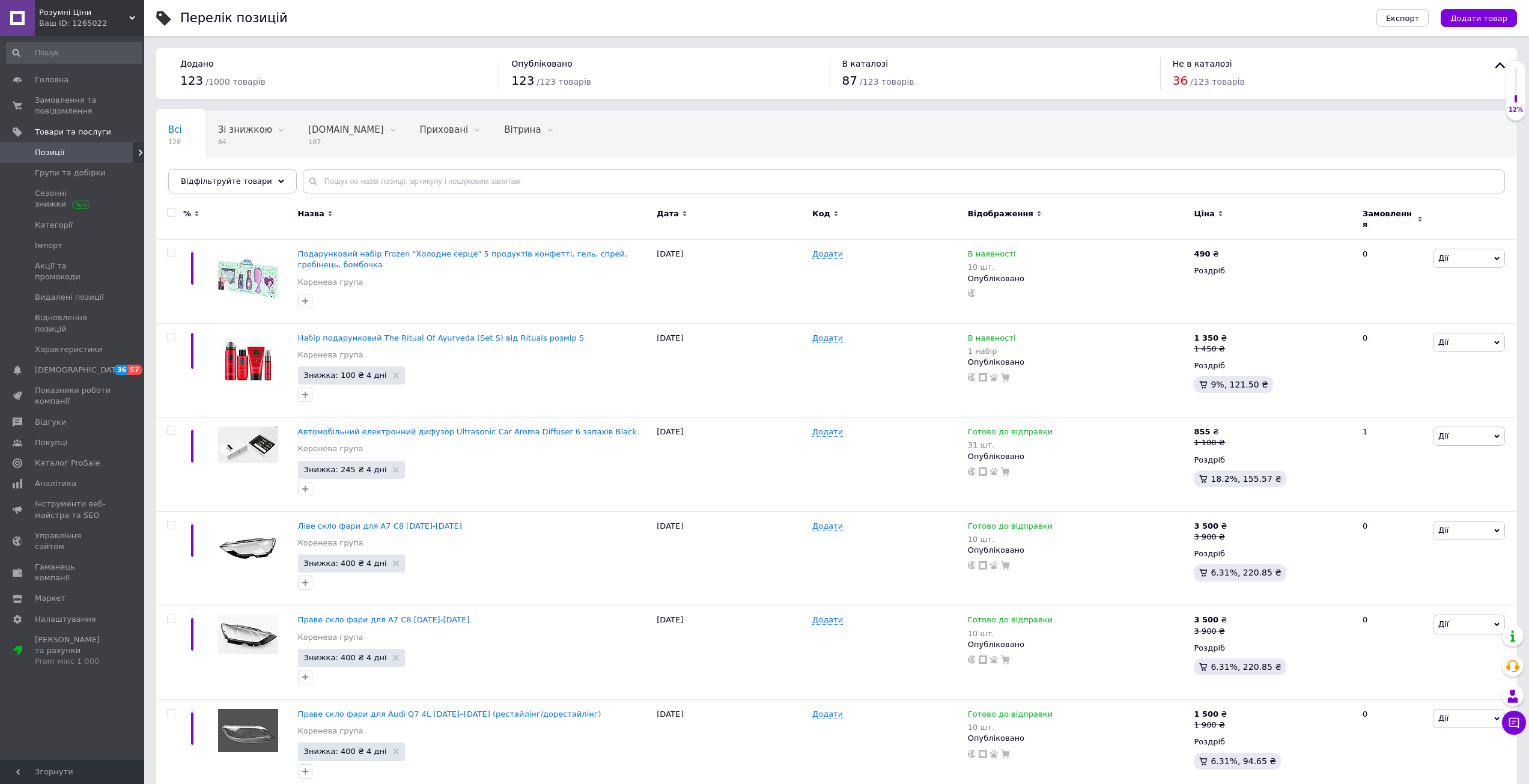
click at [222, 179] on span "Відфільтруйте товари" at bounding box center [226, 181] width 91 height 9
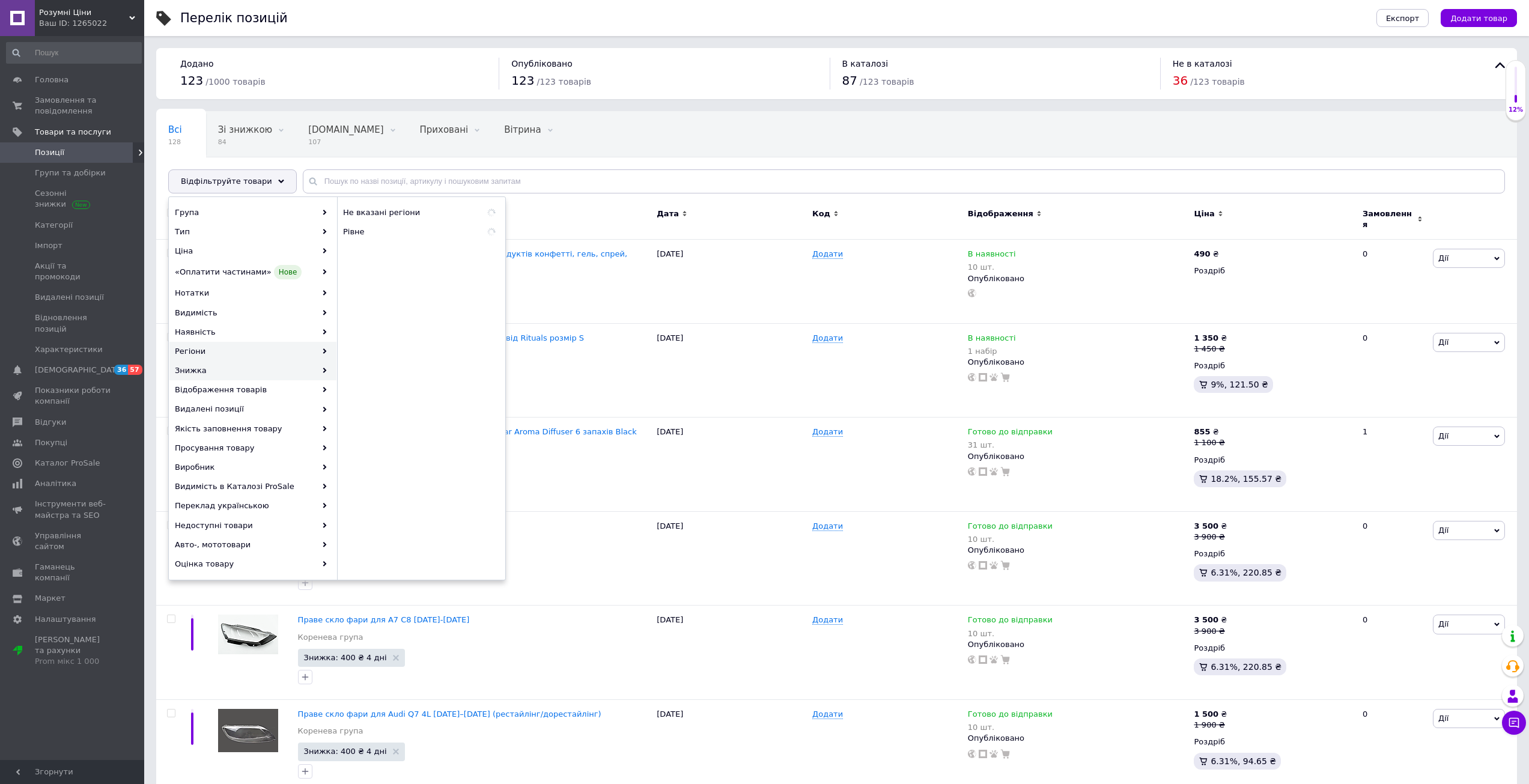
click at [209, 369] on div "Знижка" at bounding box center [252, 370] width 167 height 19
click at [379, 249] on span "Знижка закінчилась" at bounding box center [407, 251] width 128 height 11
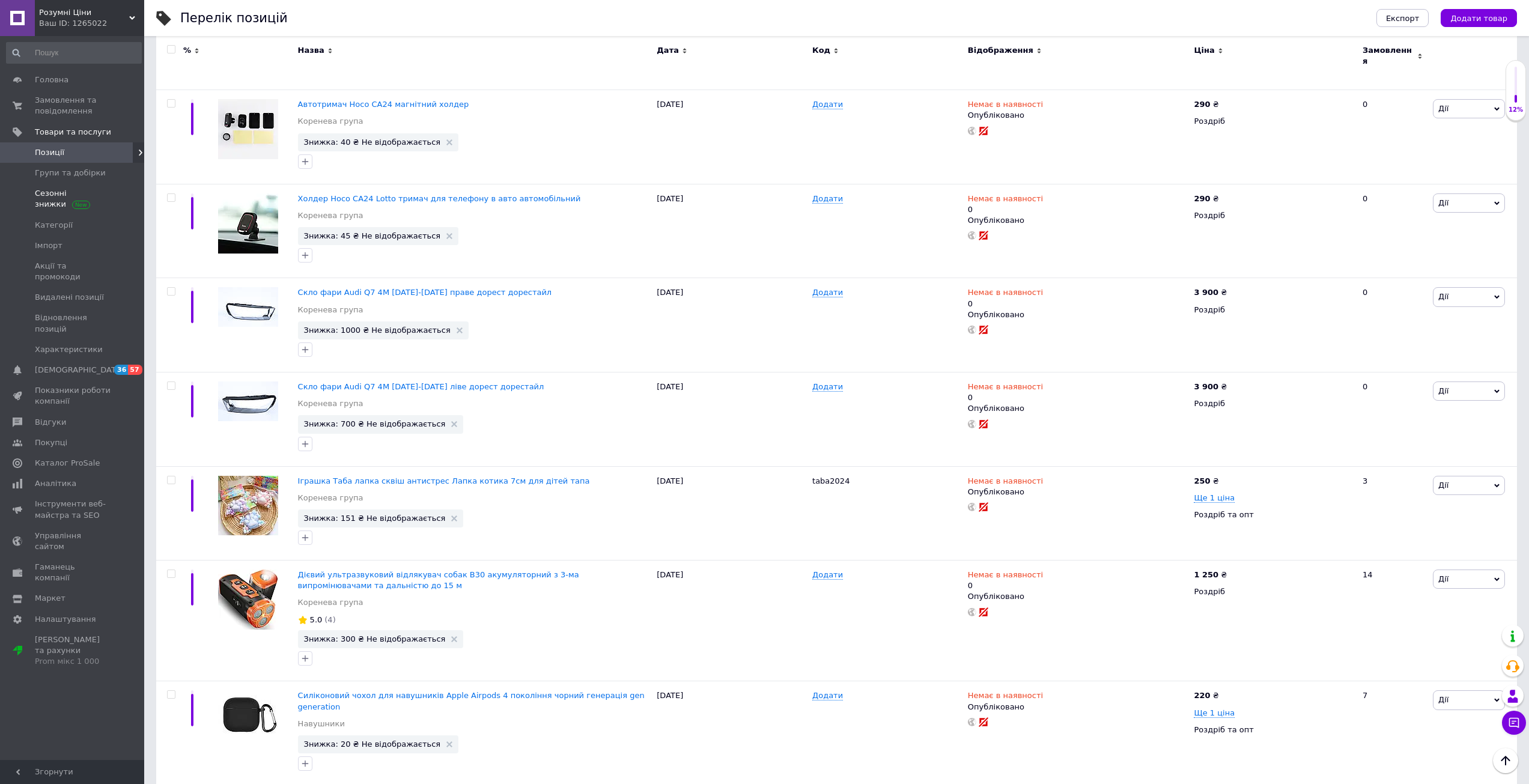
scroll to position [2714, 0]
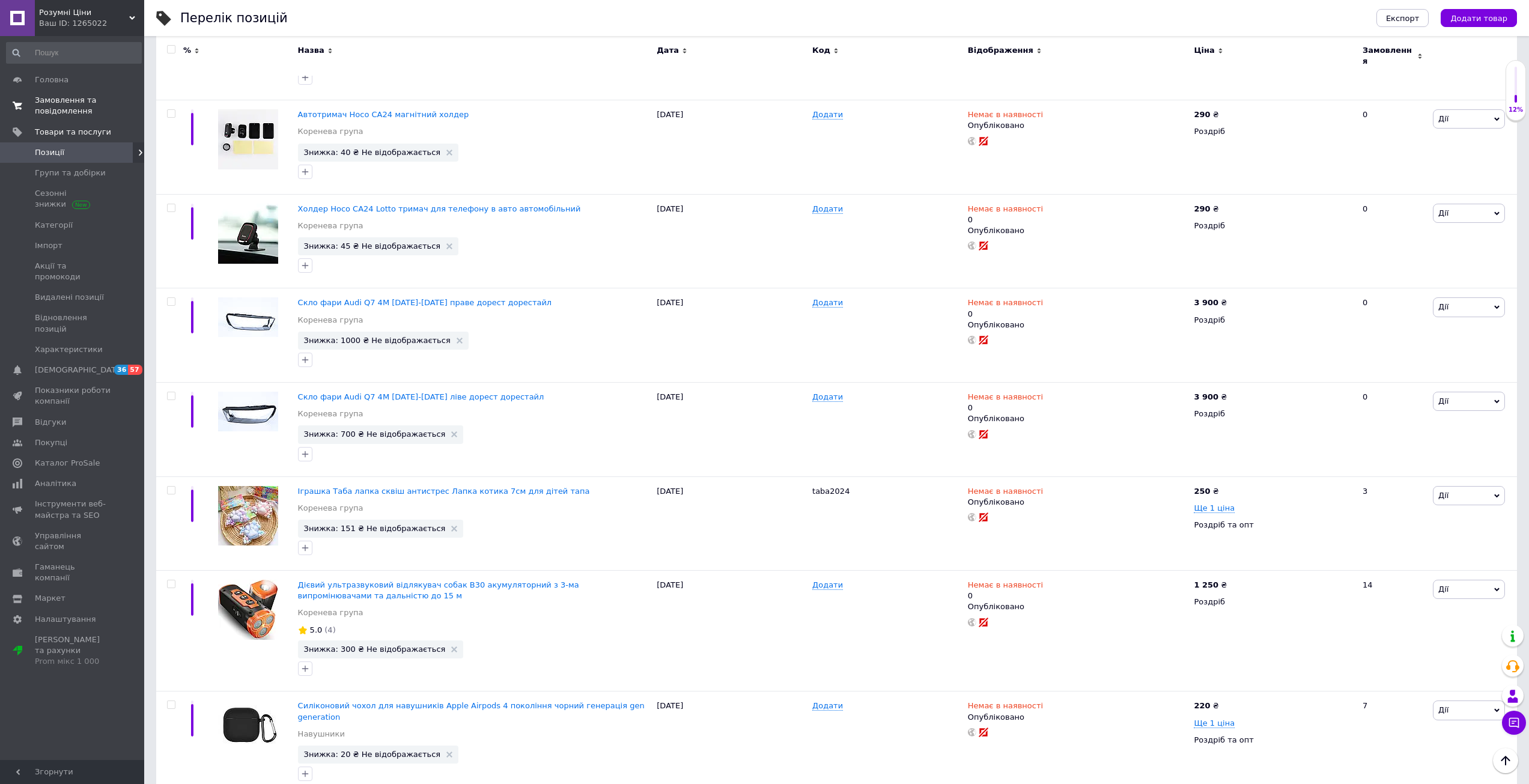
click at [63, 107] on span "Замовлення та повідомлення" at bounding box center [73, 106] width 77 height 22
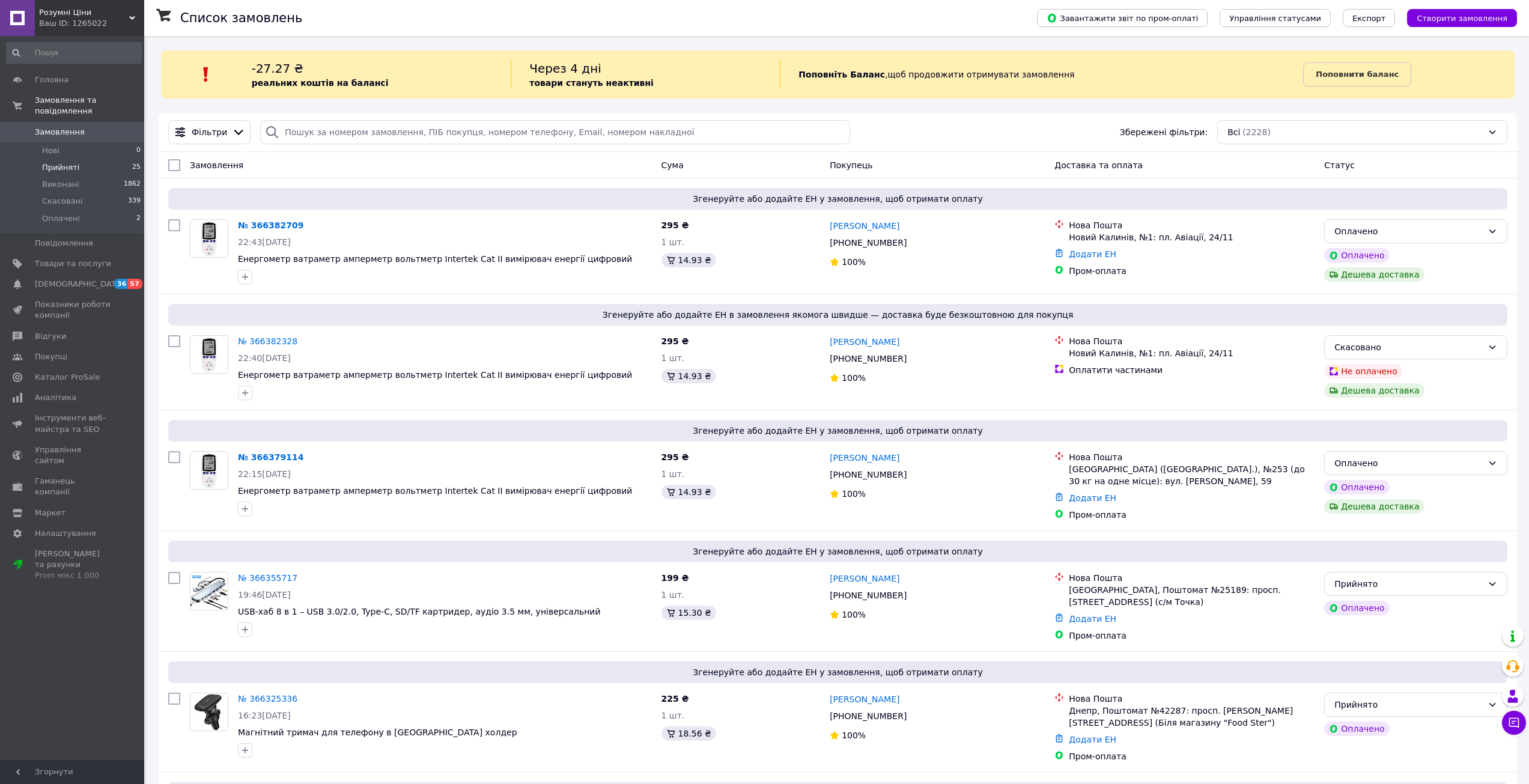
click at [77, 159] on li "Прийняті 25" at bounding box center [74, 167] width 148 height 17
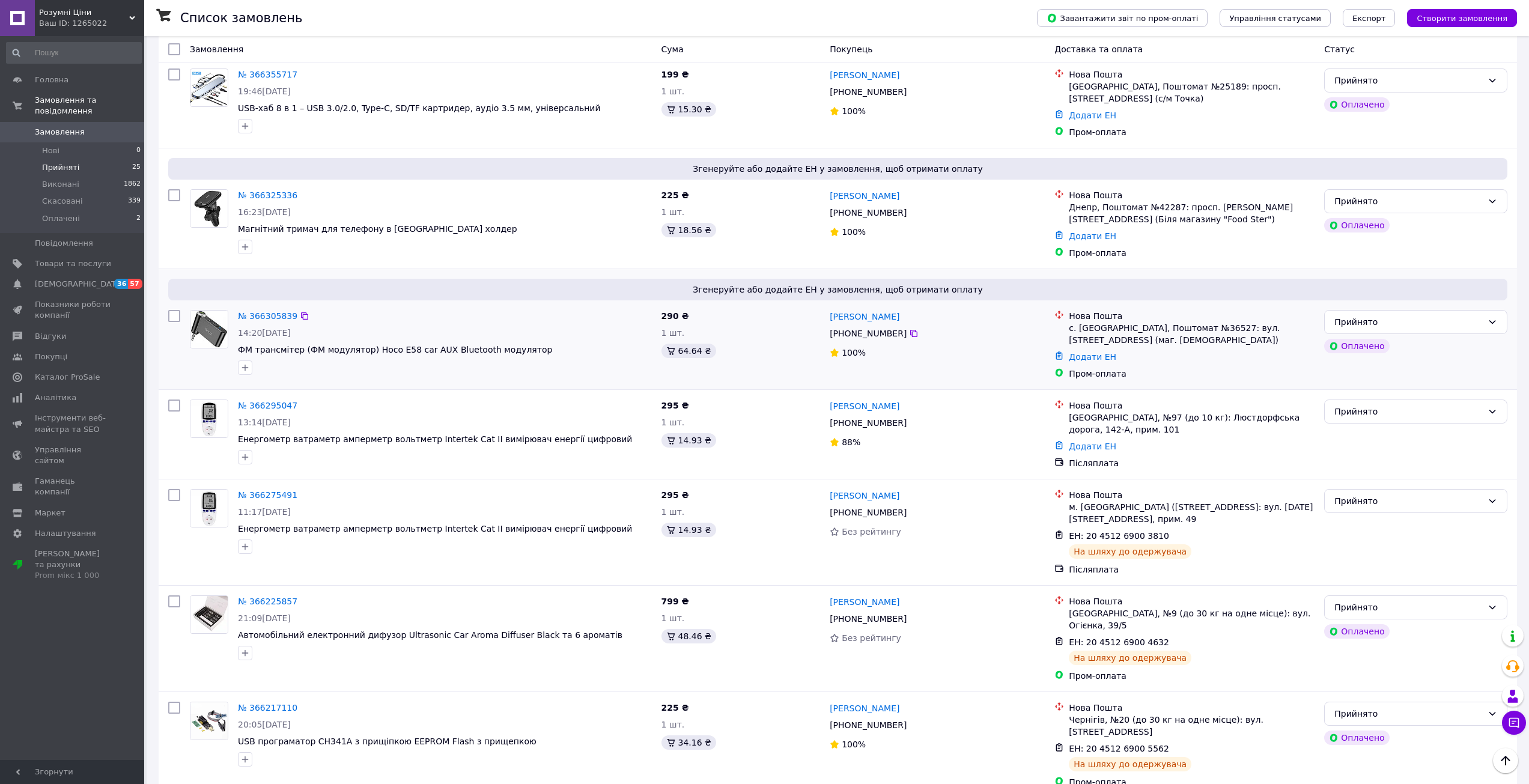
scroll to position [180, 0]
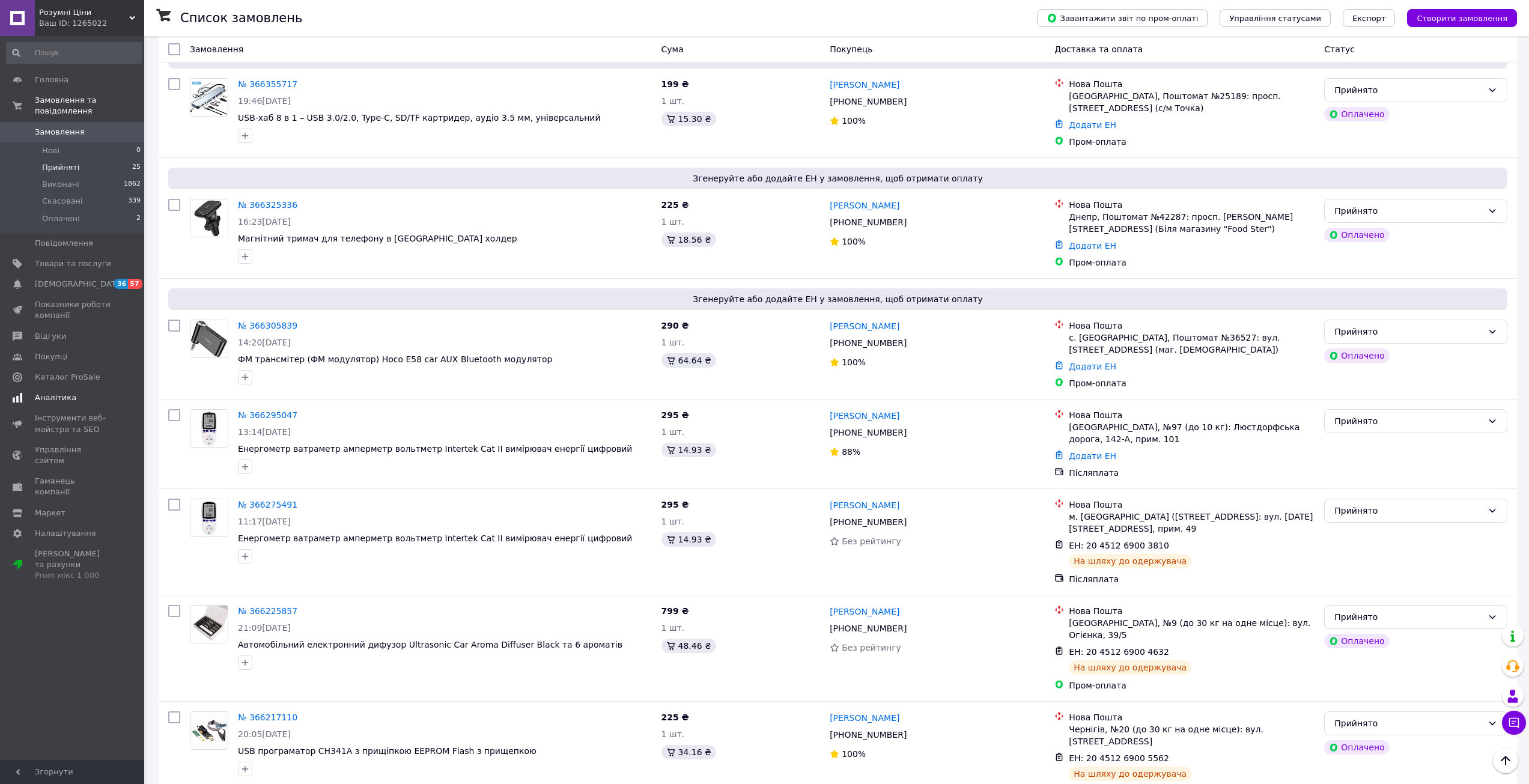
click at [57, 392] on span "Аналітика" at bounding box center [55, 397] width 42 height 11
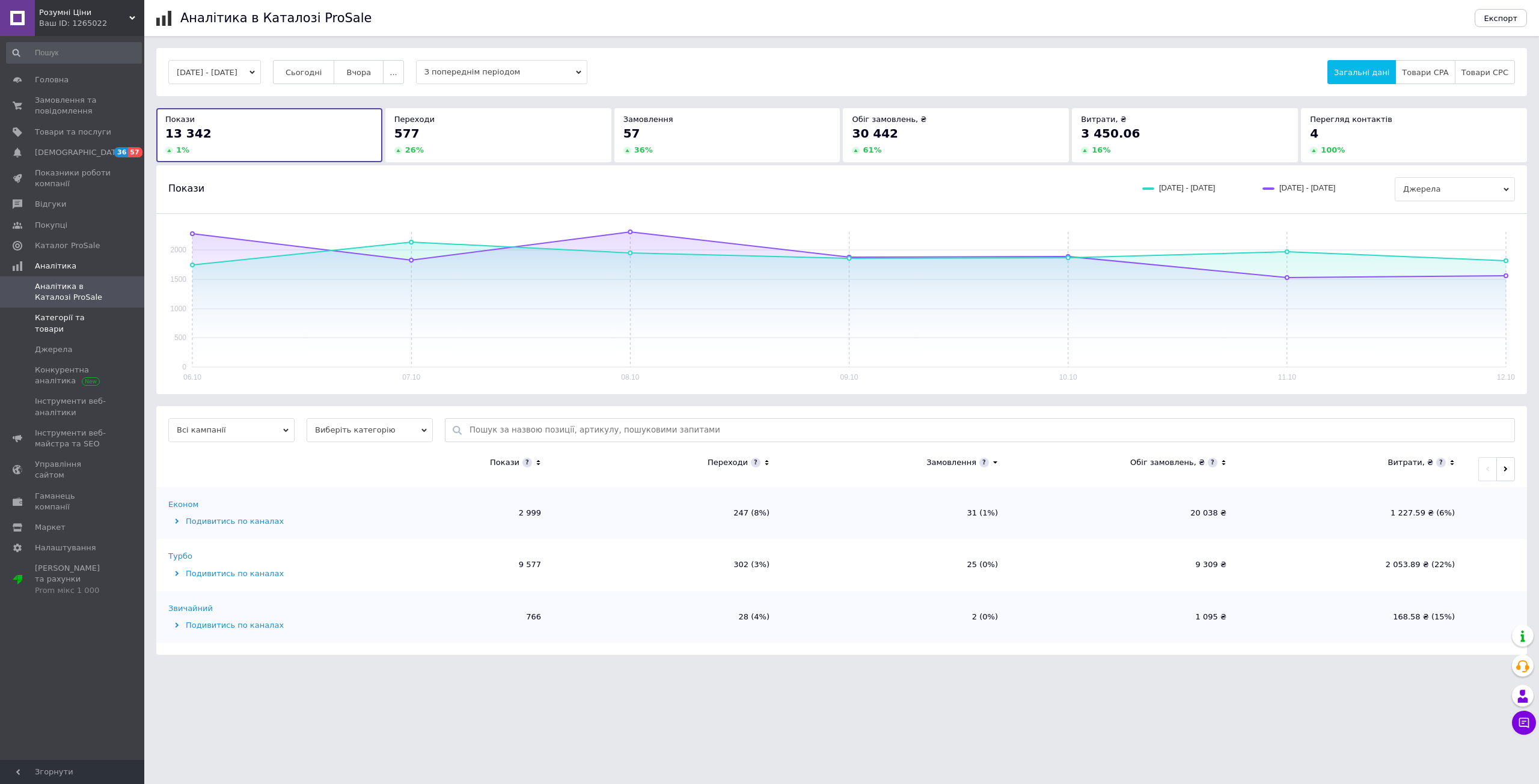
click at [74, 317] on span "Категорії та товари" at bounding box center [73, 323] width 77 height 22
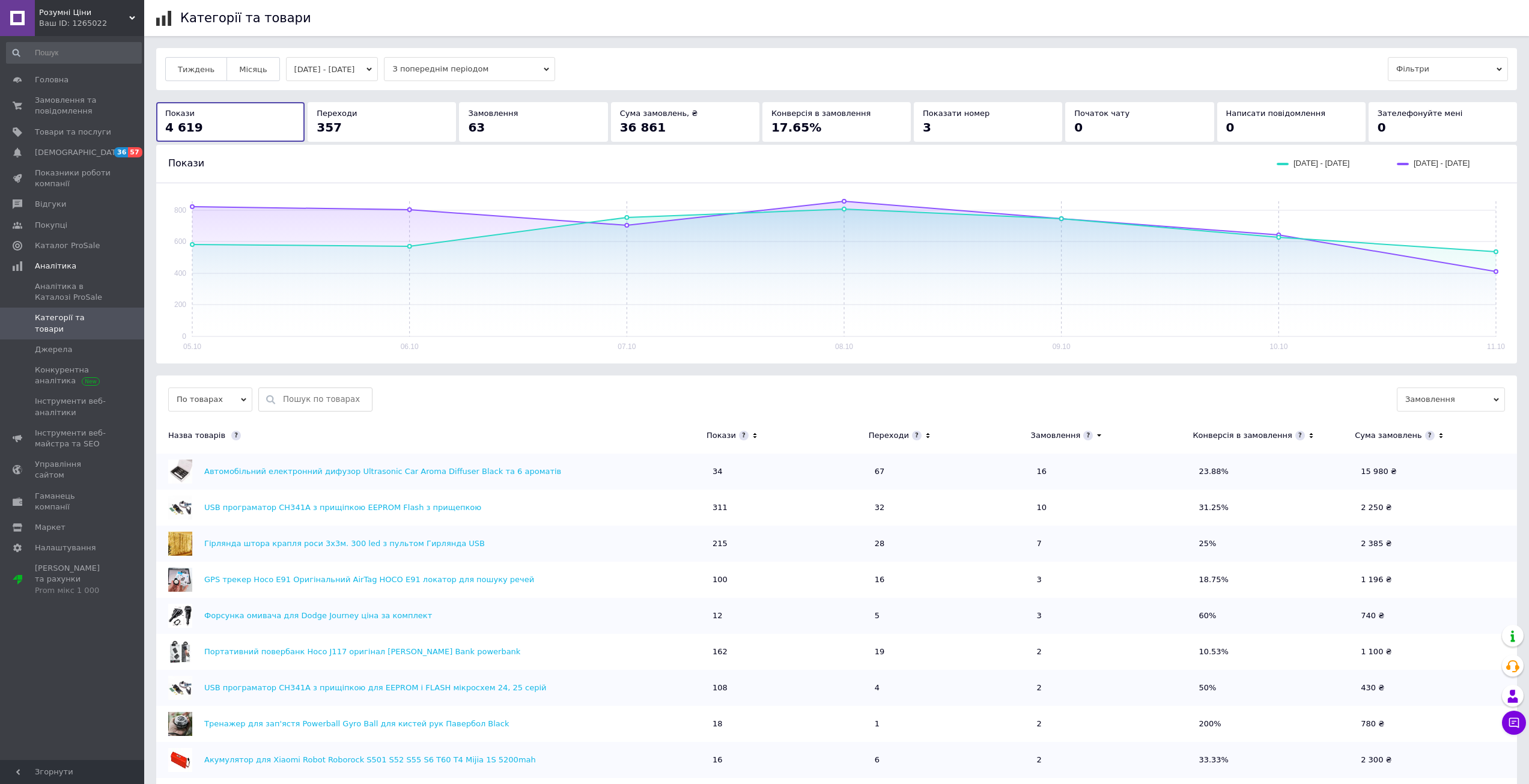
click at [305, 390] on input "text" at bounding box center [325, 399] width 83 height 23
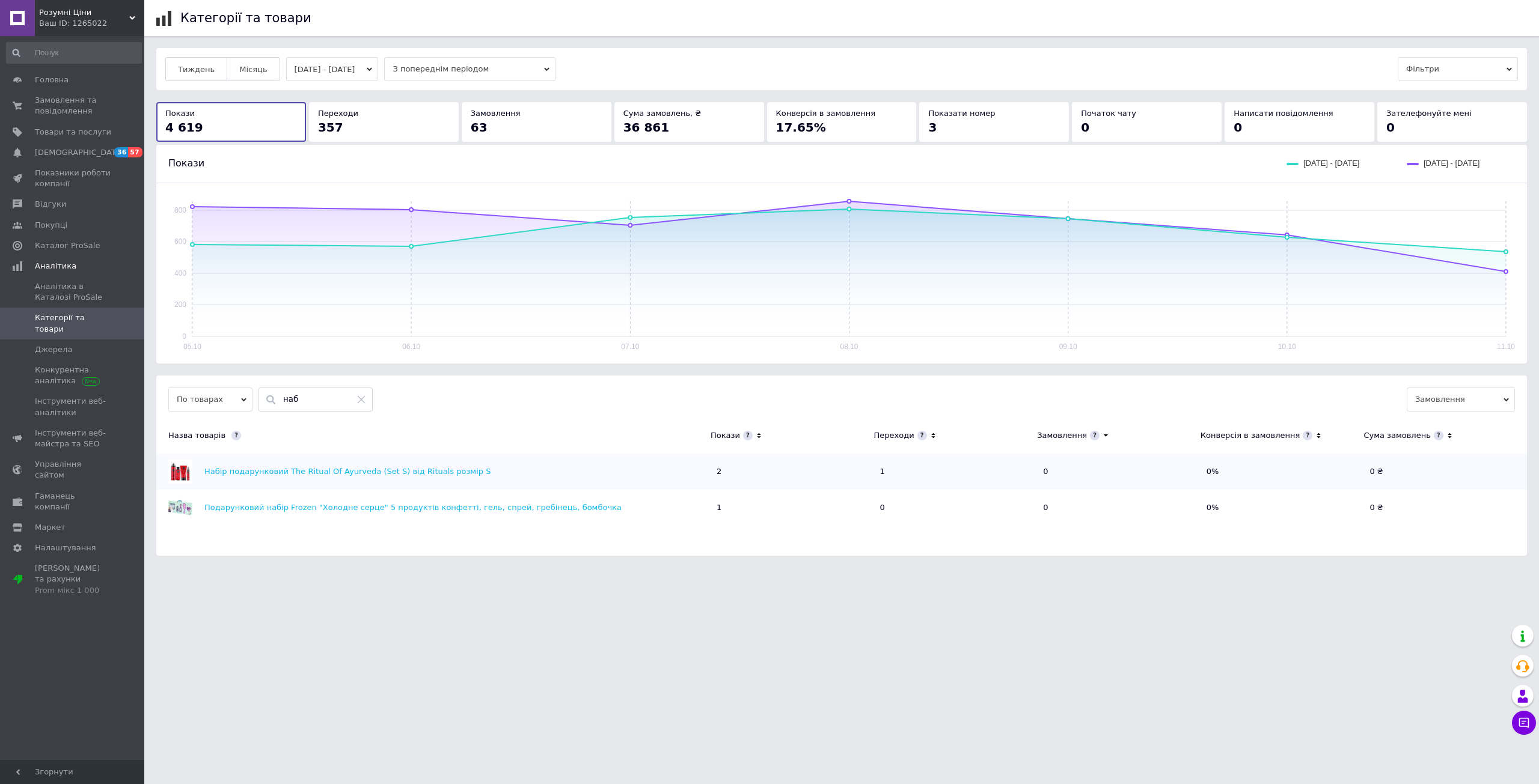
type input "наб"
click at [362, 397] on icon at bounding box center [360, 399] width 9 height 9
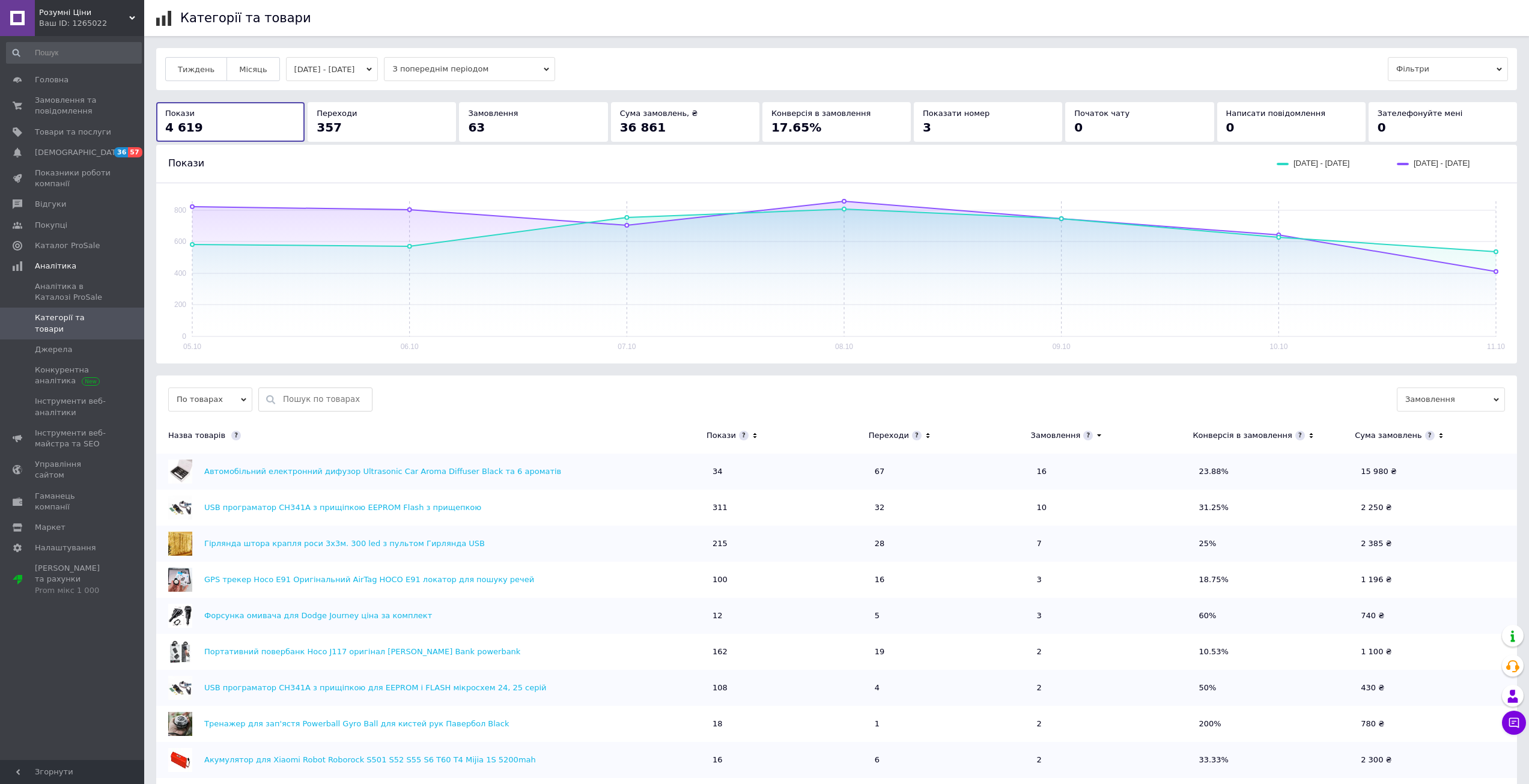
click at [754, 434] on icon at bounding box center [755, 435] width 8 height 10
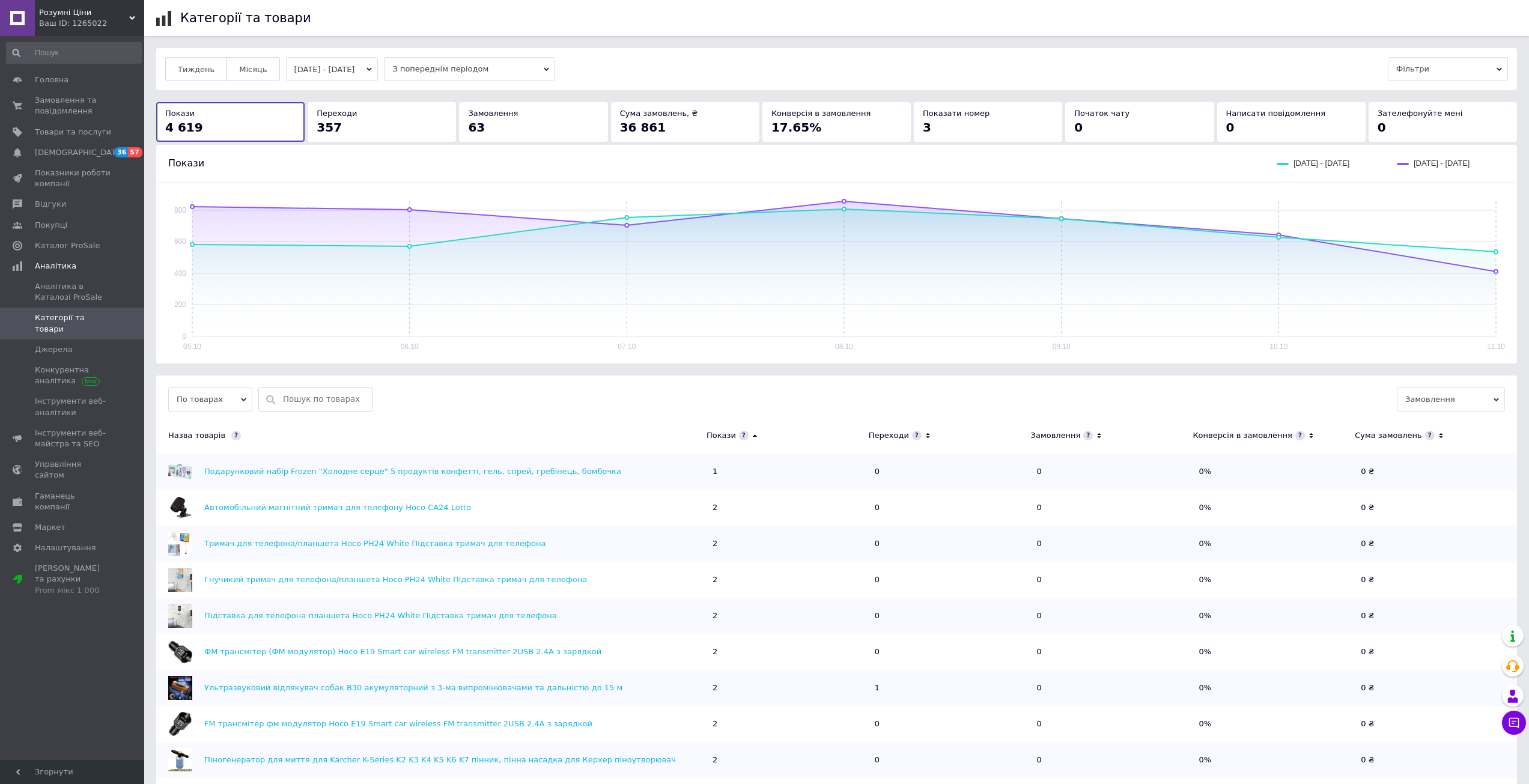
click at [751, 435] on icon at bounding box center [755, 435] width 8 height 10
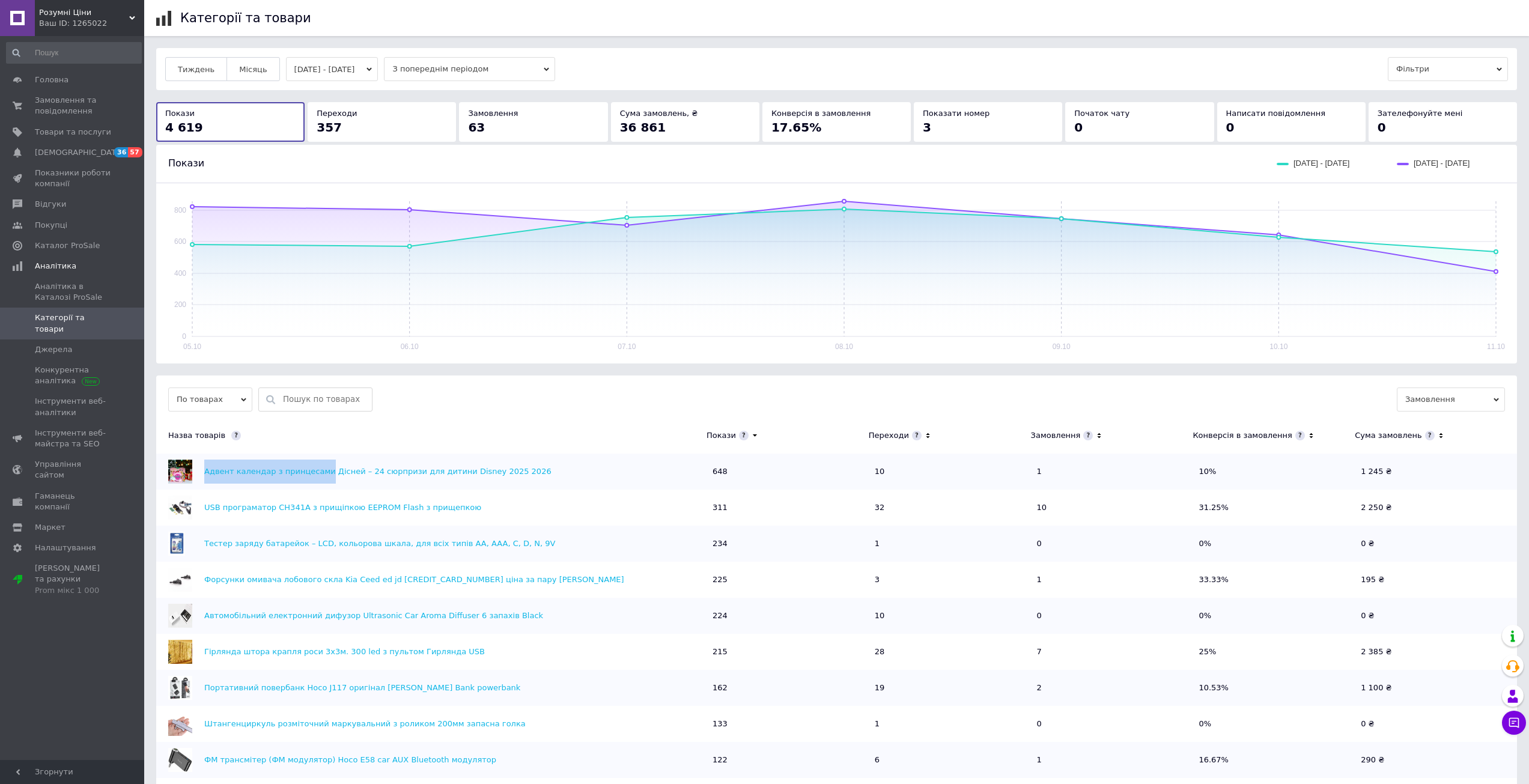
drag, startPoint x: 198, startPoint y: 472, endPoint x: 317, endPoint y: 476, distance: 119.1
click at [317, 476] on div "Адвент календар з принцесами Дісней – 24 сюрпризи для дитини Disney 2025 2026" at bounding box center [428, 471] width 544 height 24
copy link "Адвент календар з принцесами"
click at [53, 104] on span "Замовлення та повідомлення" at bounding box center [73, 106] width 77 height 22
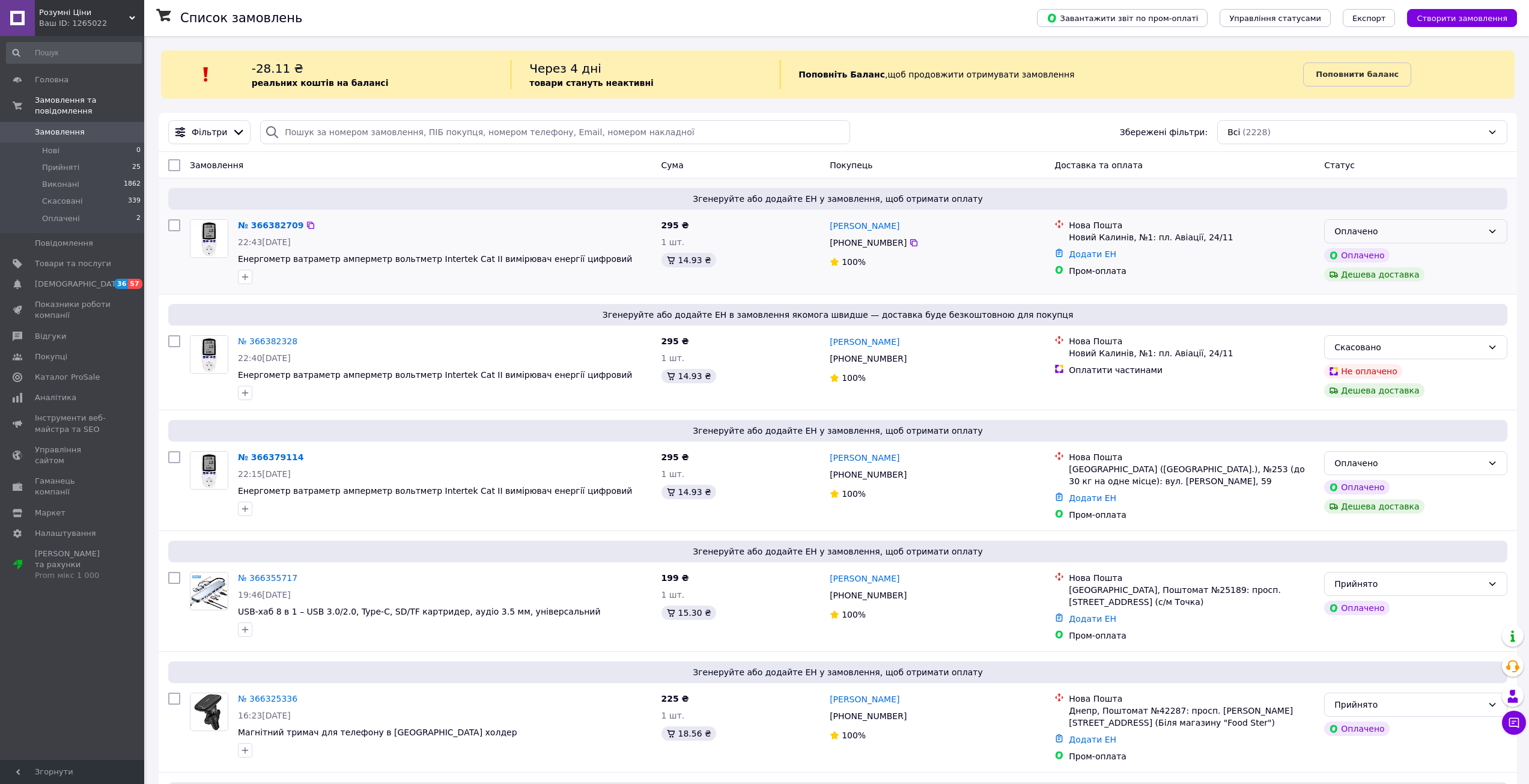
click at [1409, 223] on div "Оплачено" at bounding box center [1415, 231] width 183 height 24
click at [1381, 255] on li "Прийнято" at bounding box center [1416, 258] width 182 height 22
click at [1387, 465] on div "Оплачено" at bounding box center [1408, 463] width 148 height 13
click at [1372, 489] on li "Прийнято" at bounding box center [1416, 489] width 182 height 22
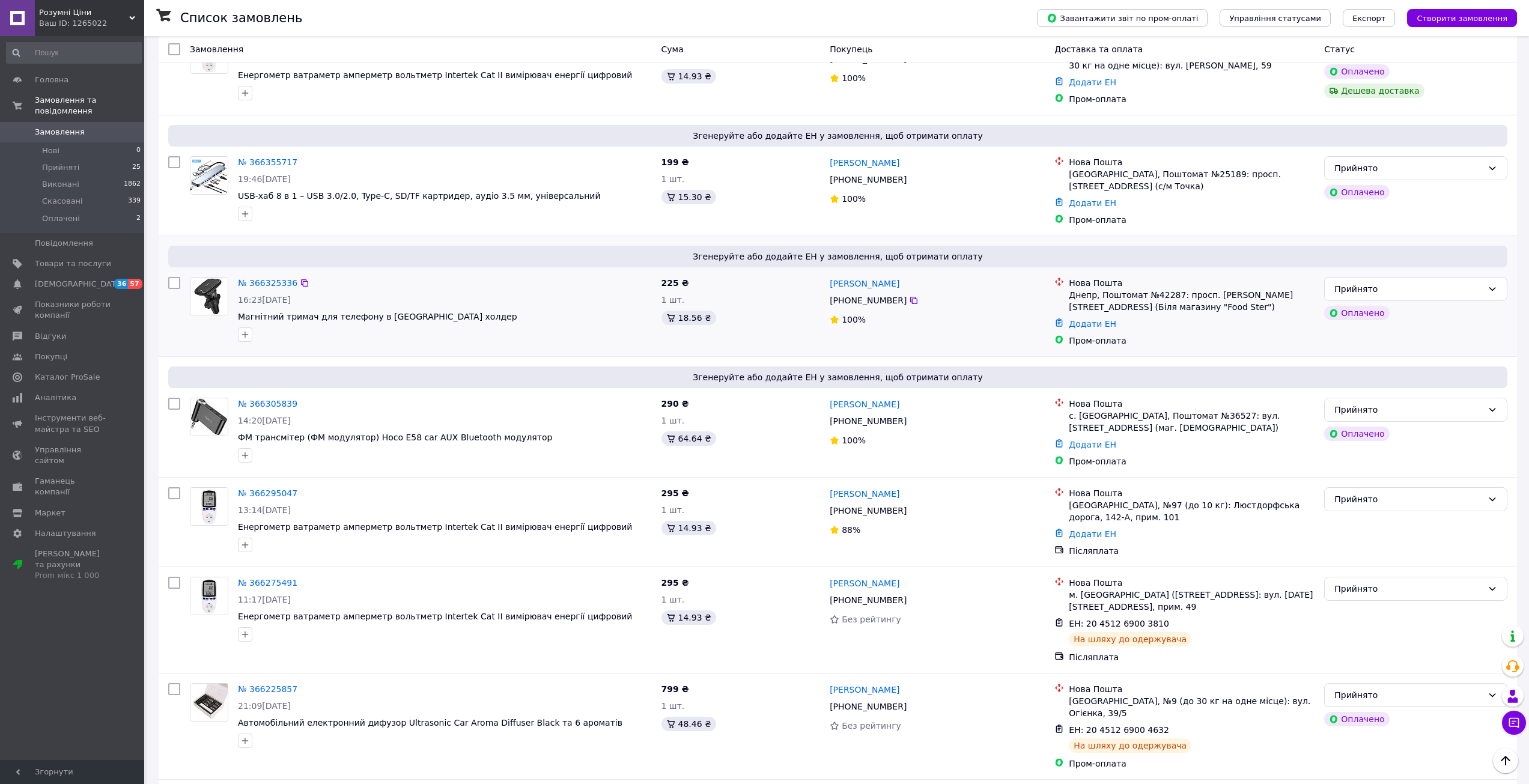
scroll to position [421, 0]
